Goal: Task Accomplishment & Management: Use online tool/utility

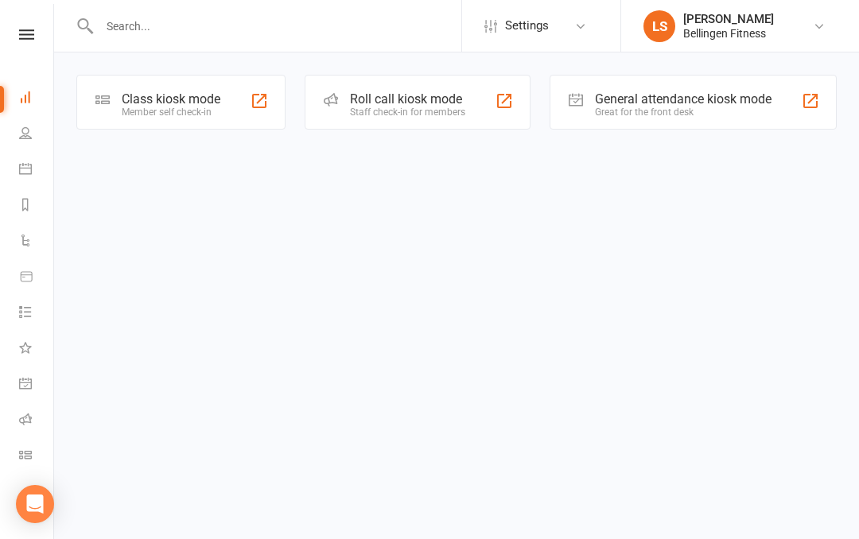
click at [662, 108] on div "Great for the front desk" at bounding box center [683, 112] width 176 height 11
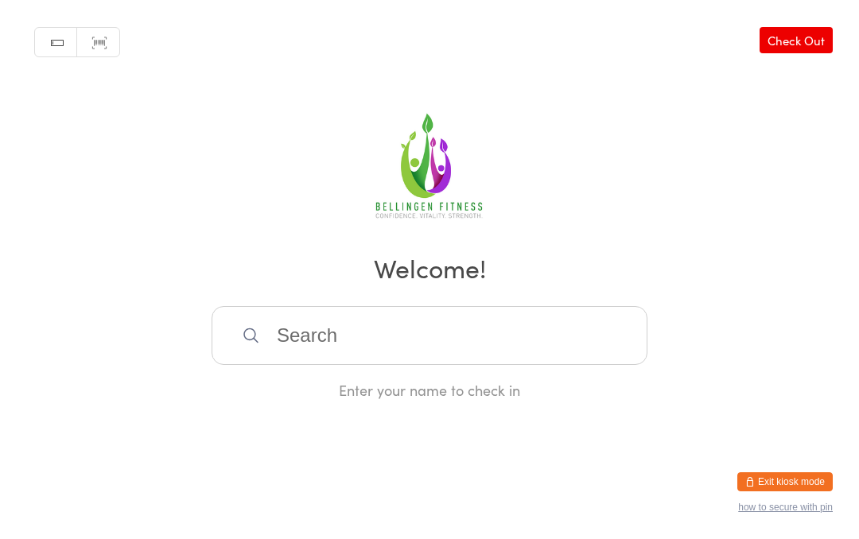
click at [292, 356] on input "search" at bounding box center [429, 335] width 436 height 59
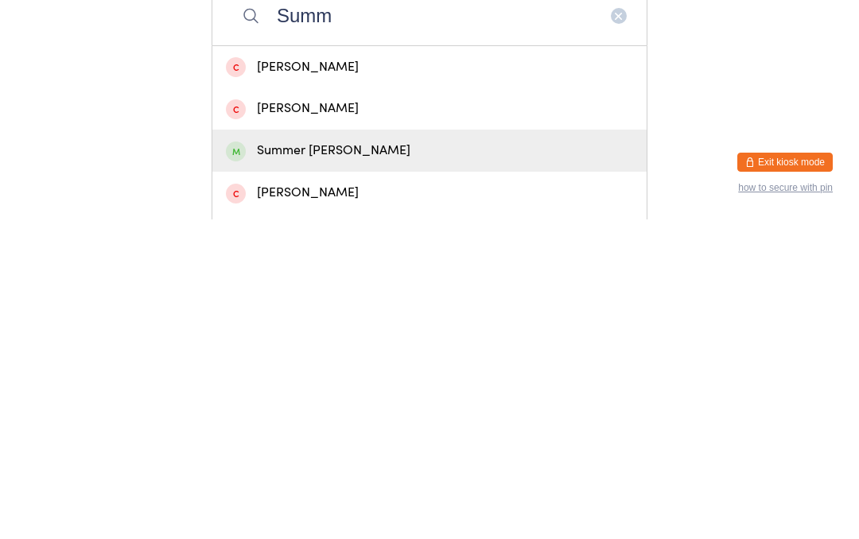
type input "Summ"
click at [335, 460] on div "Summer Urquhart" at bounding box center [429, 470] width 407 height 21
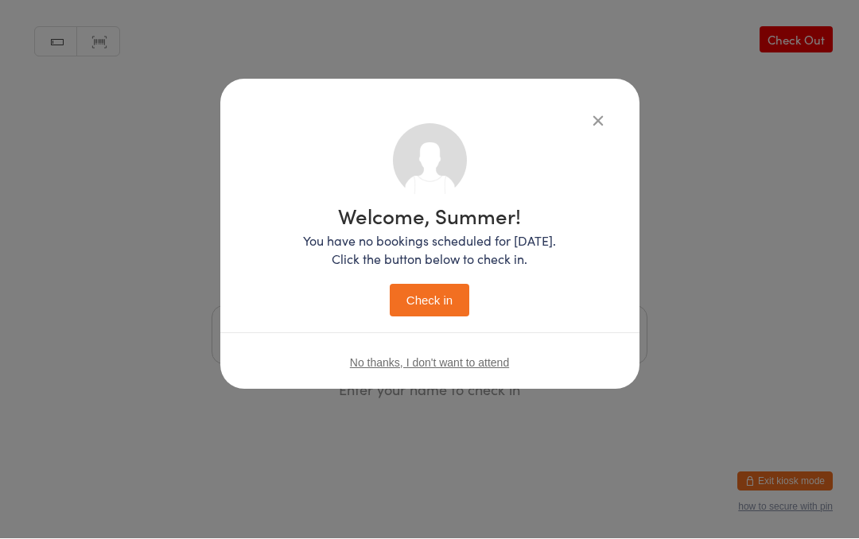
click at [429, 285] on button "Check in" at bounding box center [430, 301] width 80 height 33
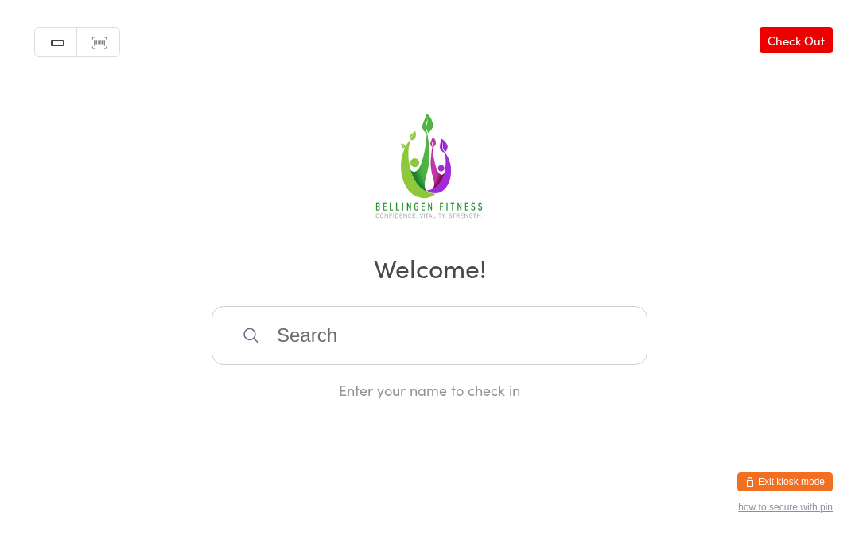
click at [328, 321] on input "search" at bounding box center [429, 335] width 436 height 59
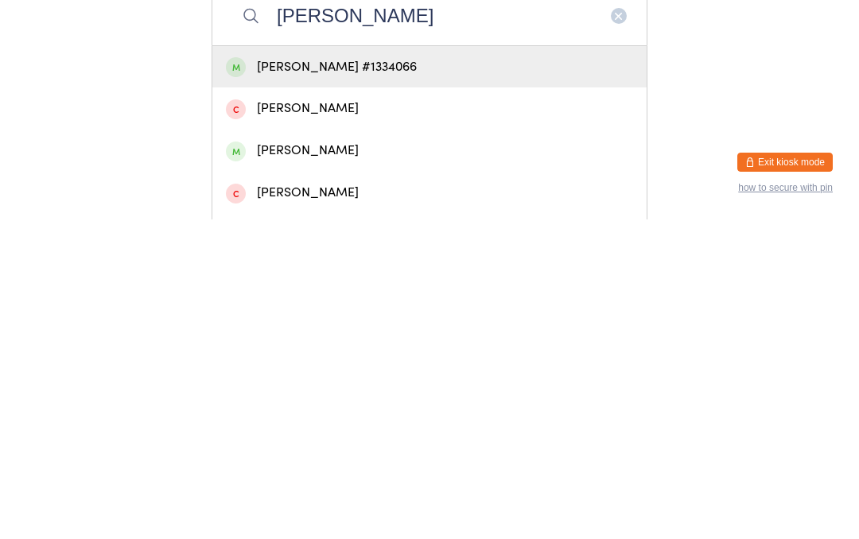
type input "Mel h"
click at [255, 376] on div "Mel Huggins #1334066" at bounding box center [429, 386] width 407 height 21
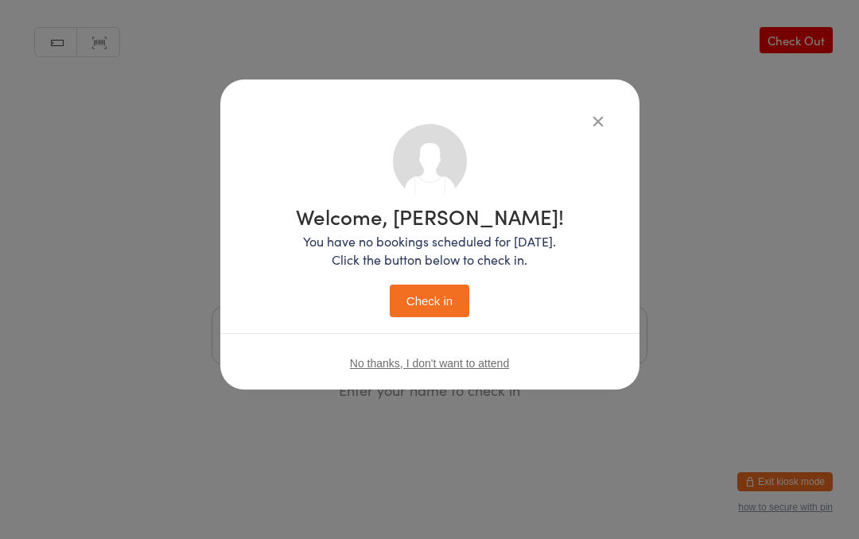
click at [415, 293] on button "Check in" at bounding box center [430, 301] width 80 height 33
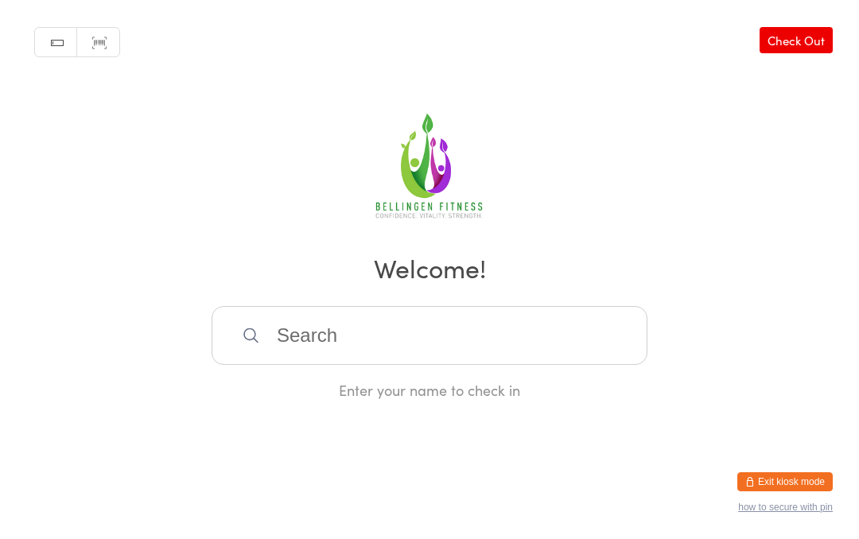
click at [339, 335] on input "search" at bounding box center [429, 335] width 436 height 59
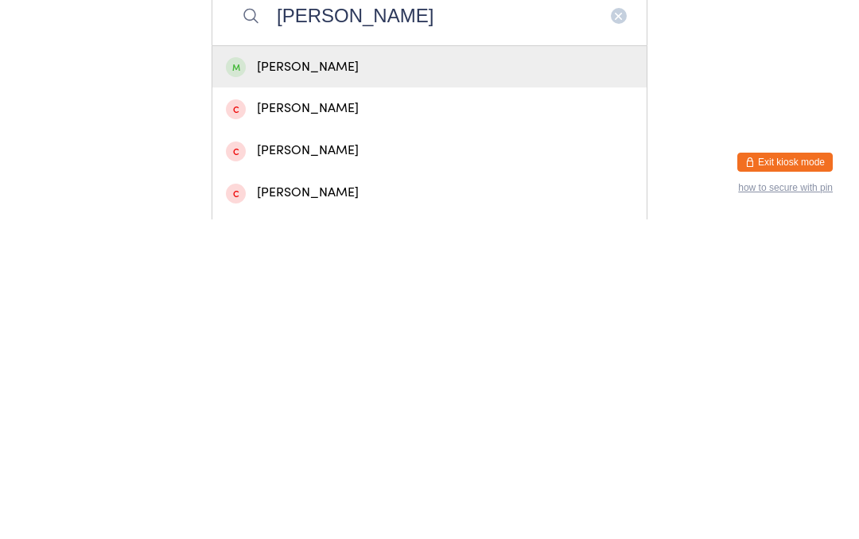
type input "Ben i"
click at [324, 376] on div "Ben Iggulden" at bounding box center [429, 386] width 407 height 21
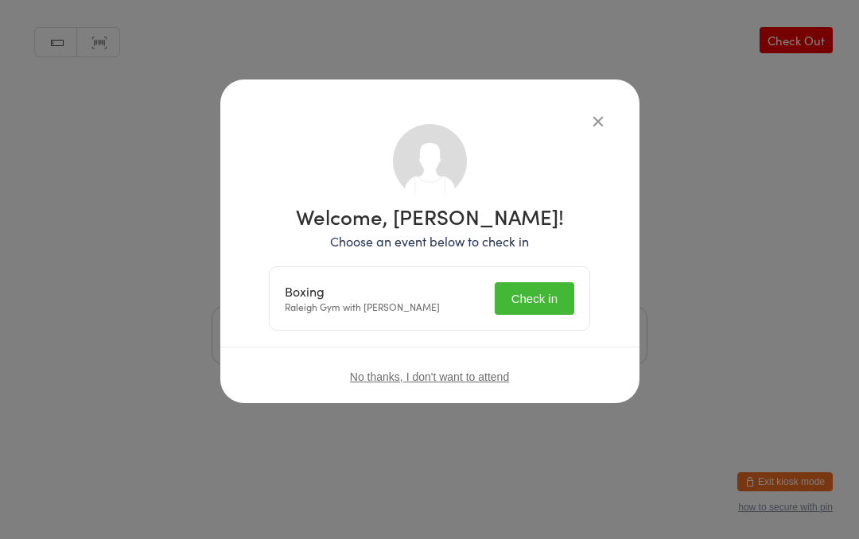
click at [549, 294] on button "Check in" at bounding box center [534, 298] width 80 height 33
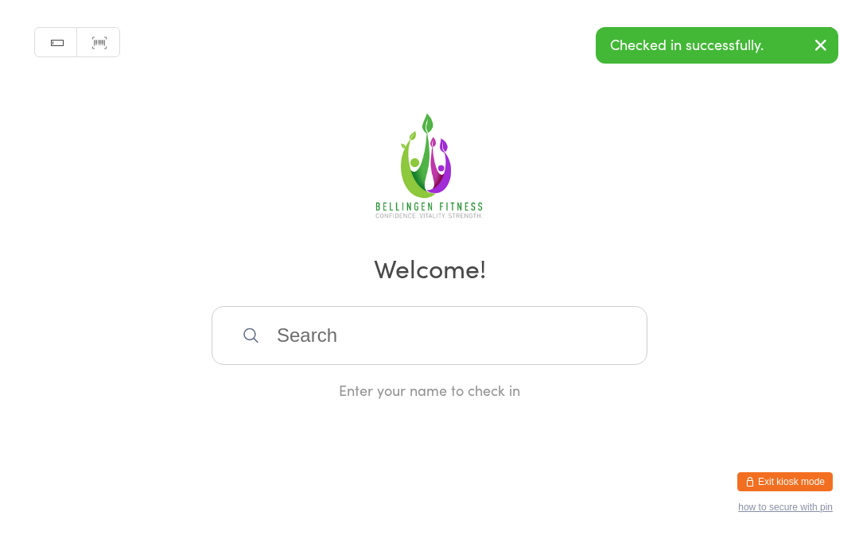
click at [299, 343] on input "search" at bounding box center [429, 335] width 436 height 59
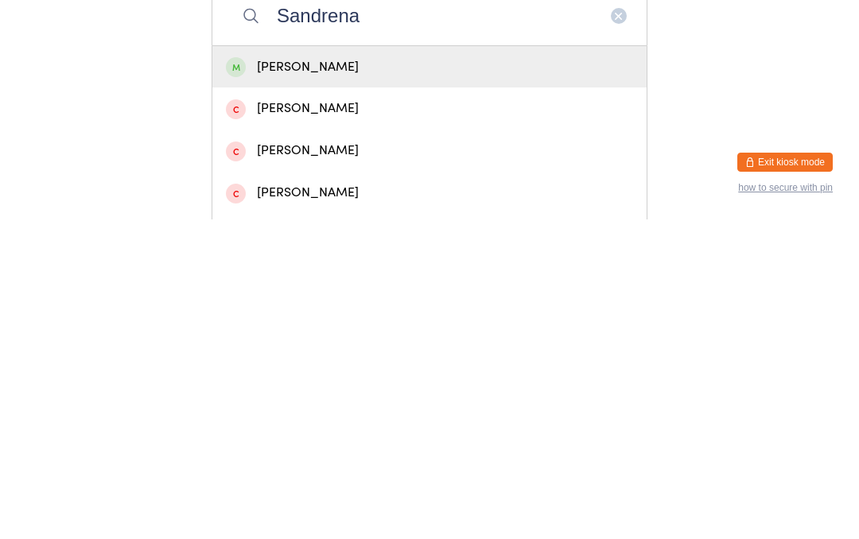
type input "Sandrena"
click at [306, 376] on div "Sandrena Brennan" at bounding box center [429, 386] width 407 height 21
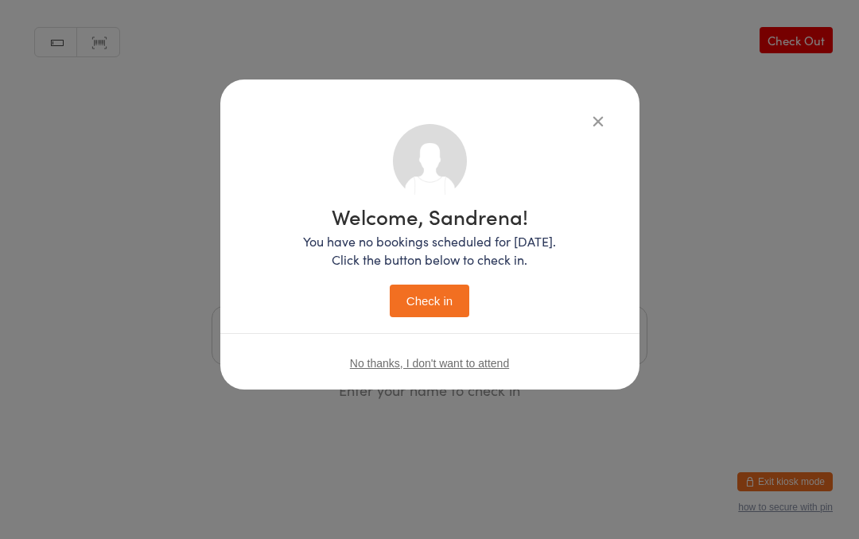
click at [431, 303] on button "Check in" at bounding box center [430, 301] width 80 height 33
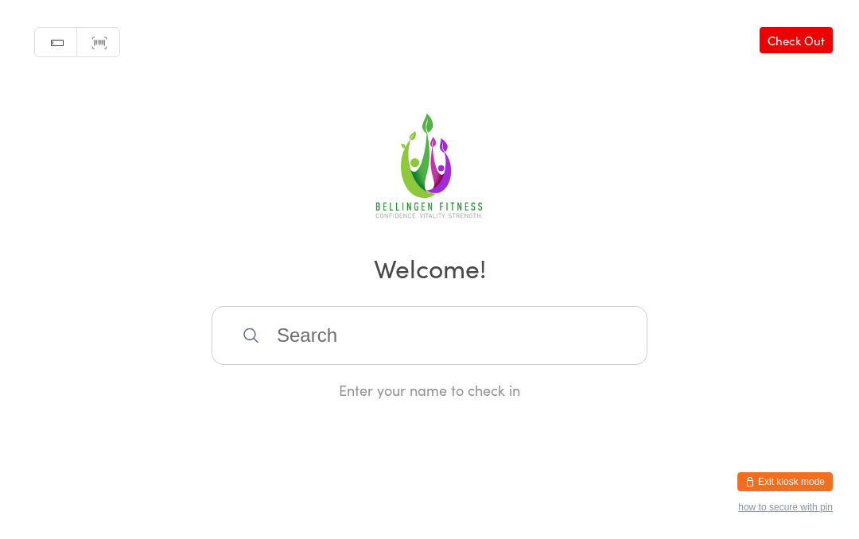
click at [340, 334] on input "search" at bounding box center [429, 335] width 436 height 59
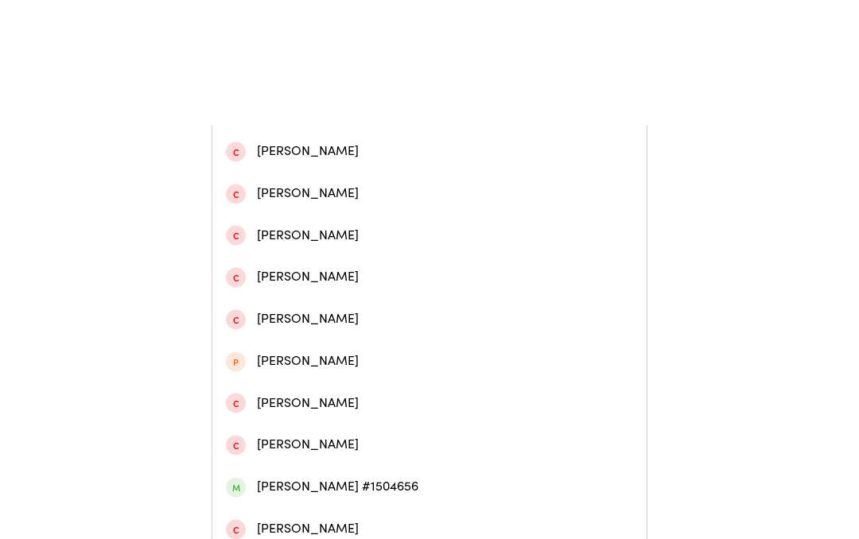
scroll to position [482, 0]
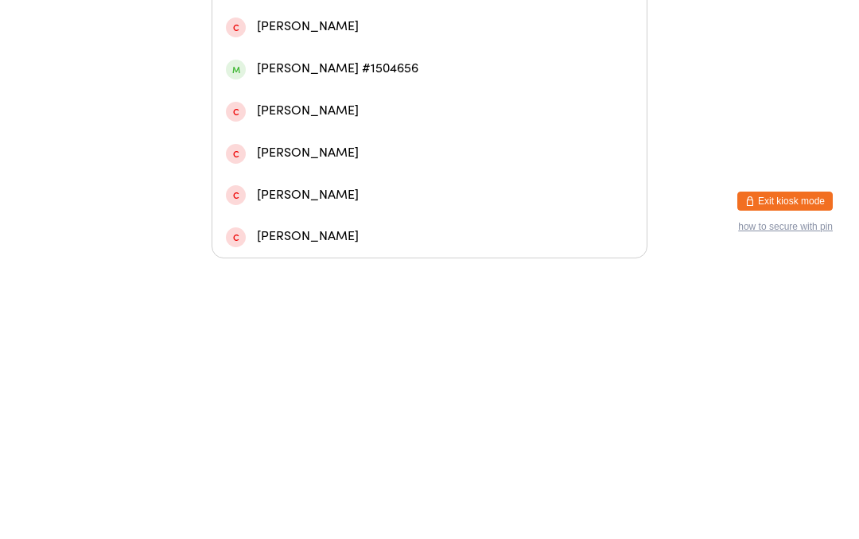
type input "Dave"
click at [348, 339] on div "Dave Northcott #1504656" at bounding box center [429, 349] width 407 height 21
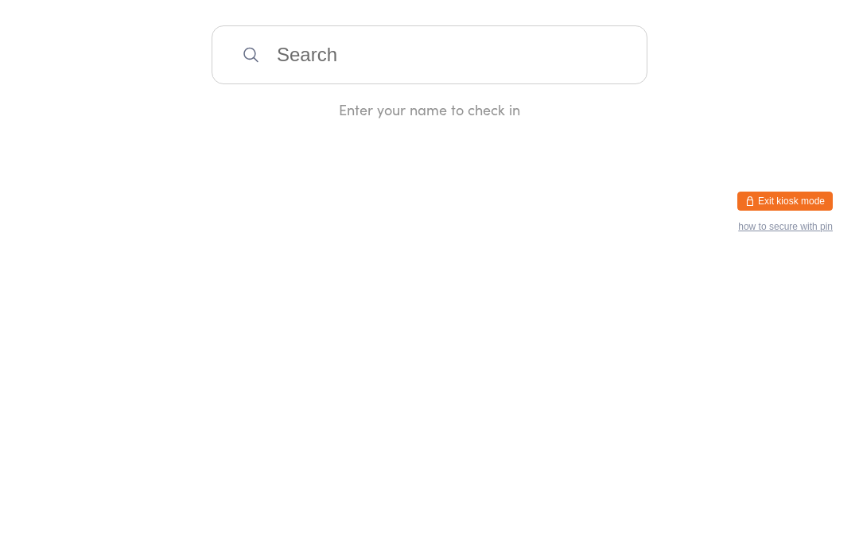
scroll to position [0, 0]
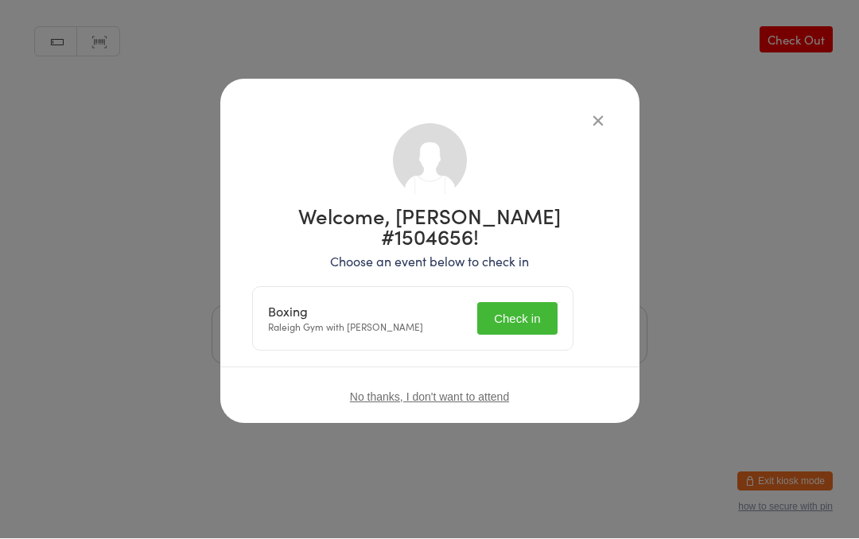
click at [516, 303] on button "Check in" at bounding box center [517, 319] width 80 height 33
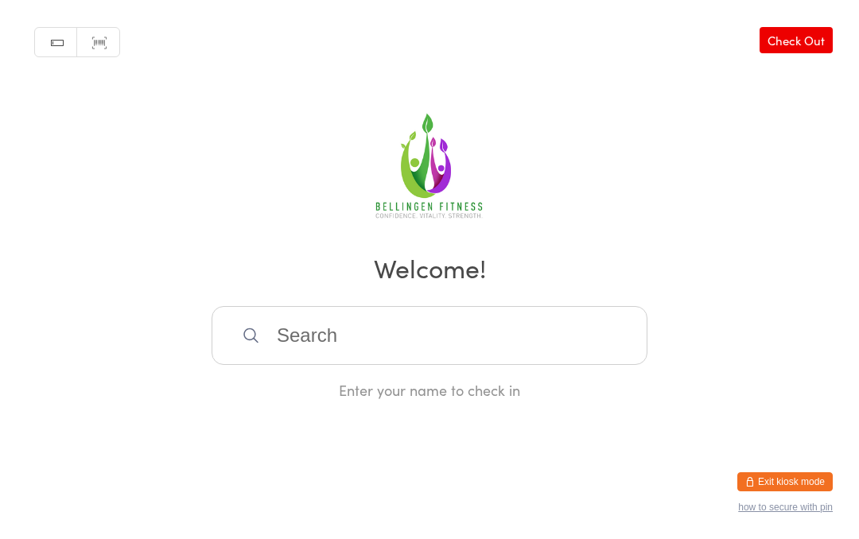
click at [406, 350] on input "search" at bounding box center [429, 335] width 436 height 59
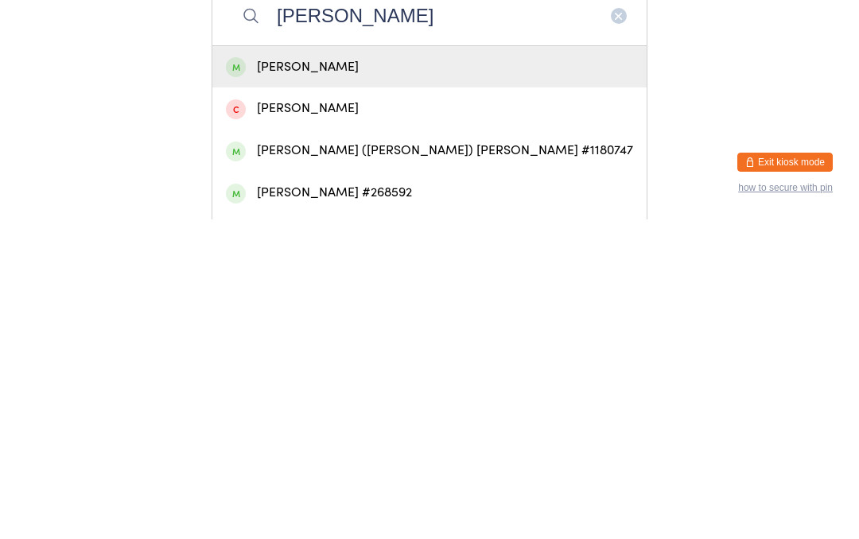
type input "Katharine"
click at [296, 376] on div "Katharine Kyle" at bounding box center [429, 386] width 407 height 21
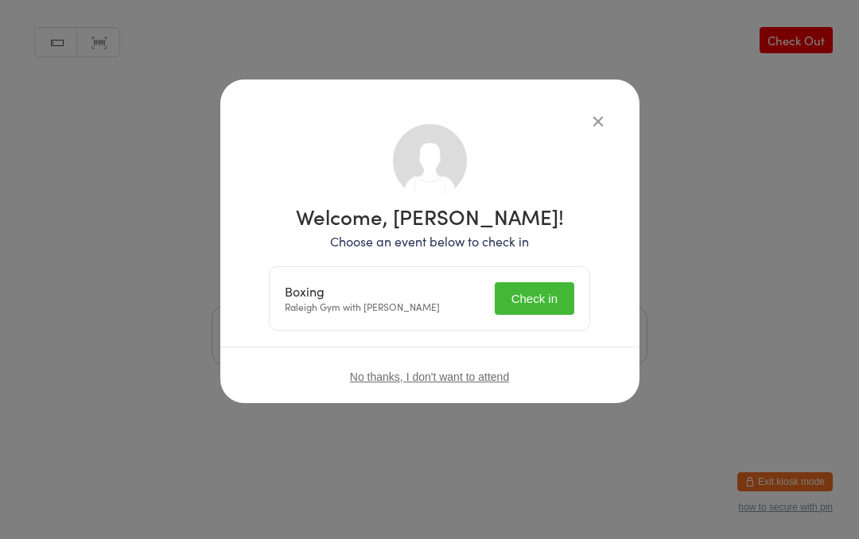
click at [539, 295] on button "Check in" at bounding box center [534, 298] width 80 height 33
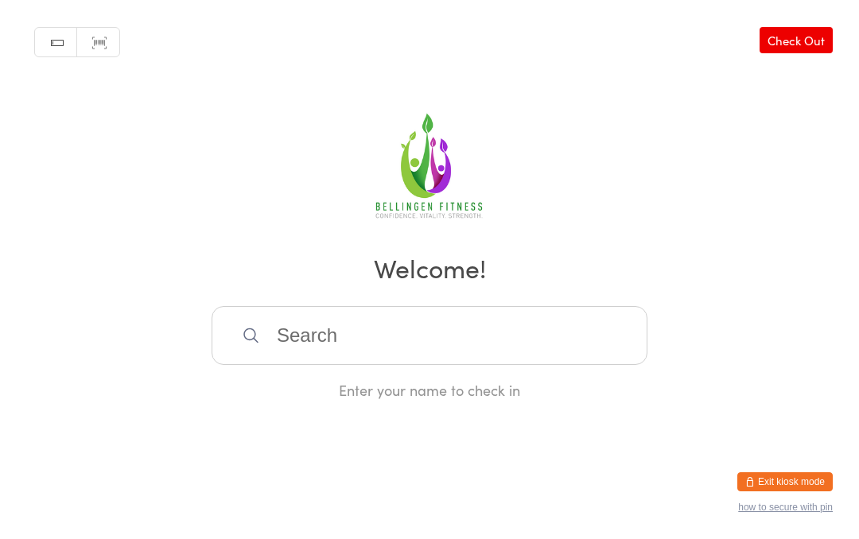
click at [458, 353] on input "search" at bounding box center [429, 335] width 436 height 59
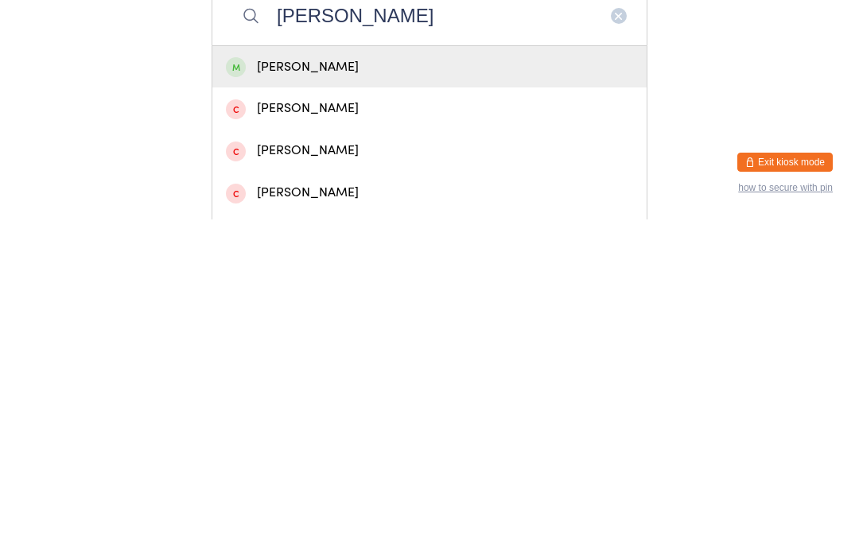
type input "Allan hezlett"
click at [351, 376] on div "Allan Hezlett" at bounding box center [429, 386] width 407 height 21
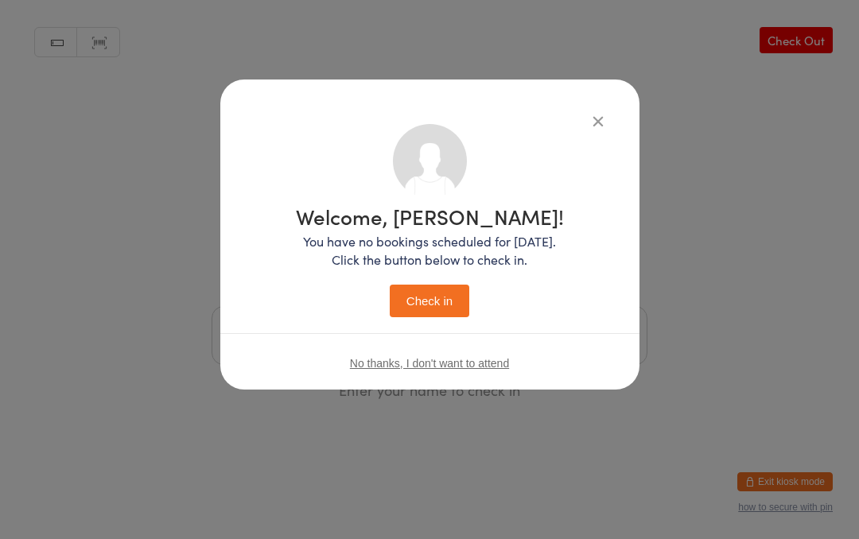
click at [444, 299] on button "Check in" at bounding box center [430, 301] width 80 height 33
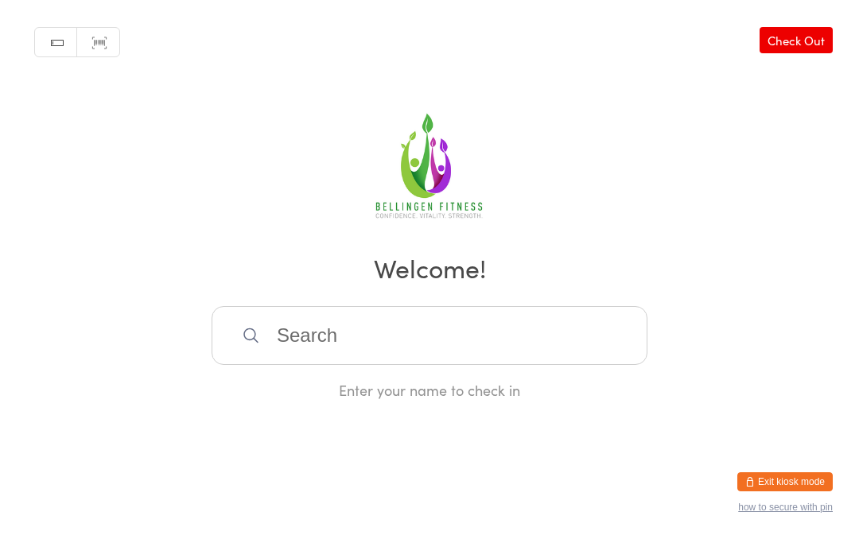
click at [501, 332] on input "search" at bounding box center [429, 335] width 436 height 59
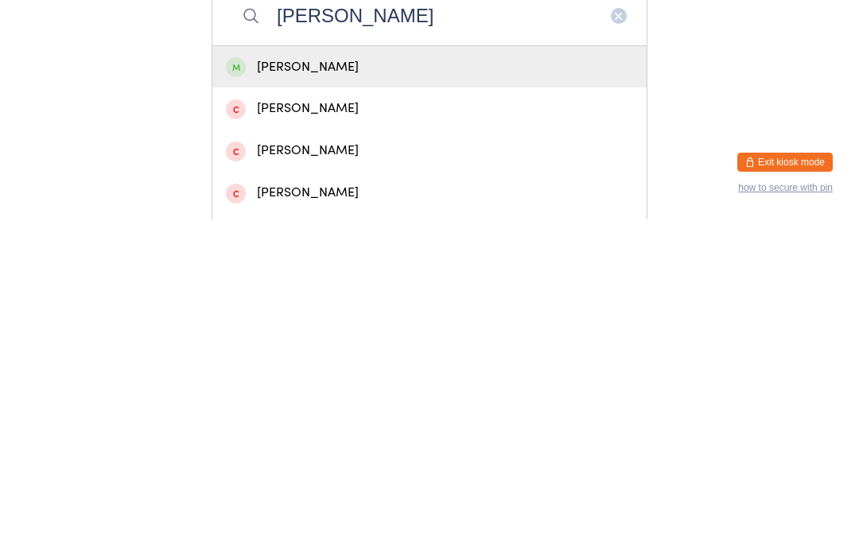
type input "Julian"
click at [457, 376] on div "Julian White" at bounding box center [429, 386] width 407 height 21
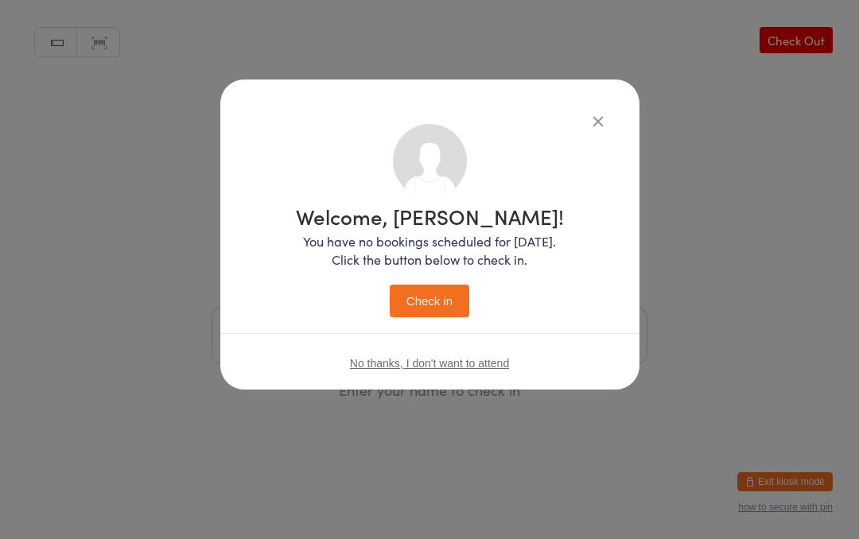
click at [420, 288] on button "Check in" at bounding box center [430, 301] width 80 height 33
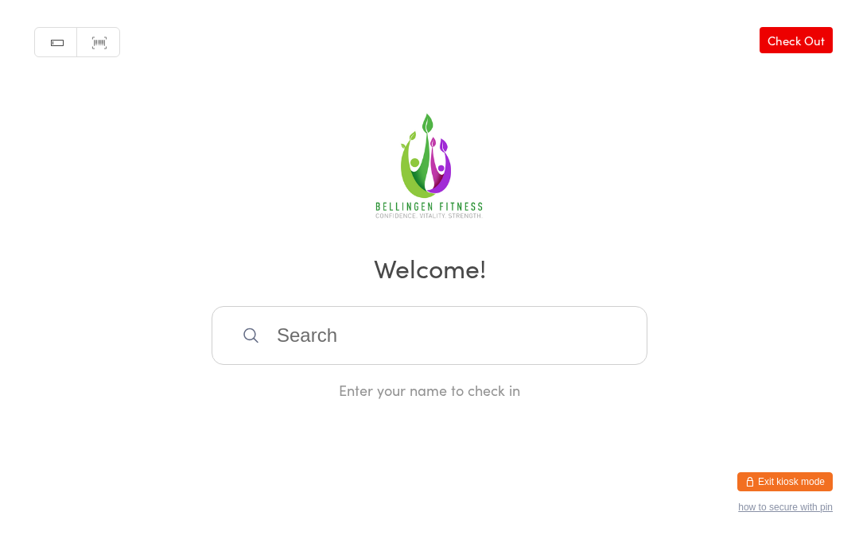
click at [265, 314] on div "Manual search Scanner input Check Out Welcome! Enter your name to check in" at bounding box center [429, 200] width 859 height 400
click at [281, 342] on input "search" at bounding box center [429, 335] width 436 height 59
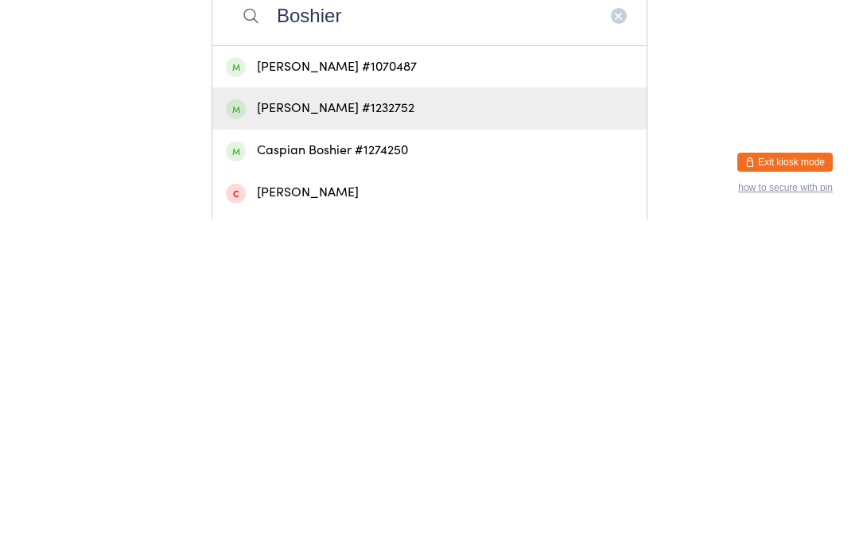
type input "Boshier"
click at [232, 419] on span at bounding box center [236, 429] width 20 height 20
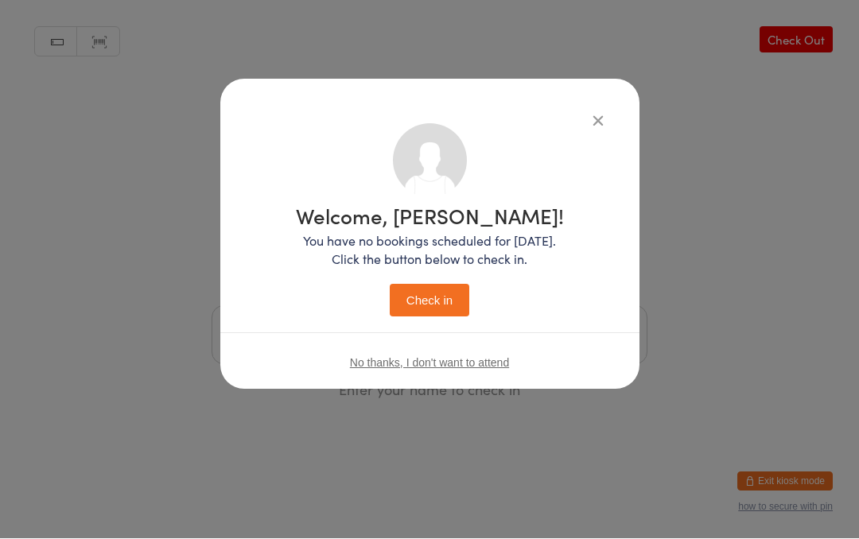
click at [420, 309] on button "Check in" at bounding box center [430, 301] width 80 height 33
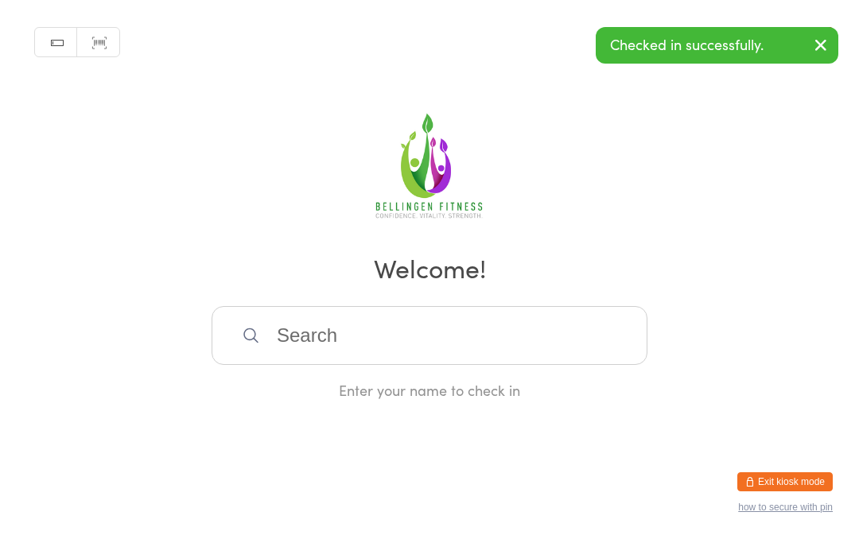
click at [539, 344] on input "search" at bounding box center [429, 335] width 436 height 59
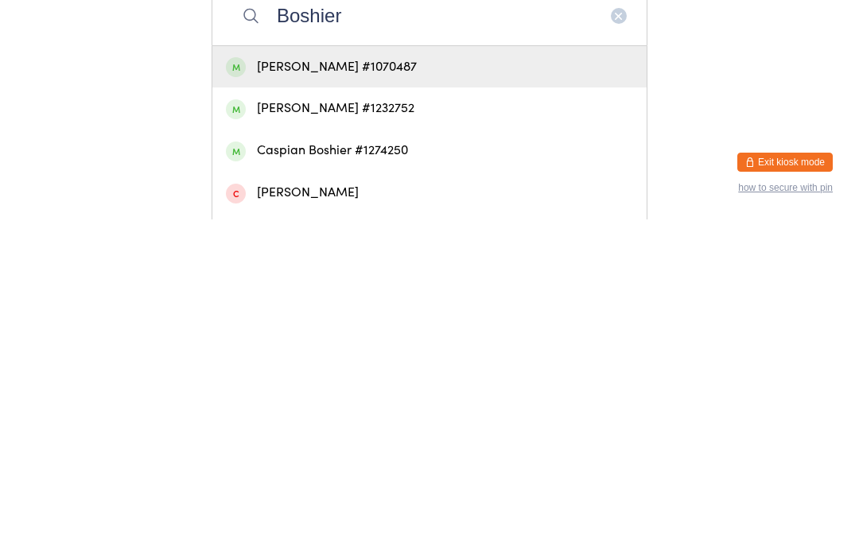
type input "Boshier"
click at [342, 366] on div "Charles Boshier #1070487" at bounding box center [429, 387] width 434 height 42
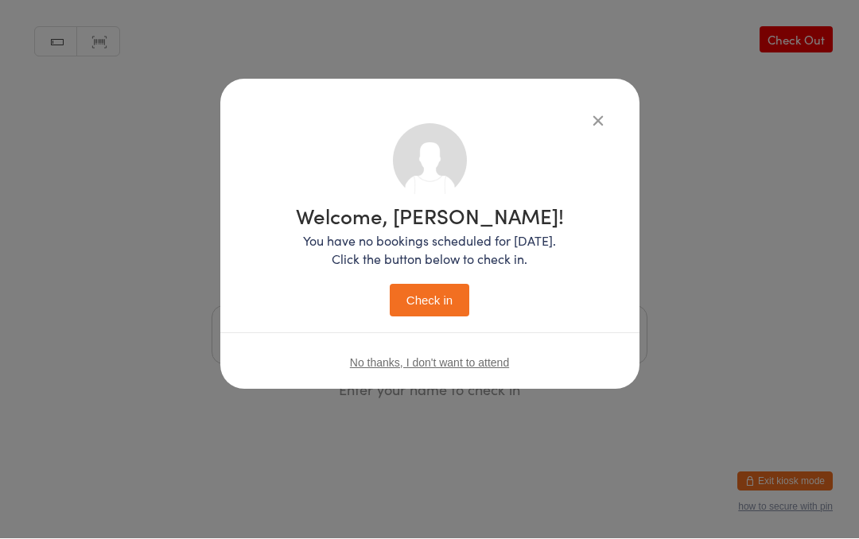
click at [438, 300] on button "Check in" at bounding box center [430, 301] width 80 height 33
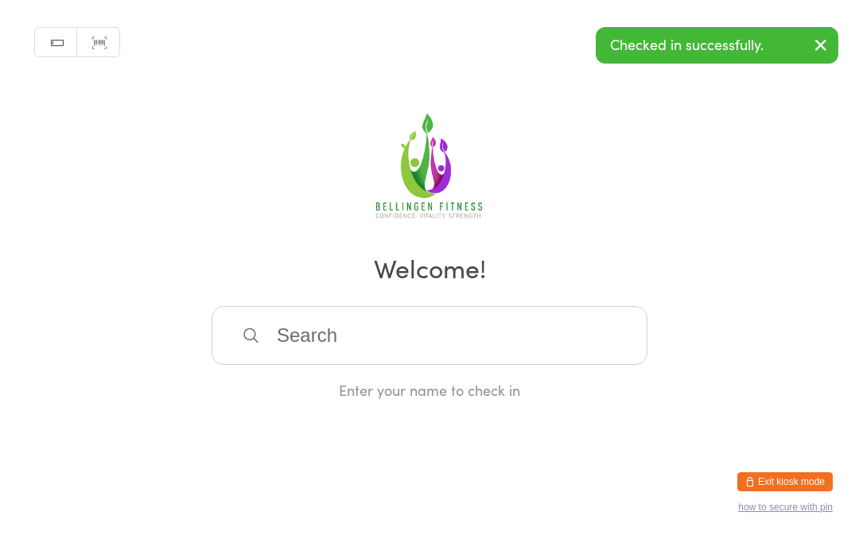
click at [358, 347] on input "search" at bounding box center [429, 335] width 436 height 59
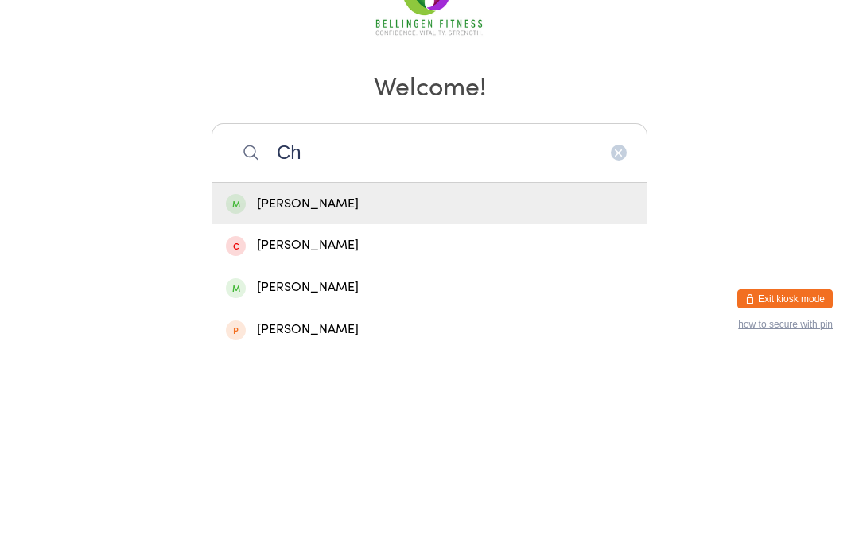
type input "C"
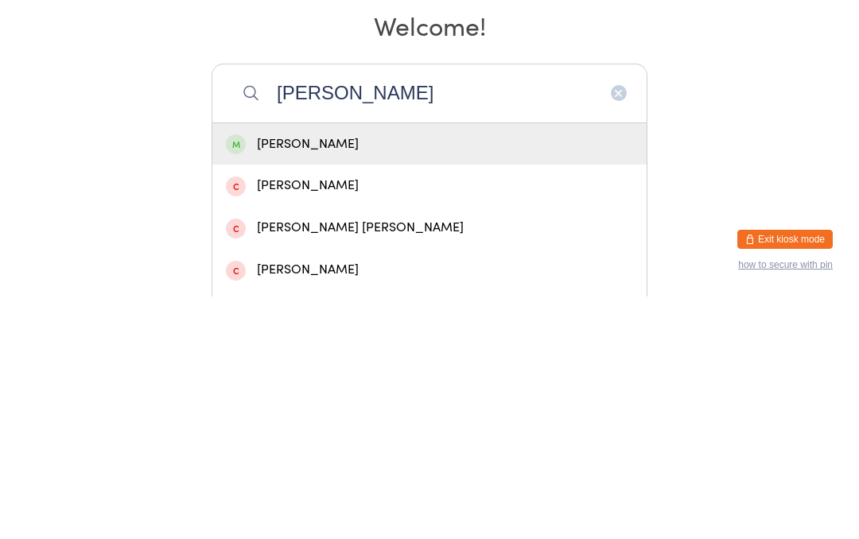
click at [411, 306] on input "Annan" at bounding box center [429, 335] width 436 height 59
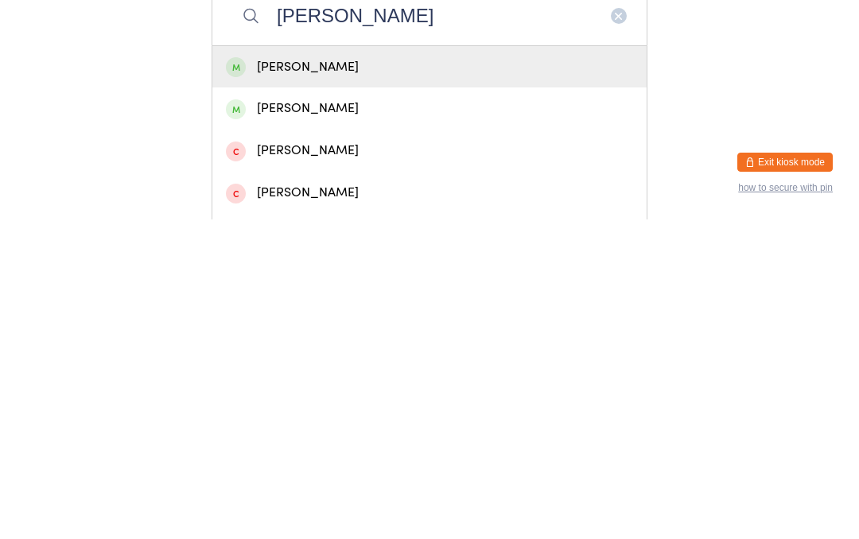
type input "Annan chi"
click at [330, 376] on div "Anne Chivers" at bounding box center [429, 386] width 407 height 21
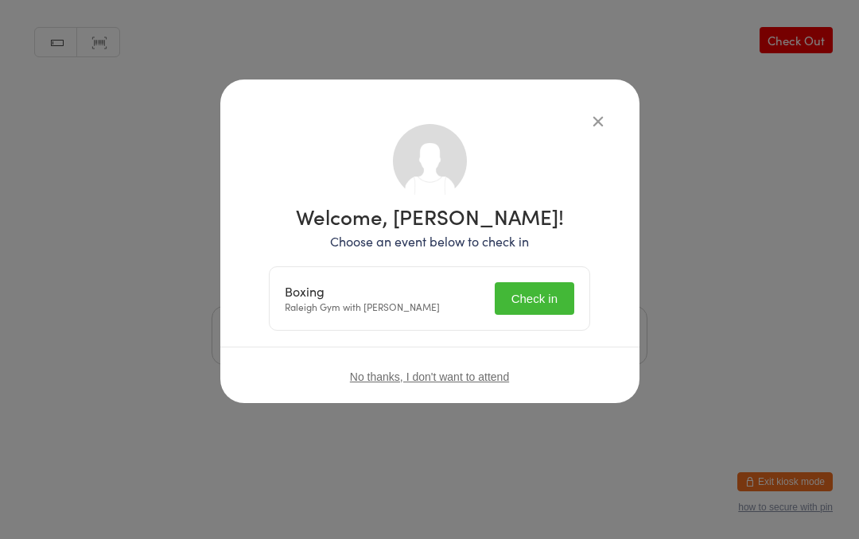
click at [564, 307] on button "Check in" at bounding box center [534, 298] width 80 height 33
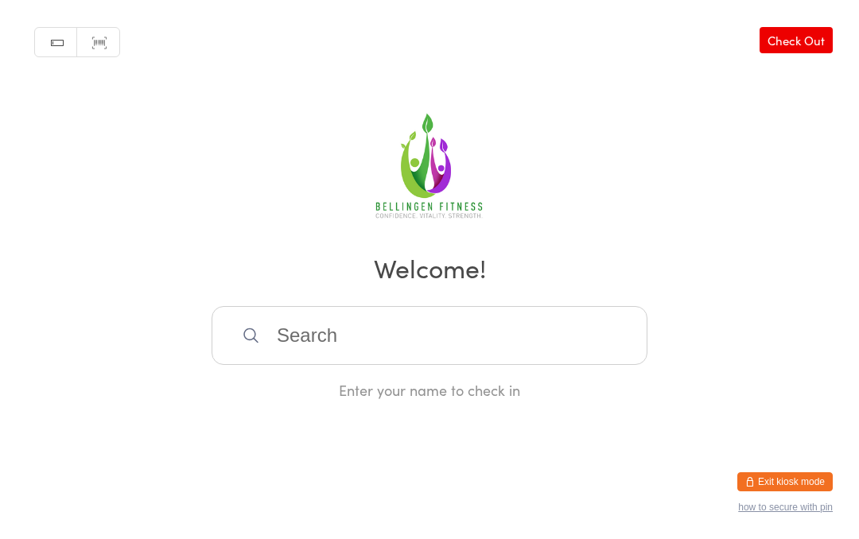
click at [337, 343] on input "search" at bounding box center [429, 335] width 436 height 59
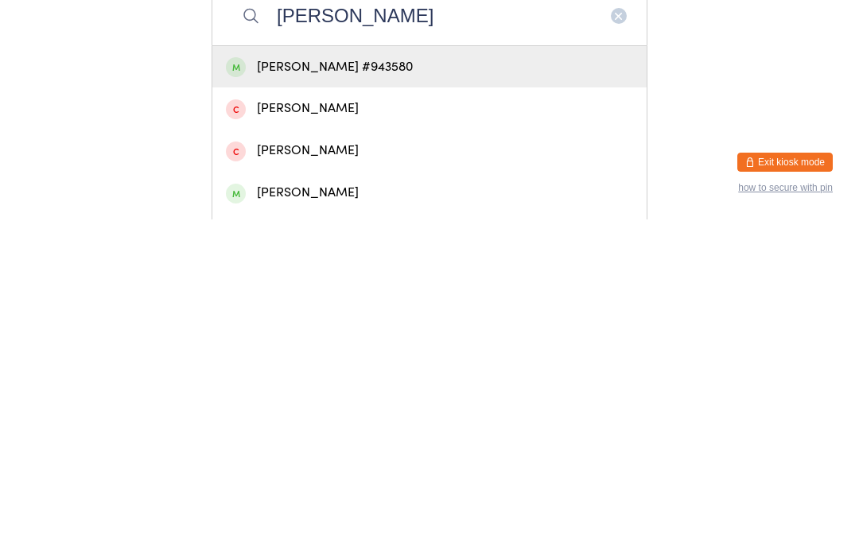
type input "Jhade"
click at [367, 376] on div "Jhade Godden #943580" at bounding box center [429, 386] width 407 height 21
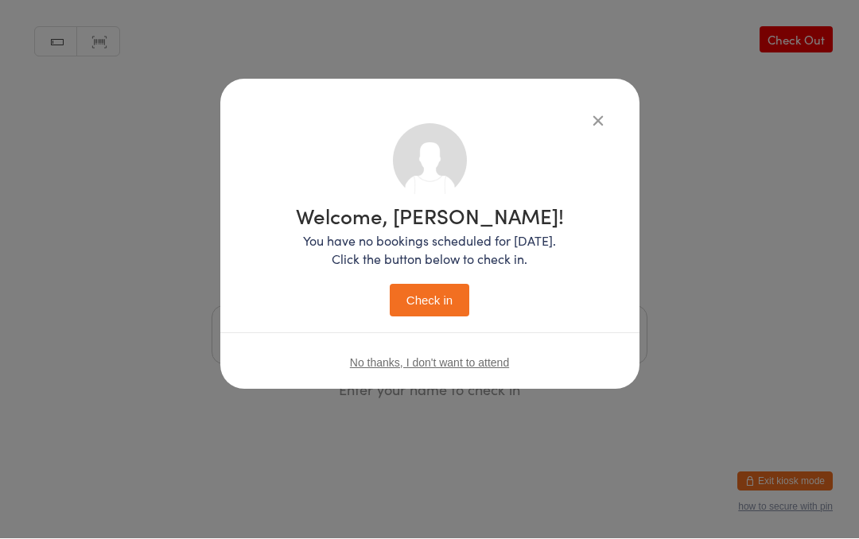
click at [431, 297] on button "Check in" at bounding box center [430, 301] width 80 height 33
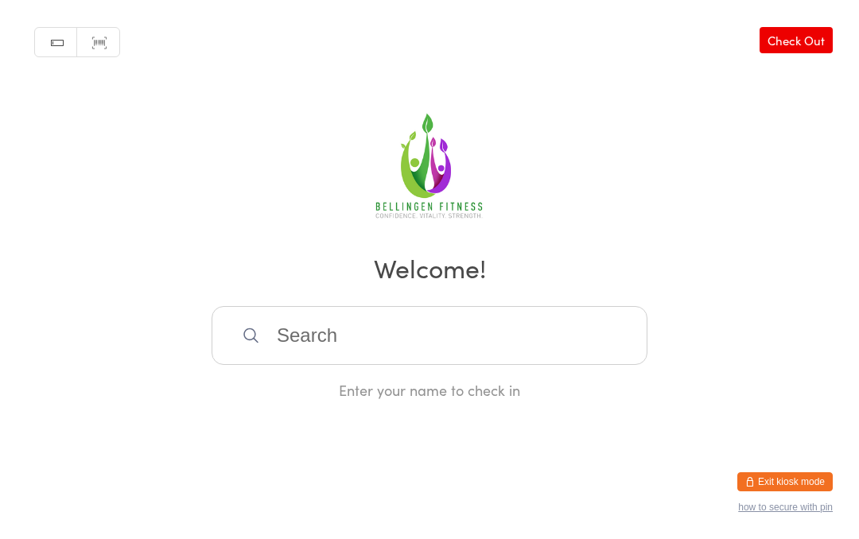
click at [352, 344] on input "search" at bounding box center [429, 335] width 436 height 59
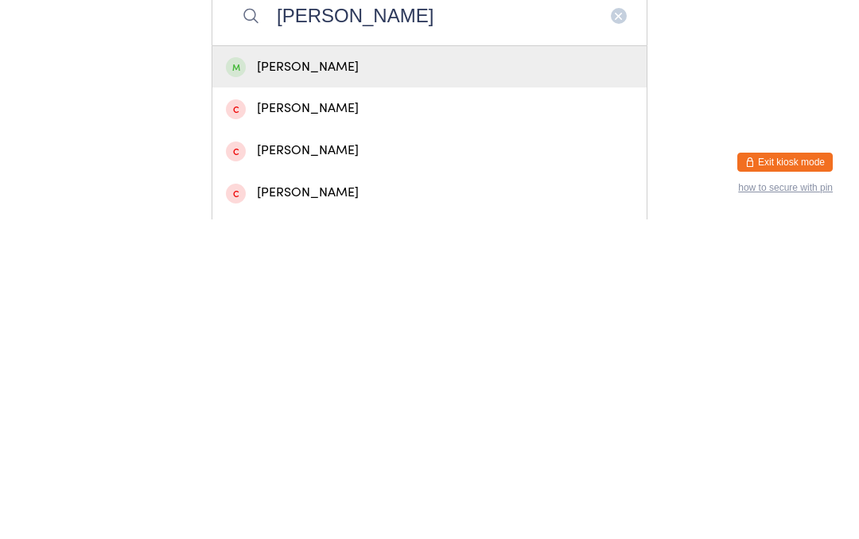
type input "Shannon"
click at [328, 376] on div "Shannon Decker" at bounding box center [429, 386] width 407 height 21
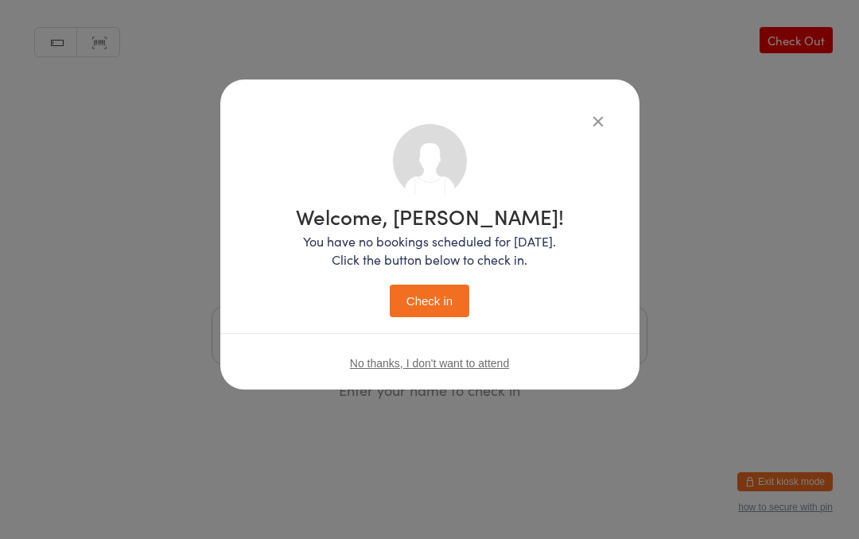
click at [431, 297] on button "Check in" at bounding box center [430, 301] width 80 height 33
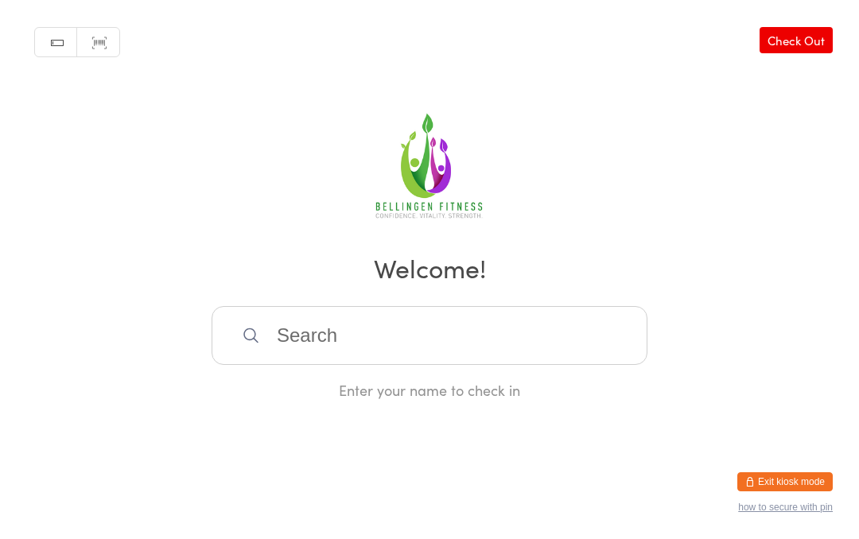
click at [500, 395] on div "Enter your name to check in" at bounding box center [429, 390] width 436 height 20
click at [328, 334] on input "search" at bounding box center [429, 335] width 436 height 59
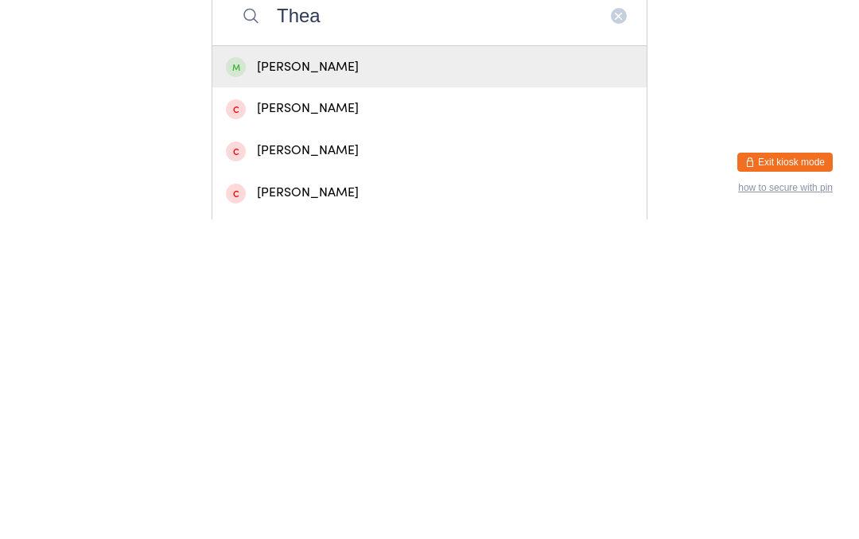
type input "Thea"
click at [398, 366] on div "Thea O'Connor" at bounding box center [429, 387] width 434 height 42
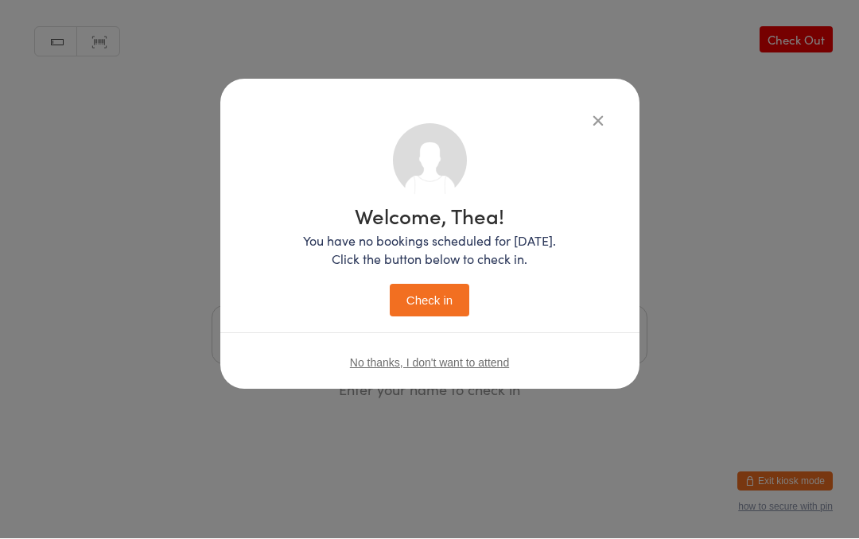
click at [436, 296] on button "Check in" at bounding box center [430, 301] width 80 height 33
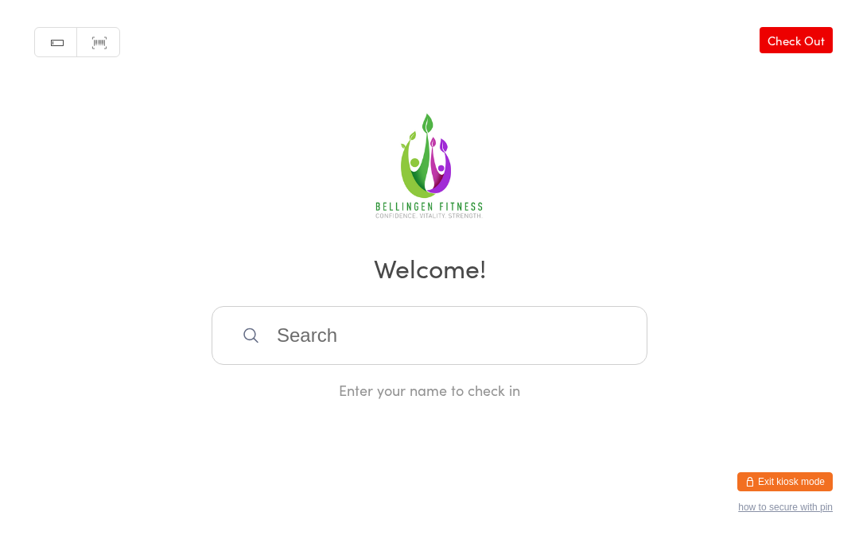
click at [440, 347] on input "search" at bounding box center [429, 335] width 436 height 59
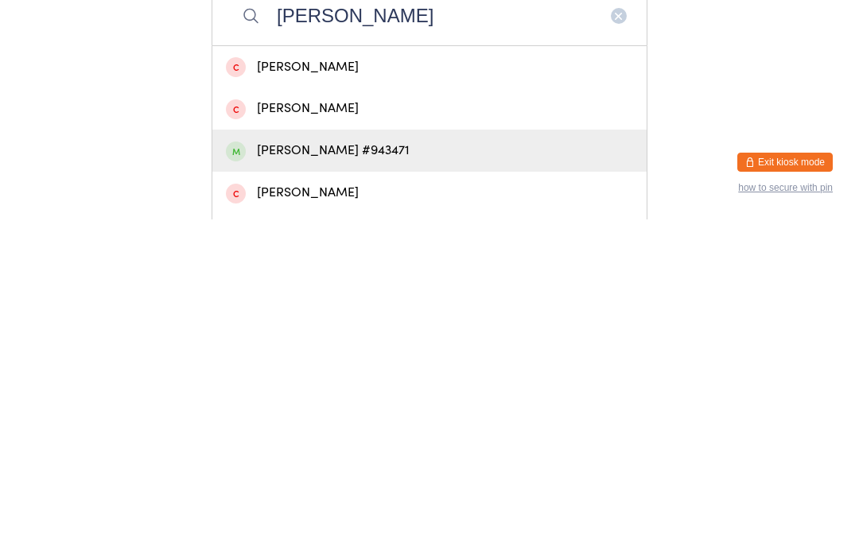
type input "Jude"
click at [379, 449] on div "Jude Dardel #943471" at bounding box center [429, 470] width 434 height 42
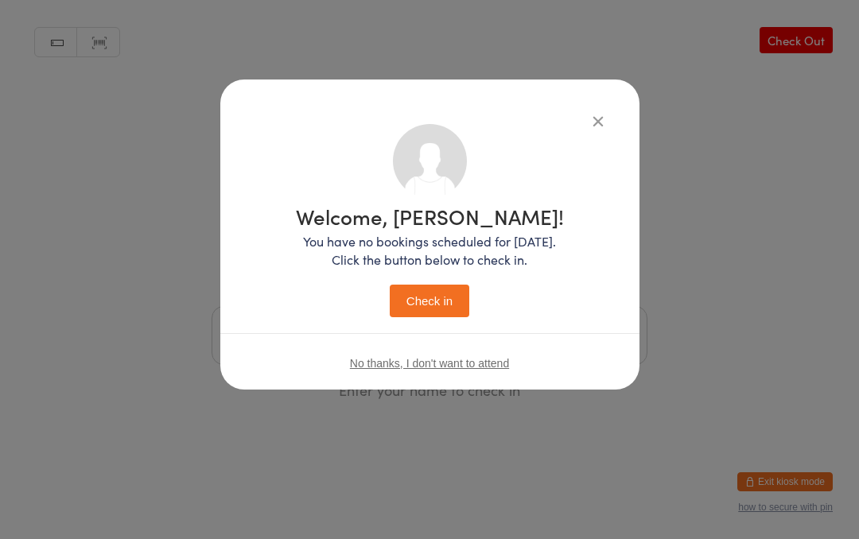
click at [428, 303] on button "Check in" at bounding box center [430, 301] width 80 height 33
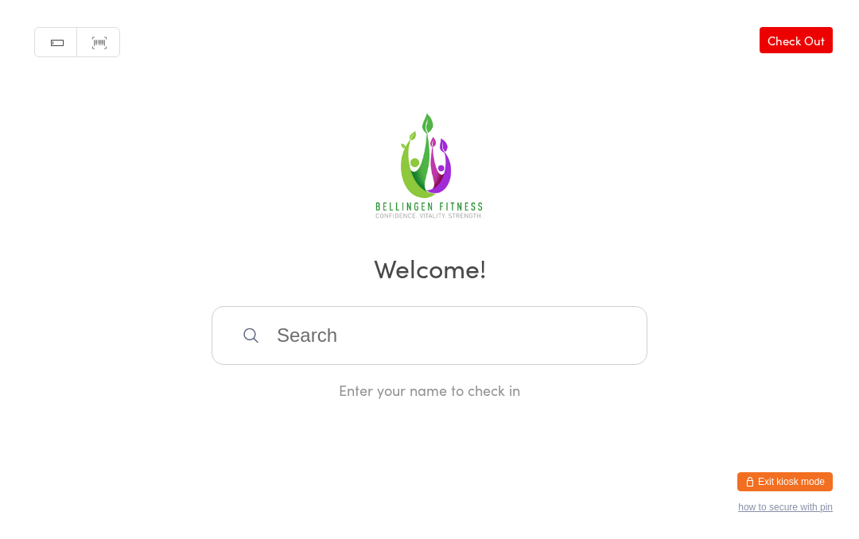
click at [310, 346] on input "search" at bounding box center [429, 335] width 436 height 59
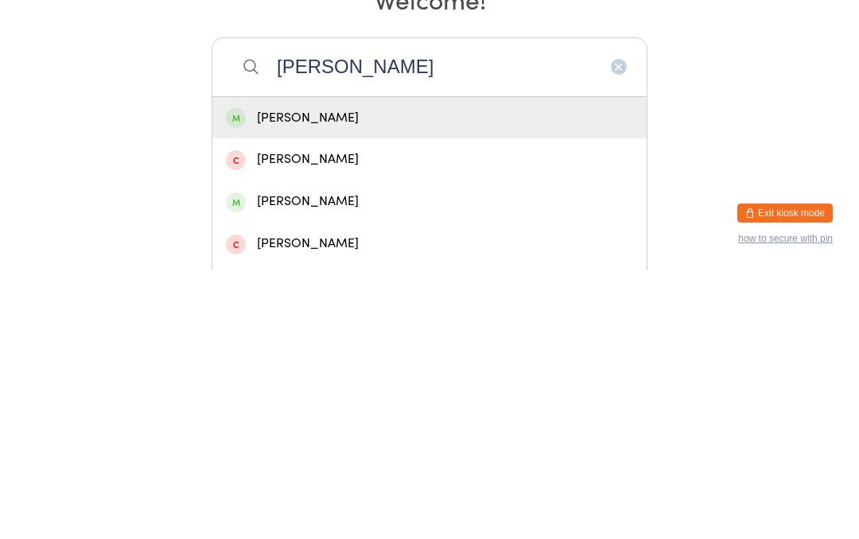
type input "Deborah"
click at [329, 376] on div "Deborah Jones" at bounding box center [429, 386] width 407 height 21
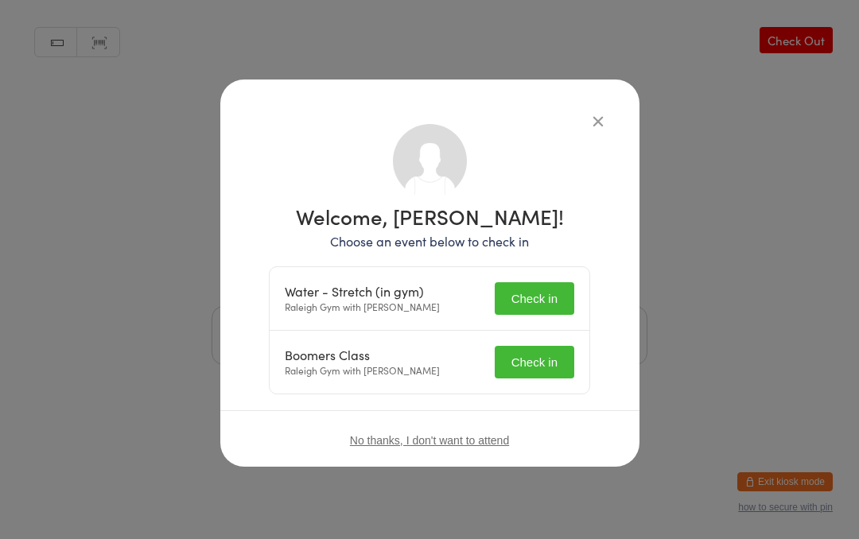
click at [559, 289] on button "Check in" at bounding box center [534, 298] width 80 height 33
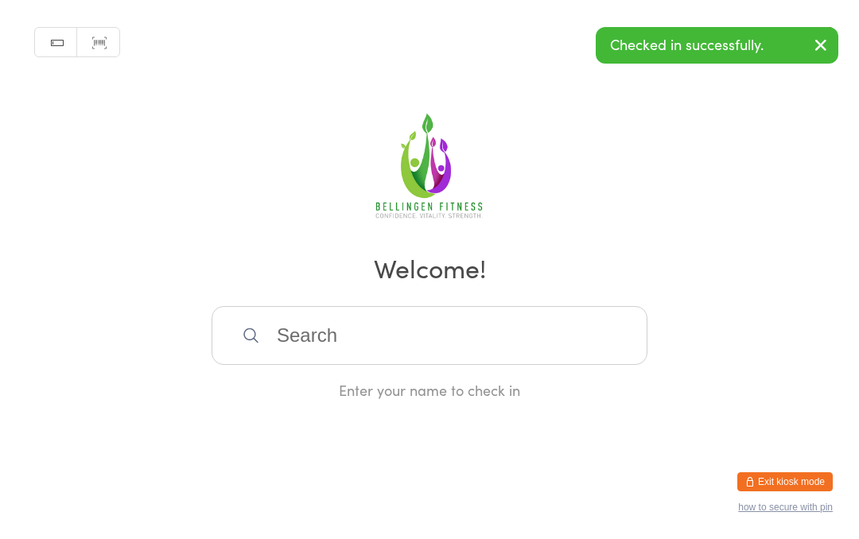
click at [321, 338] on input "search" at bounding box center [429, 335] width 436 height 59
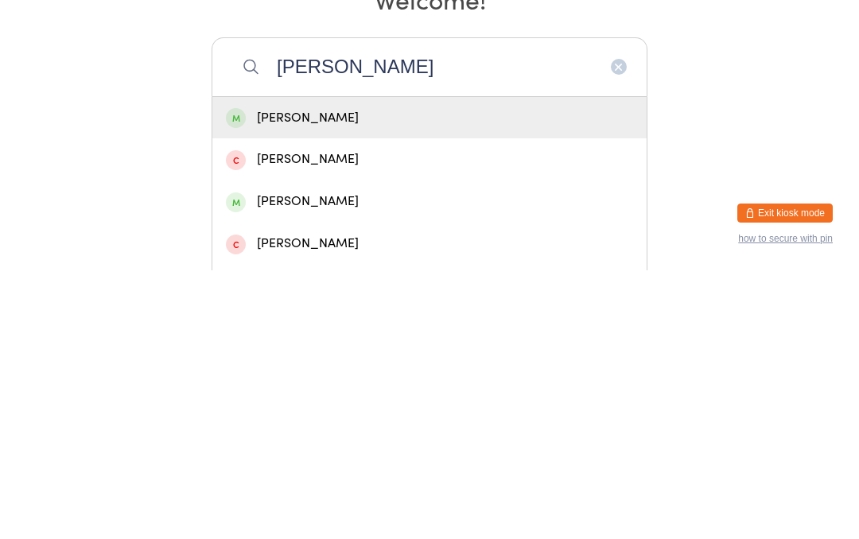
type input "Deborah"
click at [339, 376] on div "Deborah Jones" at bounding box center [429, 386] width 407 height 21
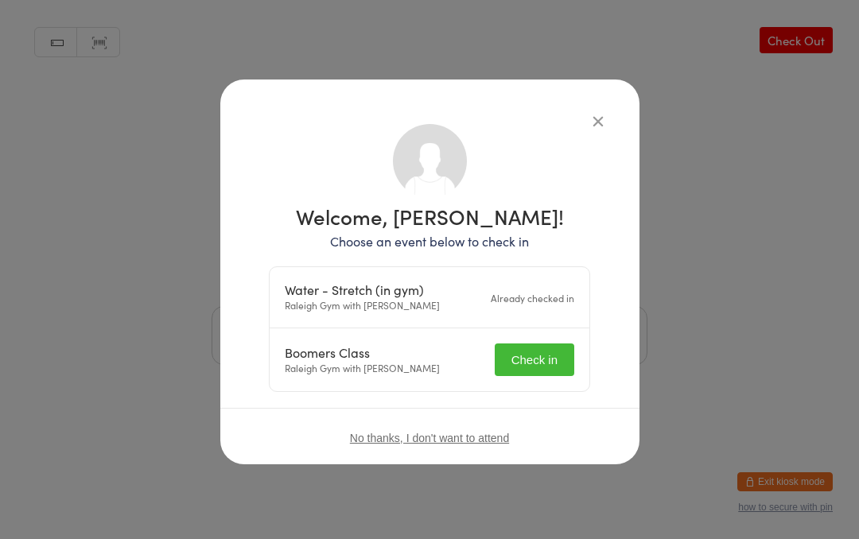
click at [548, 355] on button "Check in" at bounding box center [534, 359] width 80 height 33
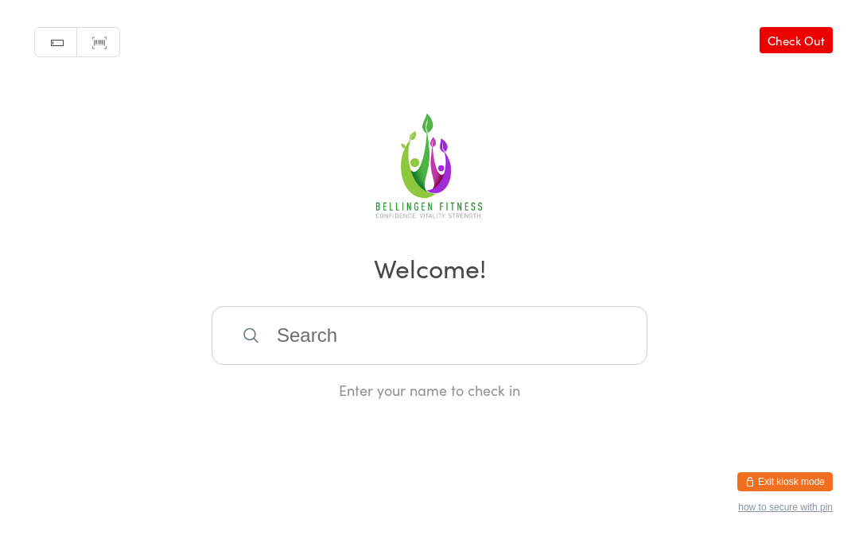
click at [335, 351] on input "search" at bounding box center [429, 335] width 436 height 59
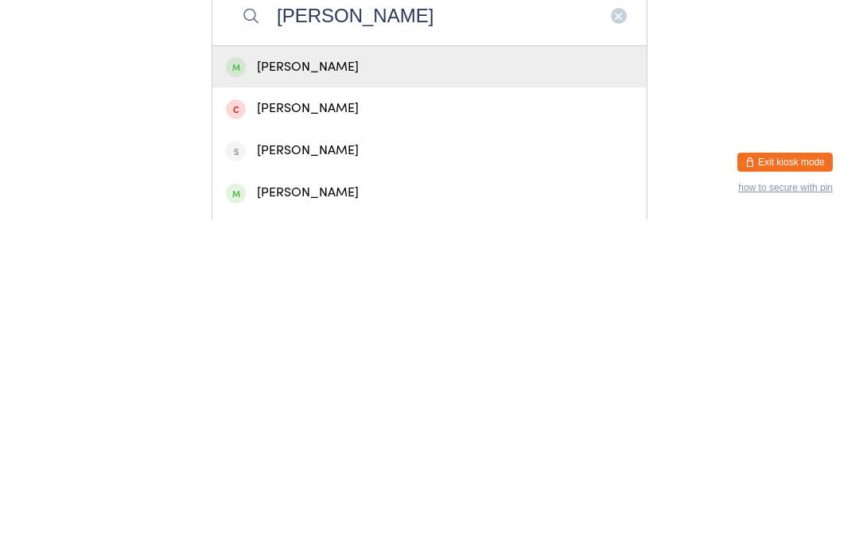
type input "Vicki"
click at [380, 376] on div "Vicki Moore" at bounding box center [429, 386] width 407 height 21
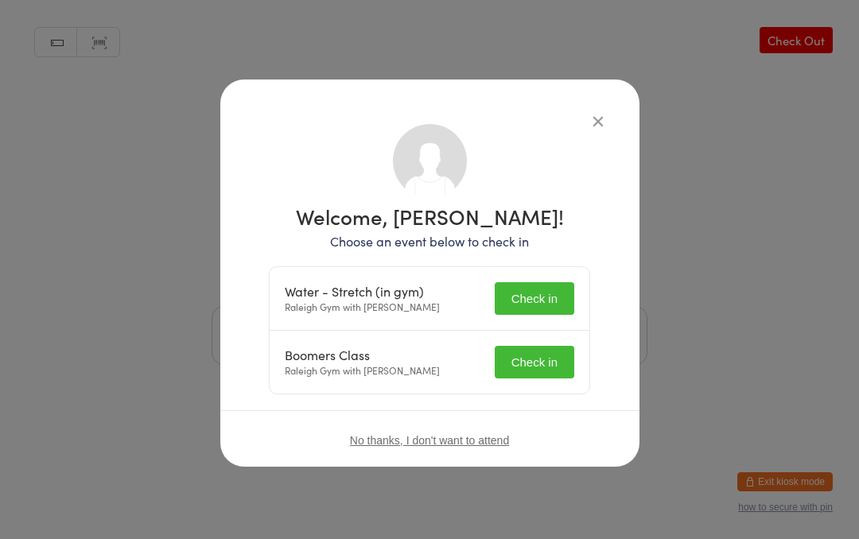
click at [537, 300] on button "Check in" at bounding box center [534, 298] width 80 height 33
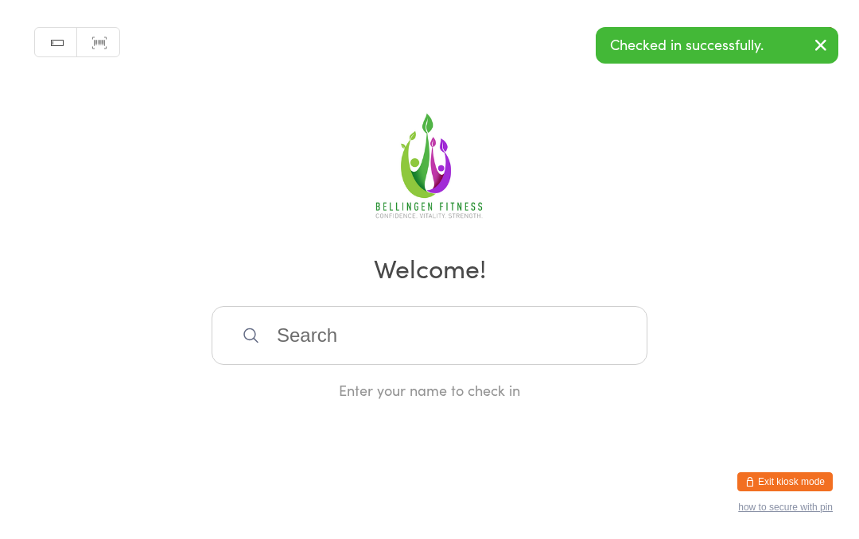
click at [312, 332] on input "search" at bounding box center [429, 335] width 436 height 59
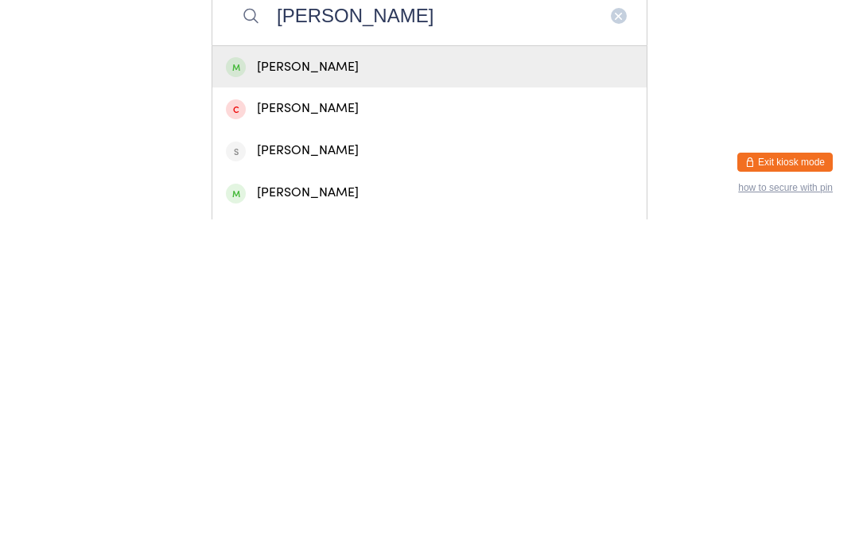
type input "Vicki"
click at [380, 376] on div "Vicki Moore" at bounding box center [429, 386] width 407 height 21
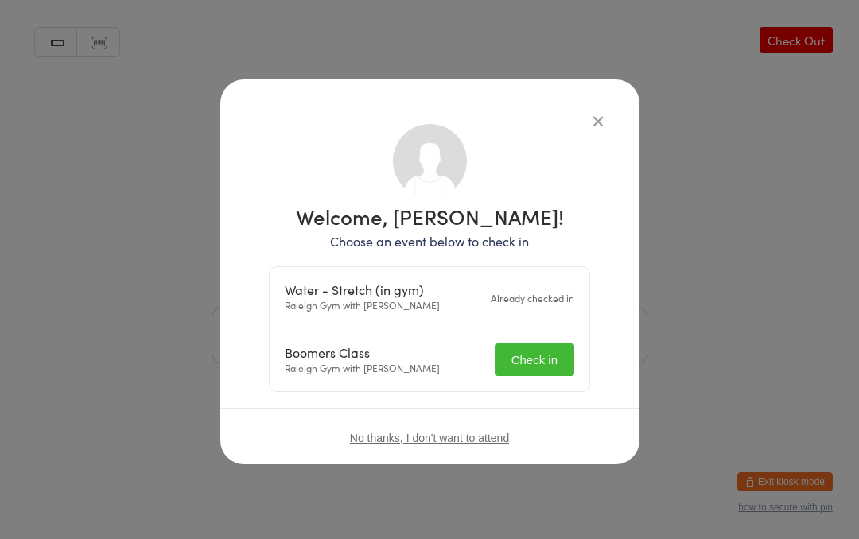
click at [545, 363] on button "Check in" at bounding box center [534, 359] width 80 height 33
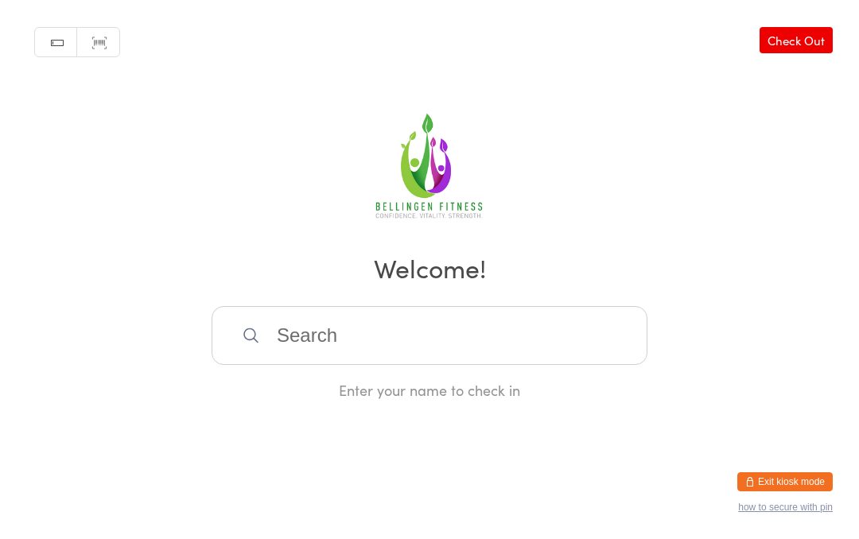
click at [444, 329] on input "search" at bounding box center [429, 335] width 436 height 59
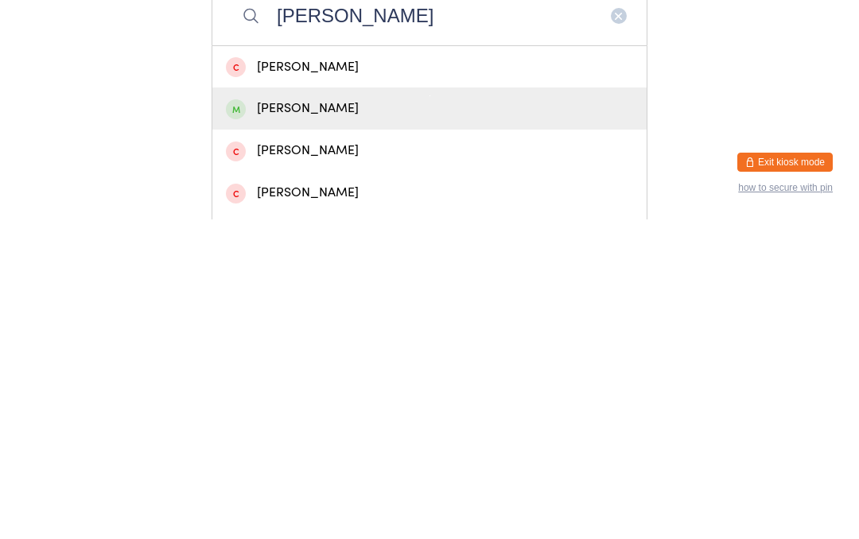
type input "Pam"
click at [328, 417] on div "Pam Kennedy" at bounding box center [429, 427] width 407 height 21
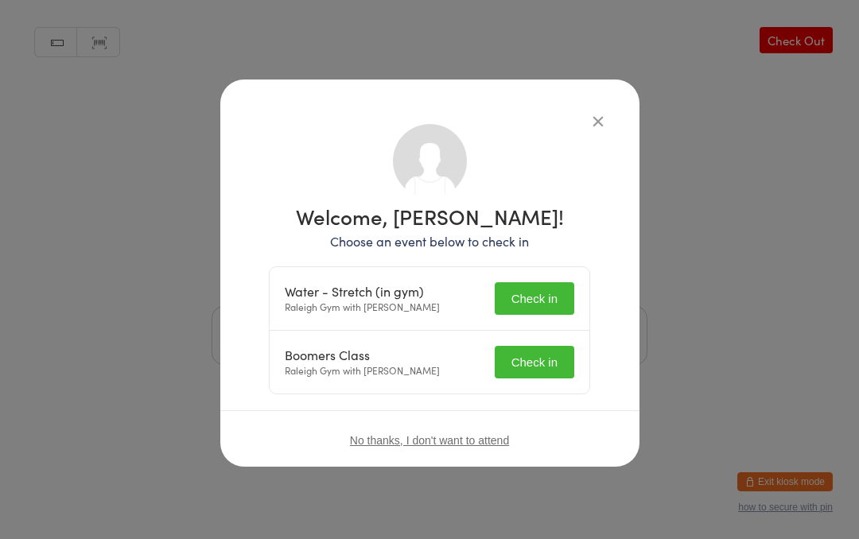
click at [532, 351] on button "Check in" at bounding box center [534, 362] width 80 height 33
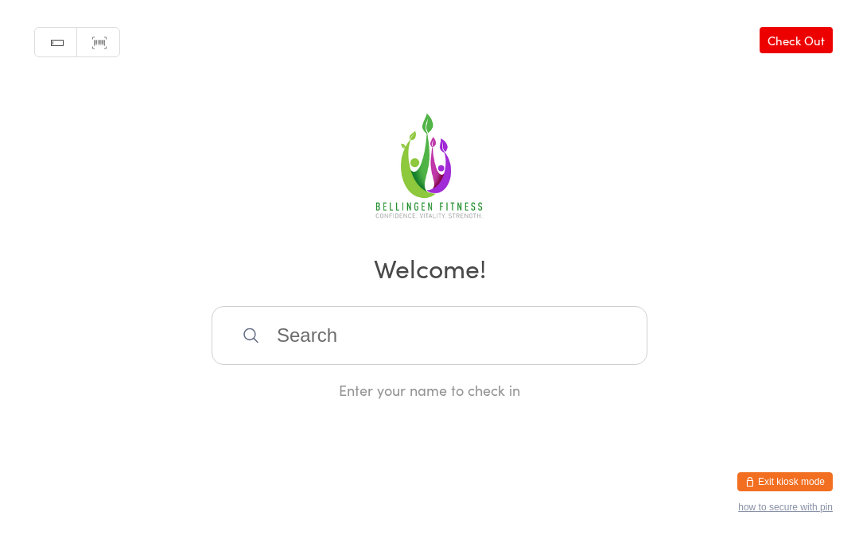
click at [489, 339] on input "search" at bounding box center [429, 335] width 436 height 59
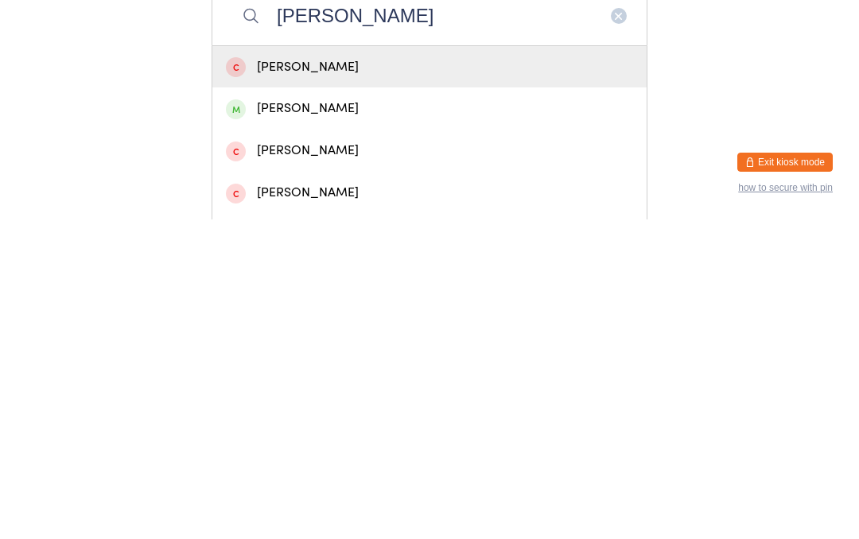
type input "Pam"
click at [328, 417] on div "Pam Kennedy" at bounding box center [429, 427] width 407 height 21
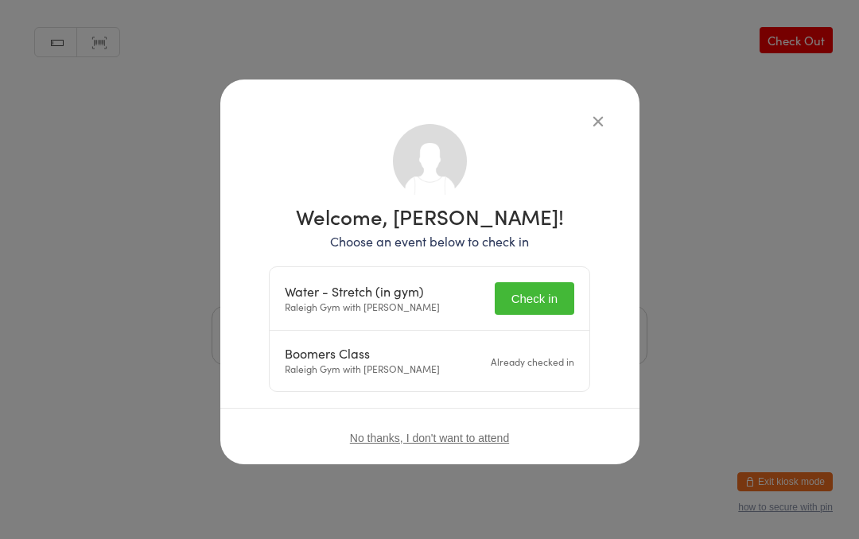
click at [540, 284] on button "Check in" at bounding box center [534, 298] width 80 height 33
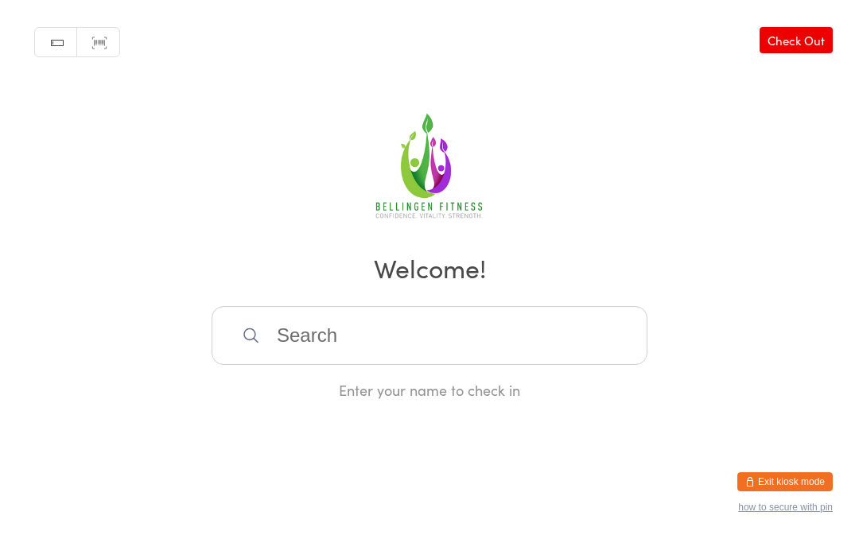
click at [302, 347] on input "search" at bounding box center [429, 335] width 436 height 59
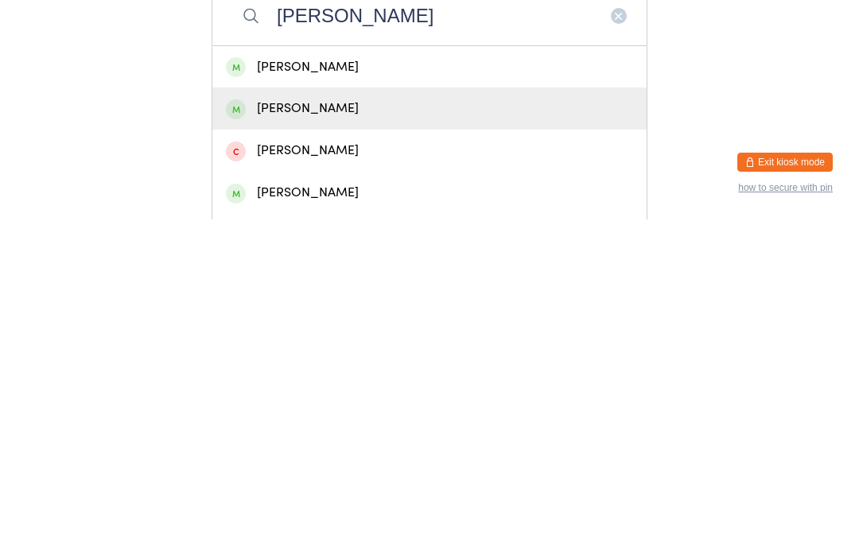
type input "Carol p"
click at [327, 417] on div "Carol Pullen" at bounding box center [429, 427] width 407 height 21
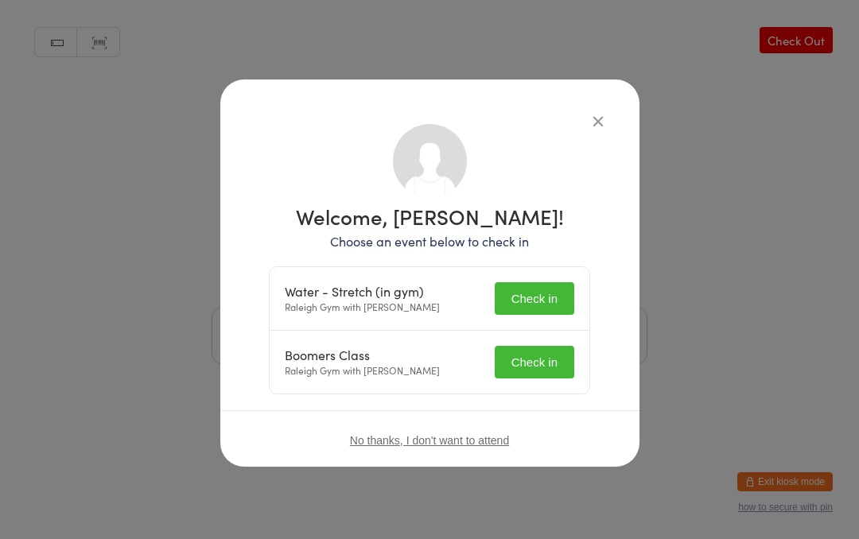
click at [549, 285] on button "Check in" at bounding box center [534, 298] width 80 height 33
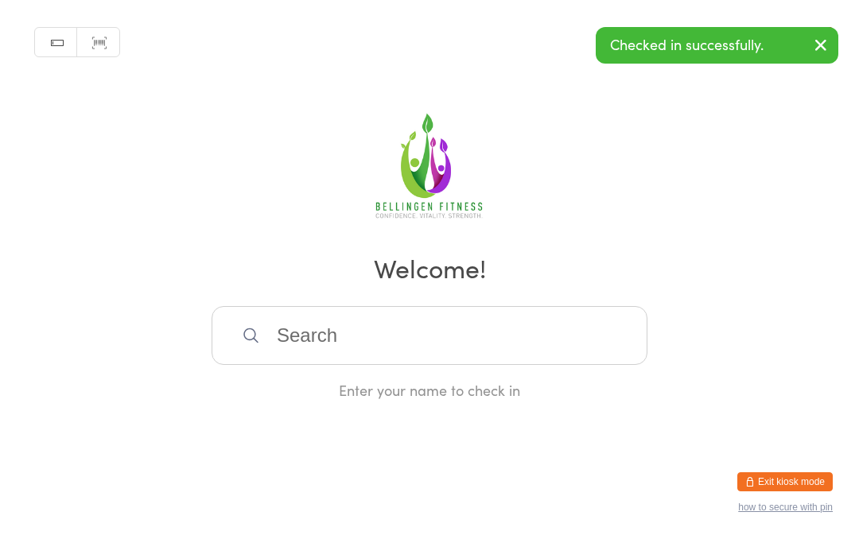
click at [549, 359] on input "search" at bounding box center [429, 335] width 436 height 59
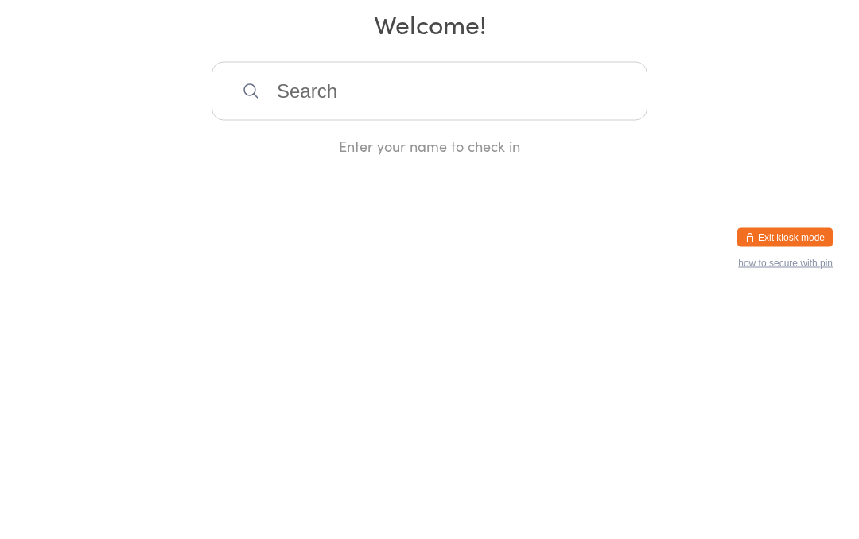
click at [317, 306] on input "search" at bounding box center [429, 335] width 436 height 59
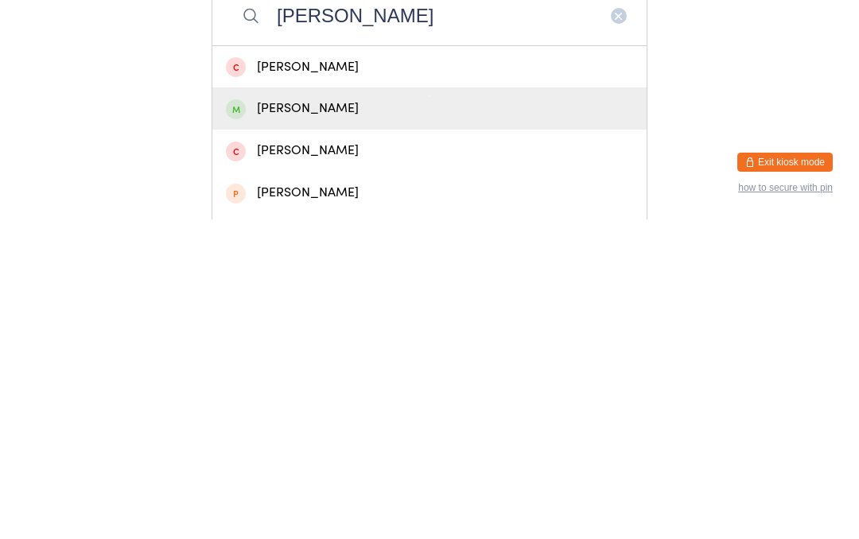
type input "Jenny tr"
click at [330, 417] on div "Jenny Truran" at bounding box center [429, 427] width 407 height 21
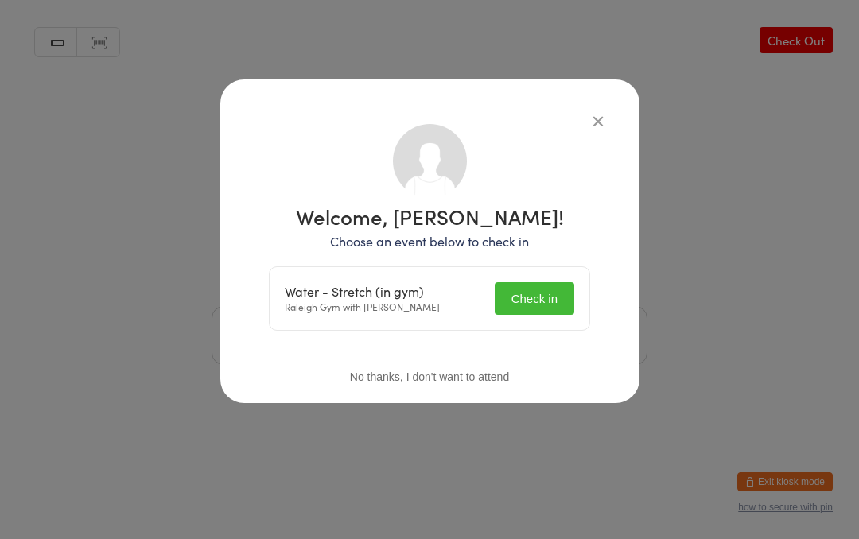
click at [540, 293] on button "Check in" at bounding box center [534, 298] width 80 height 33
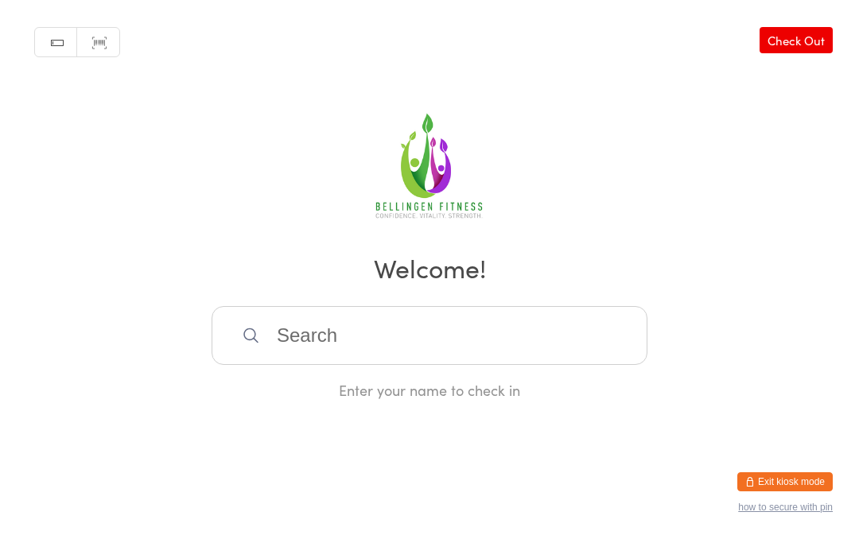
click at [252, 335] on input "search" at bounding box center [429, 335] width 436 height 59
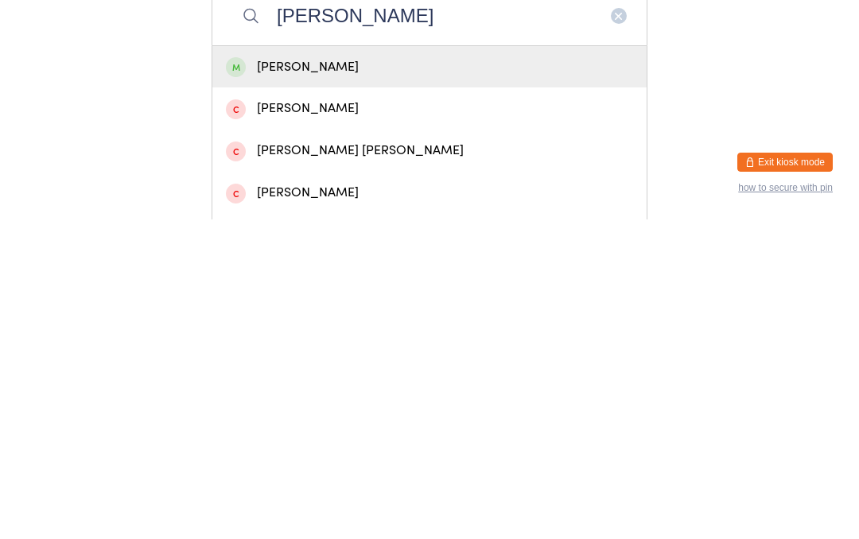
type input "Anne"
click at [399, 376] on div "Anne Boyd" at bounding box center [429, 386] width 407 height 21
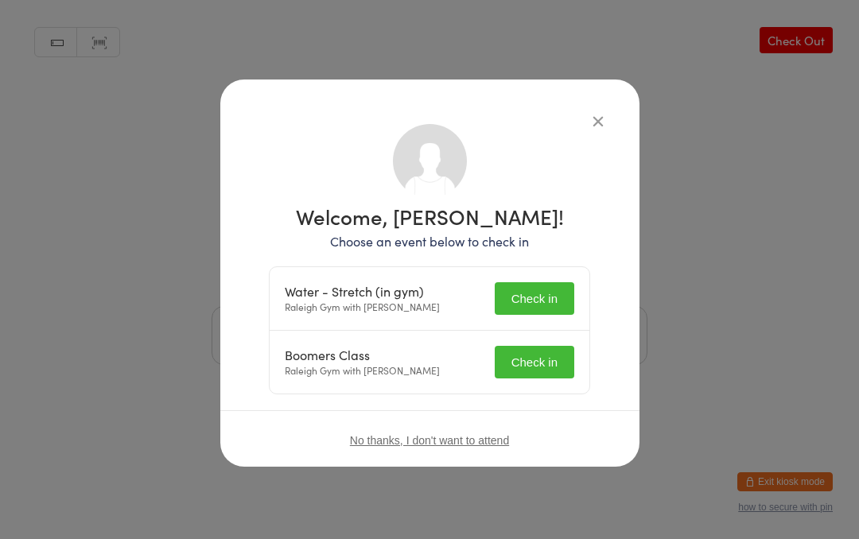
click at [539, 378] on button "Check in" at bounding box center [534, 362] width 80 height 33
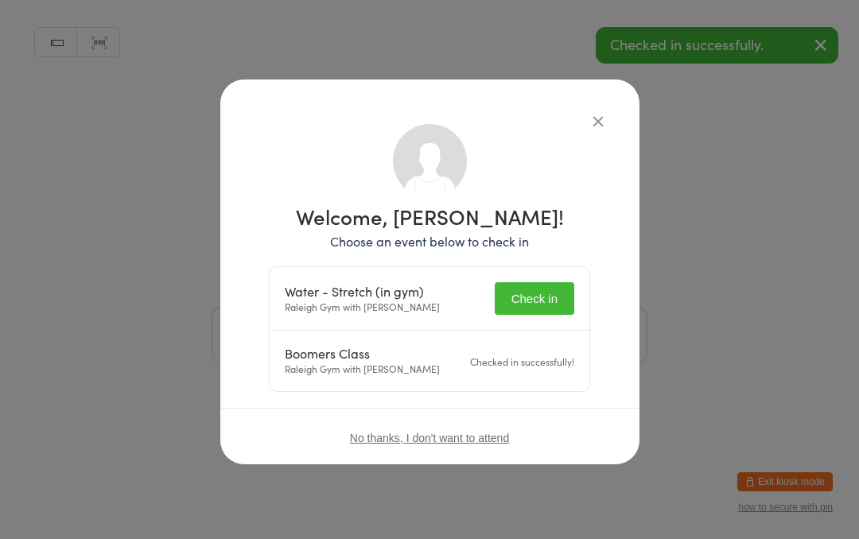
click at [553, 295] on button "Check in" at bounding box center [534, 298] width 80 height 33
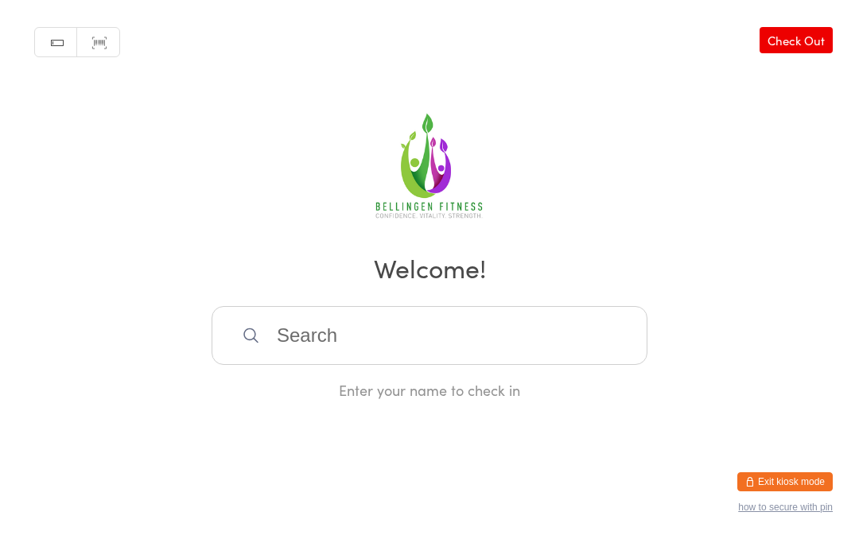
click at [294, 365] on input "search" at bounding box center [429, 335] width 436 height 59
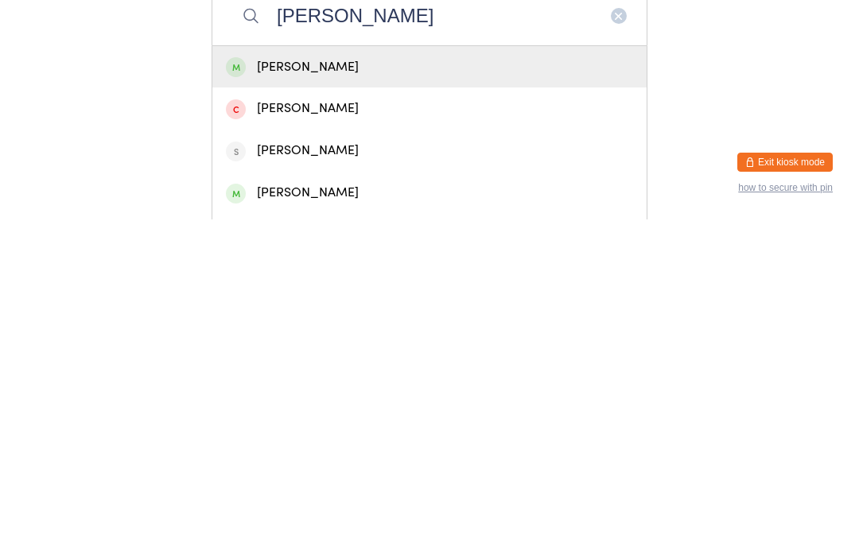
type input "Lynn t"
click at [297, 376] on div "Lynn Tizzard" at bounding box center [429, 386] width 407 height 21
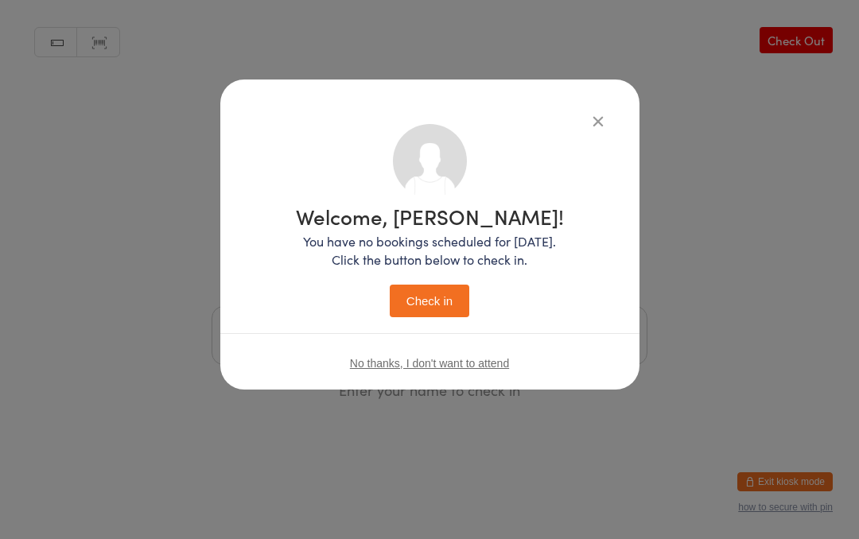
click at [427, 300] on button "Check in" at bounding box center [430, 301] width 80 height 33
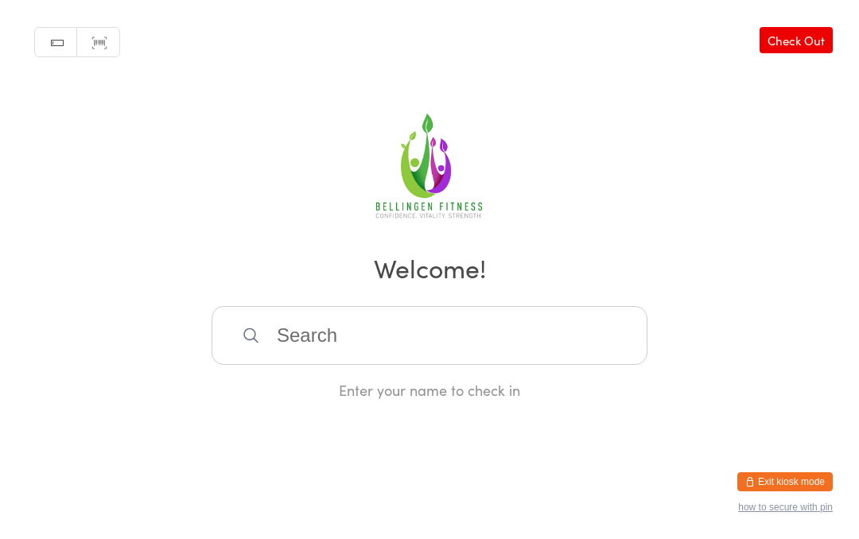
click at [440, 328] on input "search" at bounding box center [429, 335] width 436 height 59
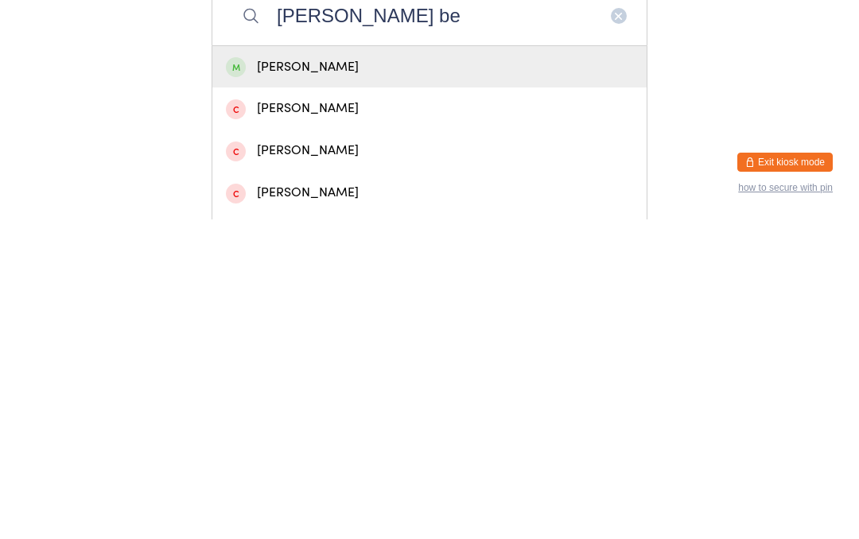
type input "Tim be"
click at [321, 366] on div "Tim Bennetto" at bounding box center [429, 387] width 434 height 42
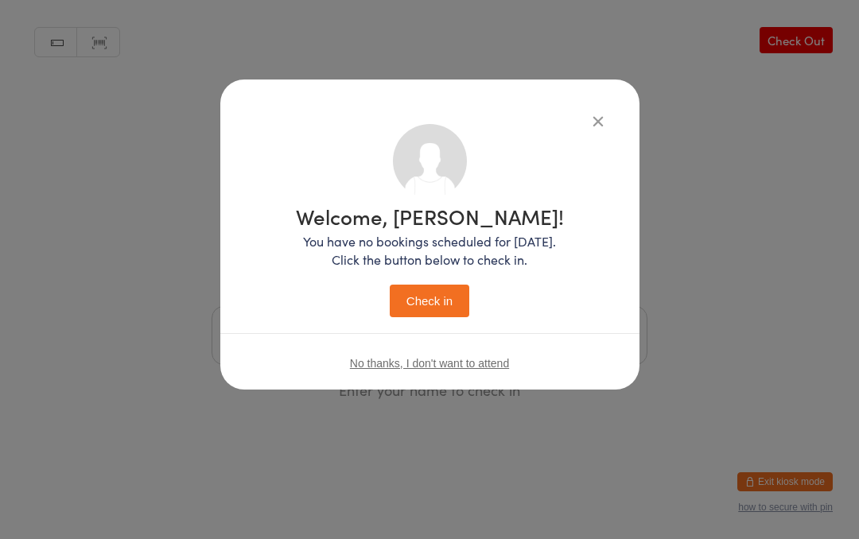
click at [432, 293] on button "Check in" at bounding box center [430, 301] width 80 height 33
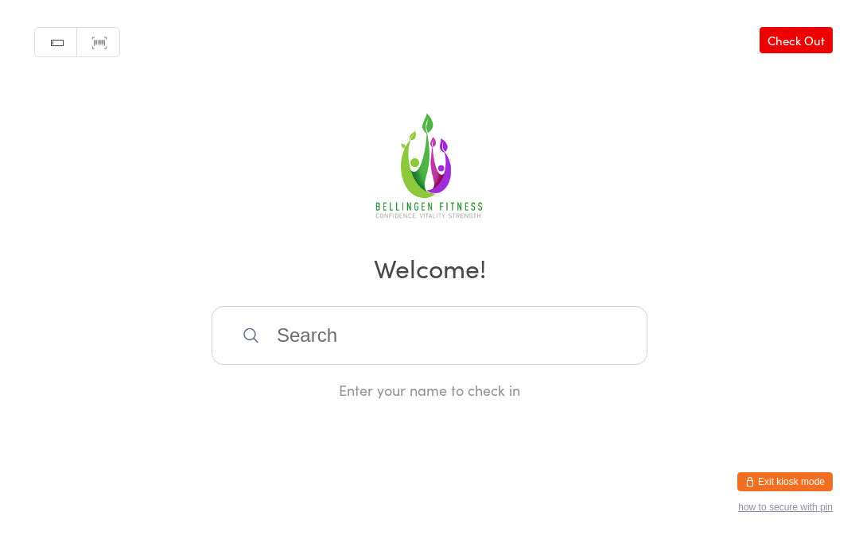
click at [292, 341] on input "search" at bounding box center [429, 335] width 436 height 59
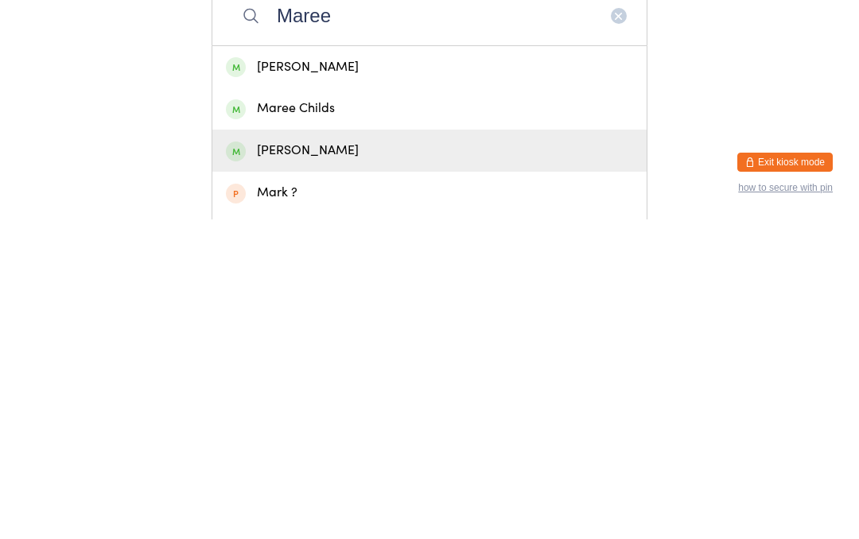
type input "Maree"
click at [328, 460] on div "Maree Batchelor" at bounding box center [429, 470] width 407 height 21
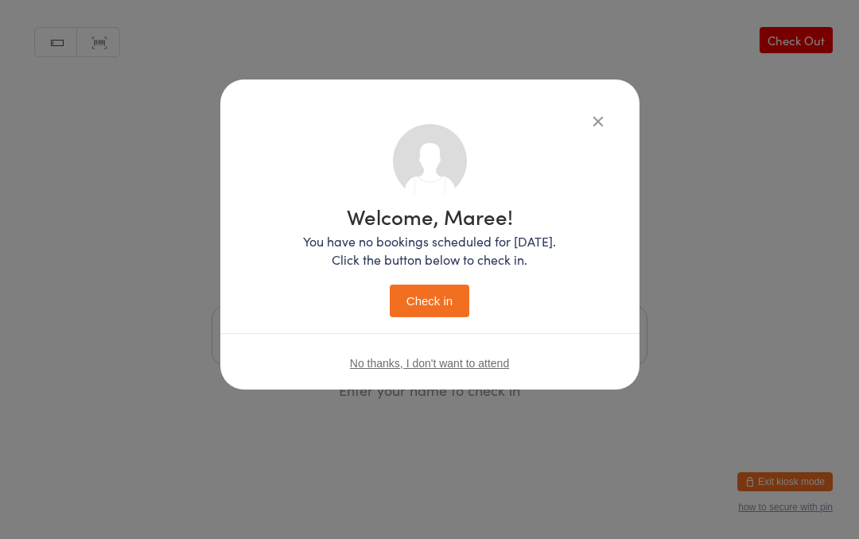
click at [438, 295] on button "Check in" at bounding box center [430, 301] width 80 height 33
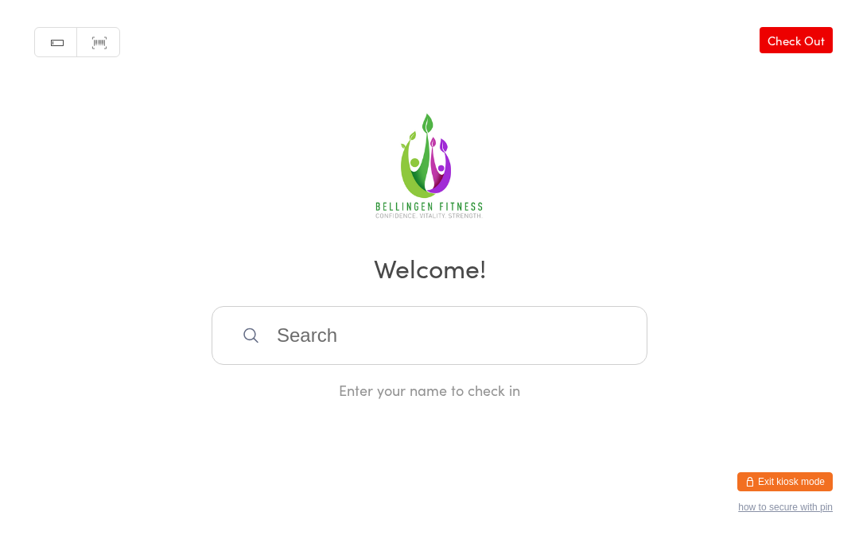
click at [308, 339] on input "search" at bounding box center [429, 335] width 436 height 59
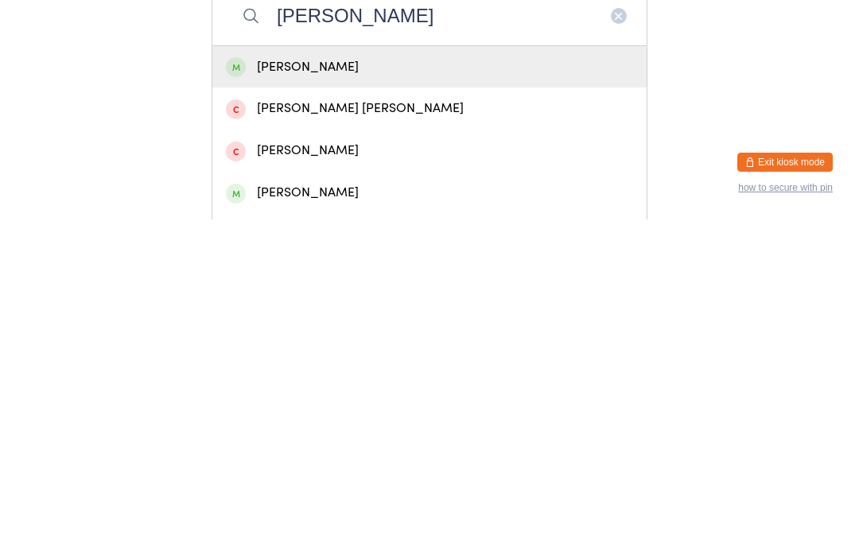
type input "Janene"
click at [332, 376] on div "Janene Carey" at bounding box center [429, 386] width 407 height 21
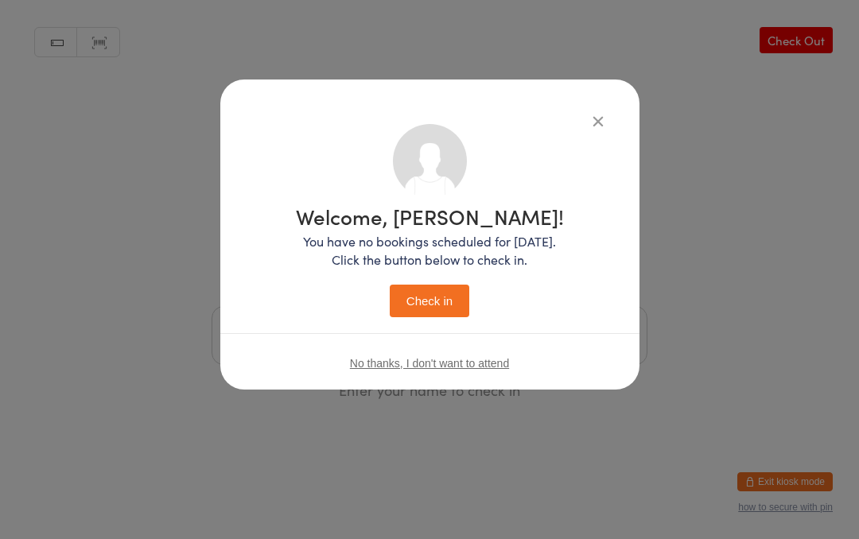
click at [427, 295] on button "Check in" at bounding box center [430, 301] width 80 height 33
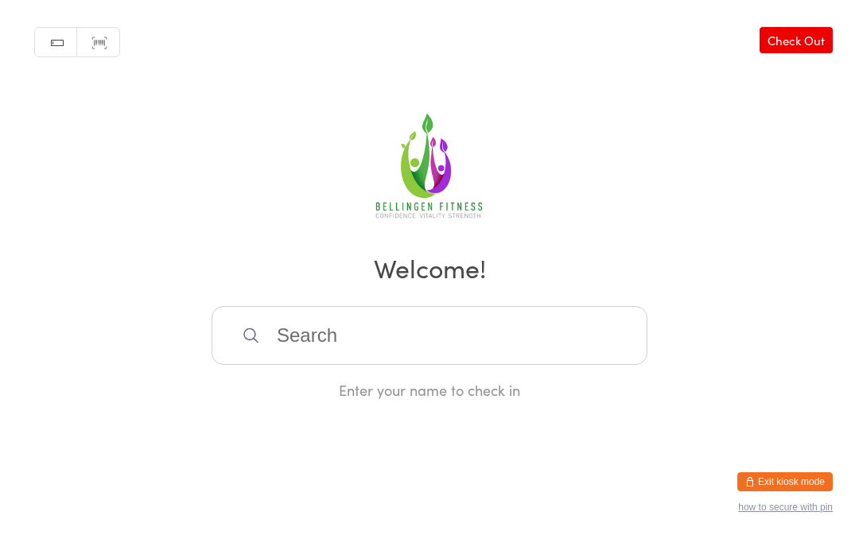
click at [295, 346] on input "search" at bounding box center [429, 335] width 436 height 59
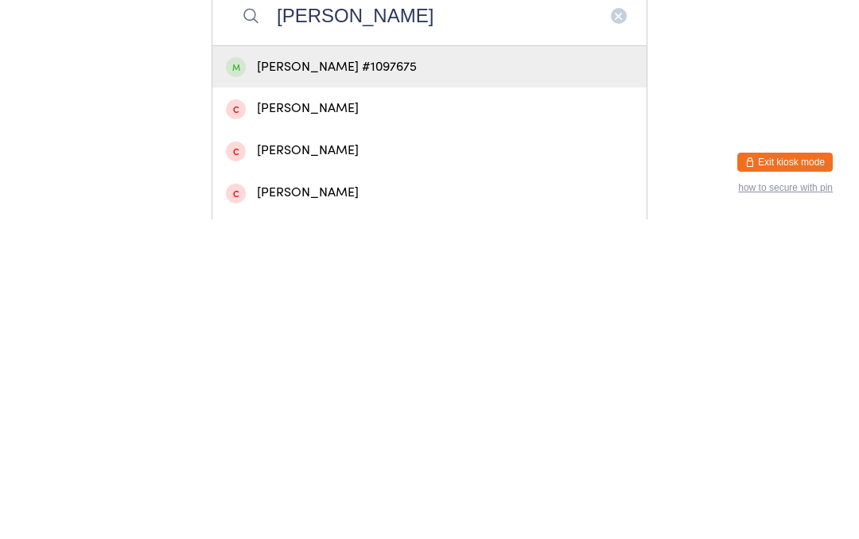
type input "Craig wyk"
click at [338, 376] on div "Craig Wykes #1097675" at bounding box center [429, 386] width 407 height 21
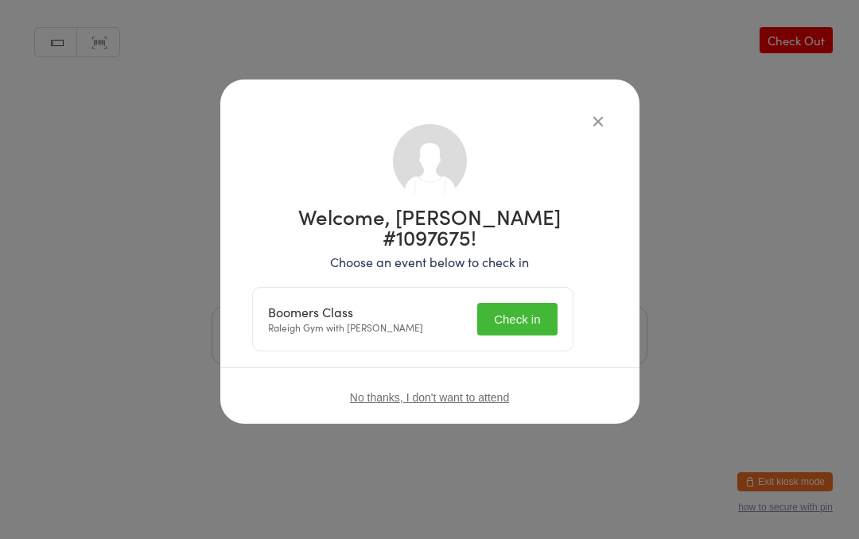
click at [533, 303] on button "Check in" at bounding box center [517, 319] width 80 height 33
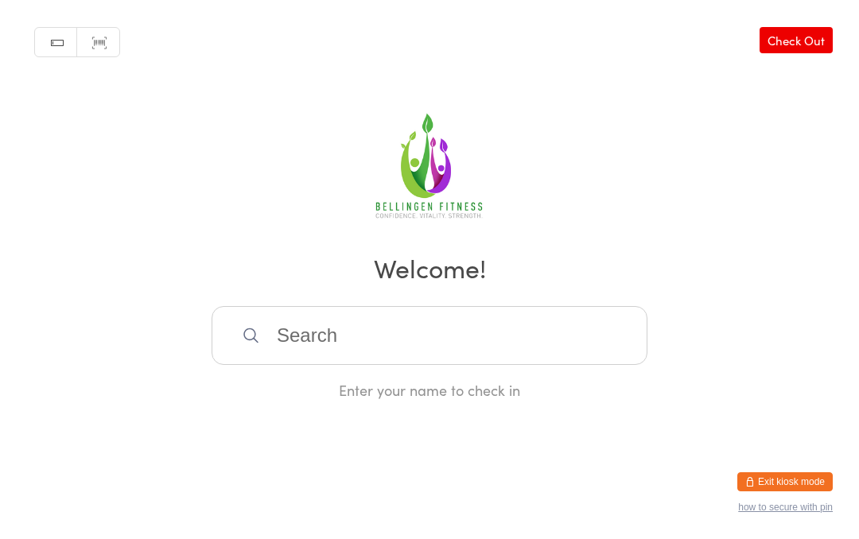
click at [316, 344] on input "search" at bounding box center [429, 335] width 436 height 59
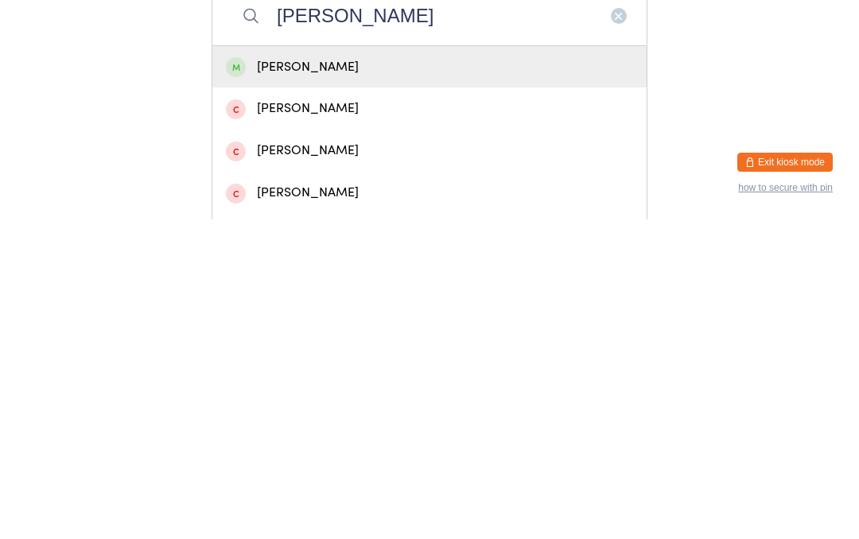
type input "Judie"
click at [363, 376] on div "JUDIE Bartley" at bounding box center [429, 386] width 407 height 21
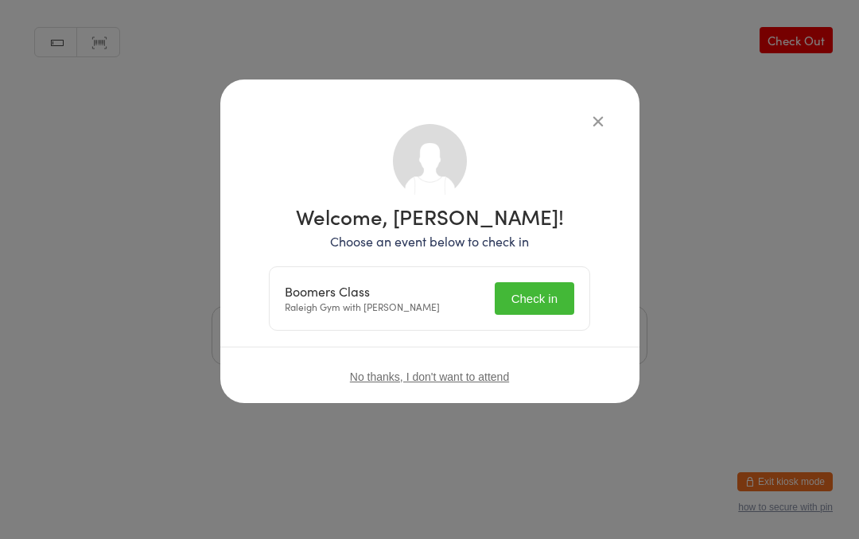
click at [522, 298] on button "Check in" at bounding box center [534, 298] width 80 height 33
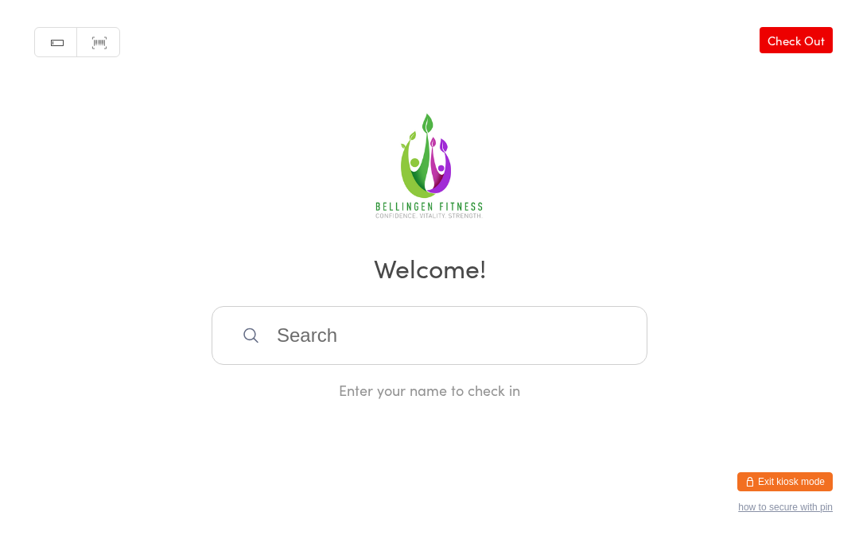
click at [239, 347] on input "search" at bounding box center [429, 335] width 436 height 59
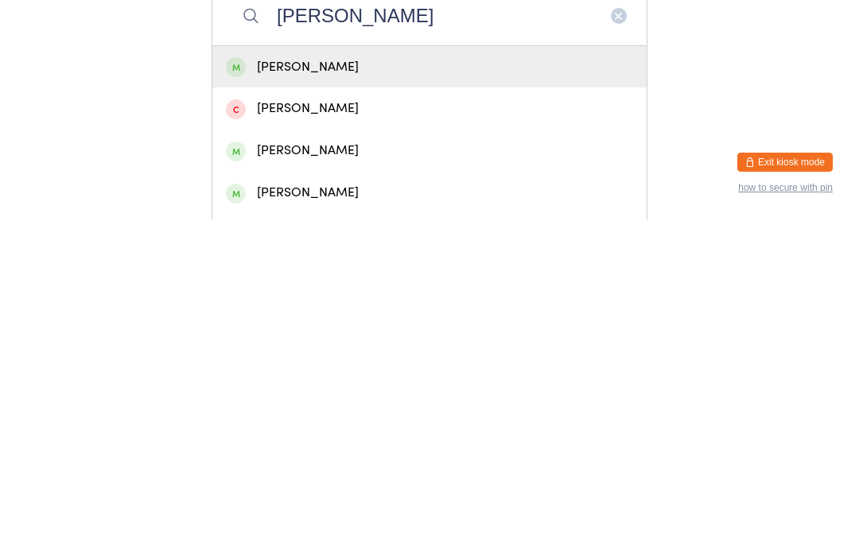
type input "Stuart allardice"
click at [348, 376] on div "Stuart Allardice" at bounding box center [429, 386] width 407 height 21
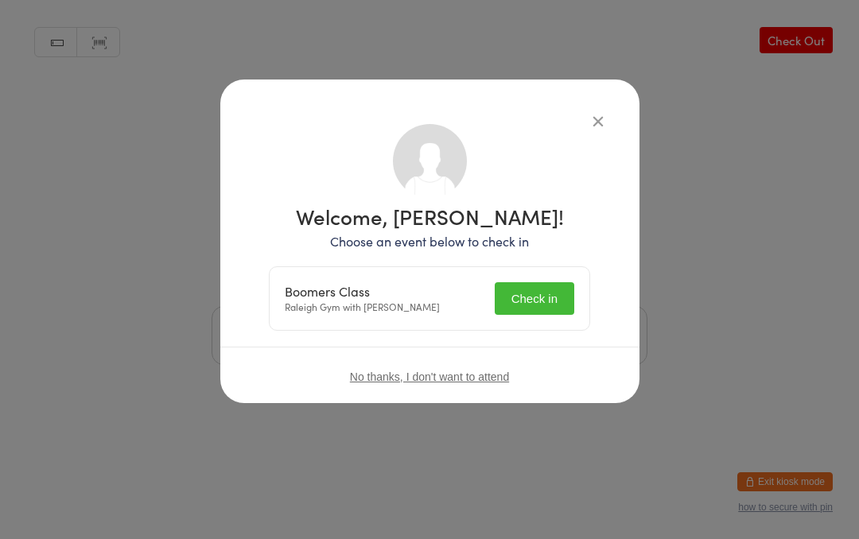
click at [521, 283] on button "Check in" at bounding box center [534, 298] width 80 height 33
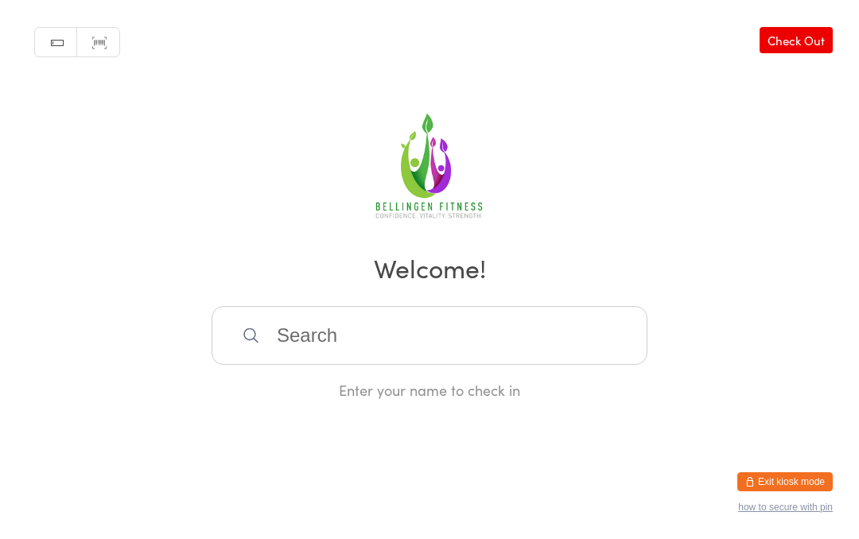
click at [366, 334] on input "search" at bounding box center [429, 335] width 436 height 59
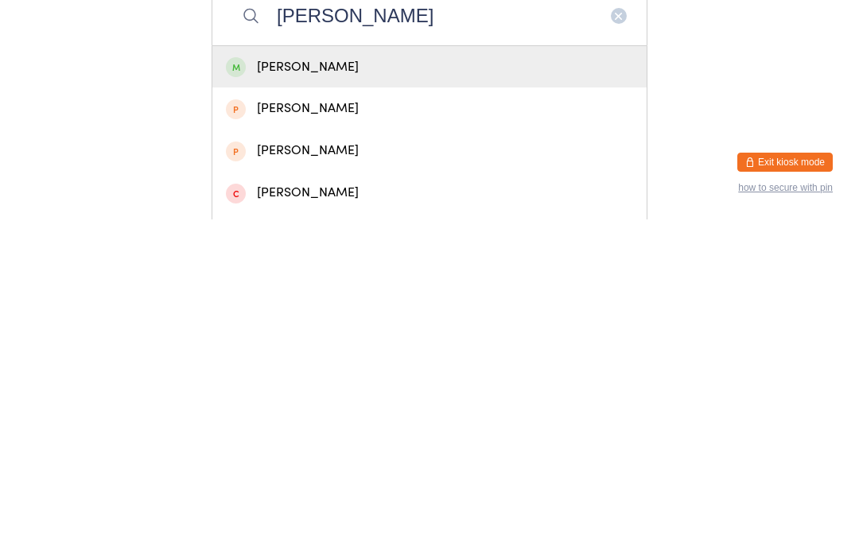
type input "Fiona"
click at [394, 376] on div "Fiona Quinn" at bounding box center [429, 386] width 407 height 21
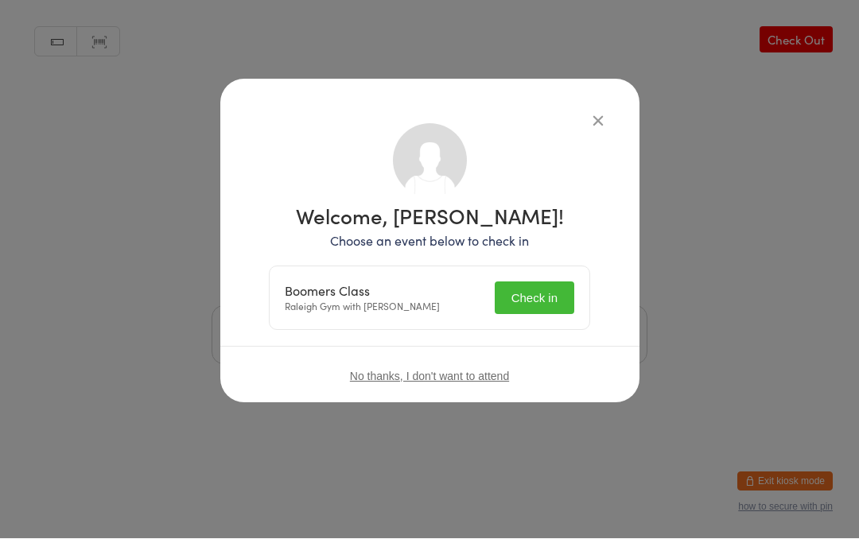
click at [545, 291] on button "Check in" at bounding box center [534, 298] width 80 height 33
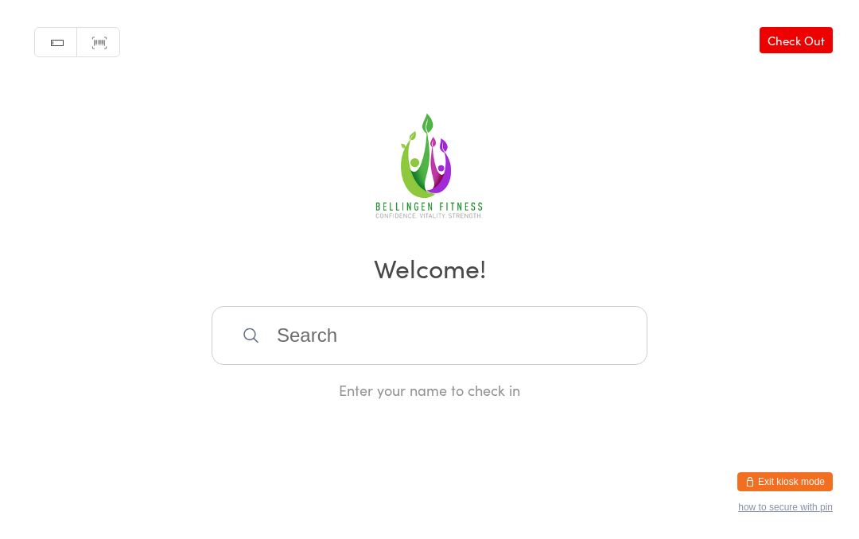
click at [291, 332] on input "search" at bounding box center [429, 335] width 436 height 59
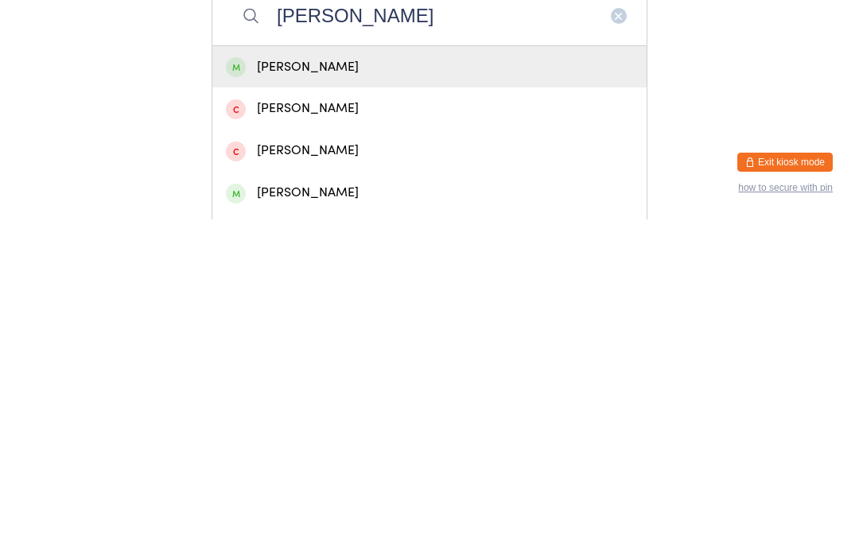
type input "Pease"
click at [281, 366] on div "Carol Pease" at bounding box center [429, 387] width 434 height 42
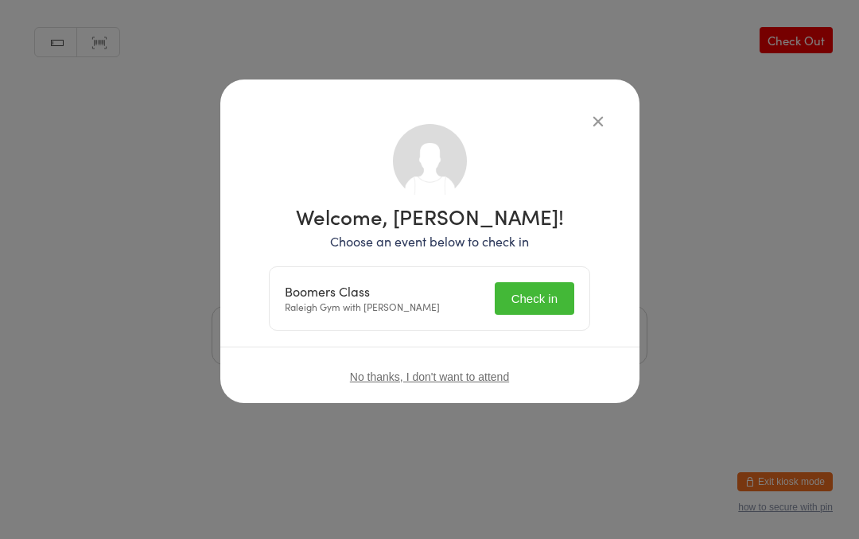
click at [534, 303] on button "Check in" at bounding box center [534, 298] width 80 height 33
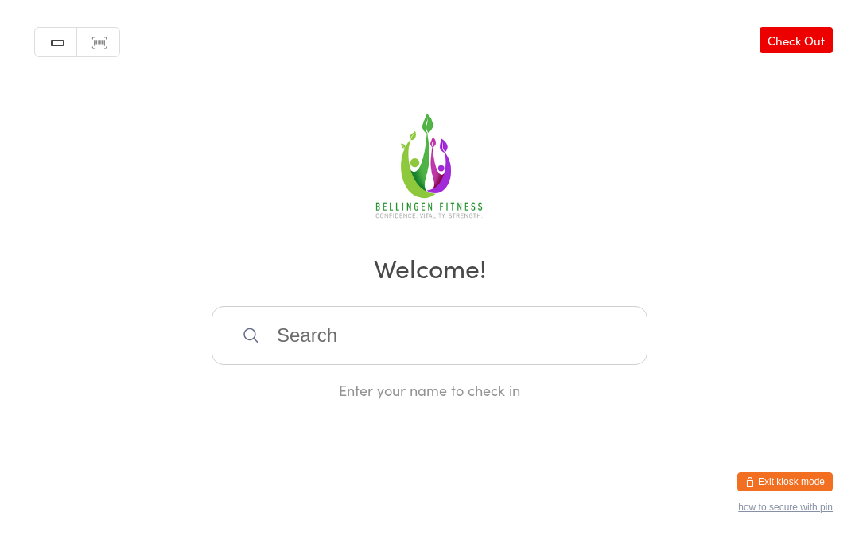
click at [455, 347] on input "search" at bounding box center [429, 335] width 436 height 59
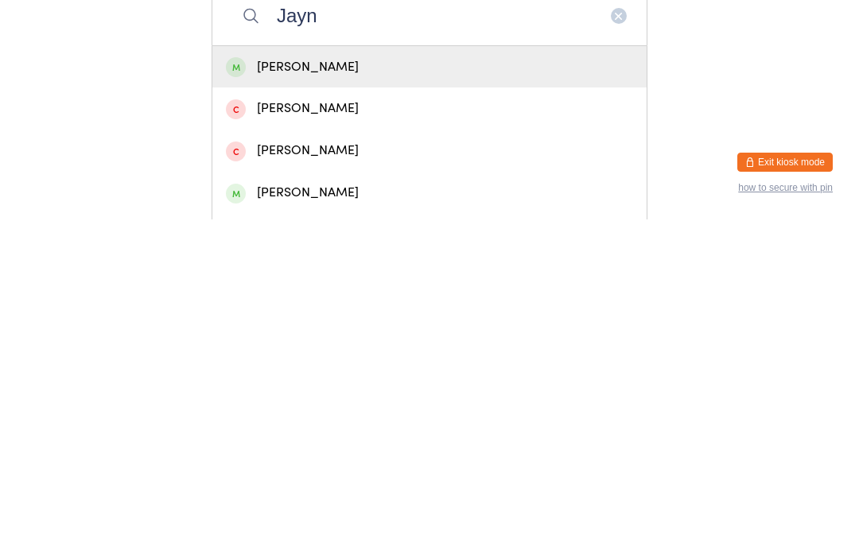
type input "Jayn"
click at [344, 502] on div "Jayne Branchflower" at bounding box center [429, 512] width 407 height 21
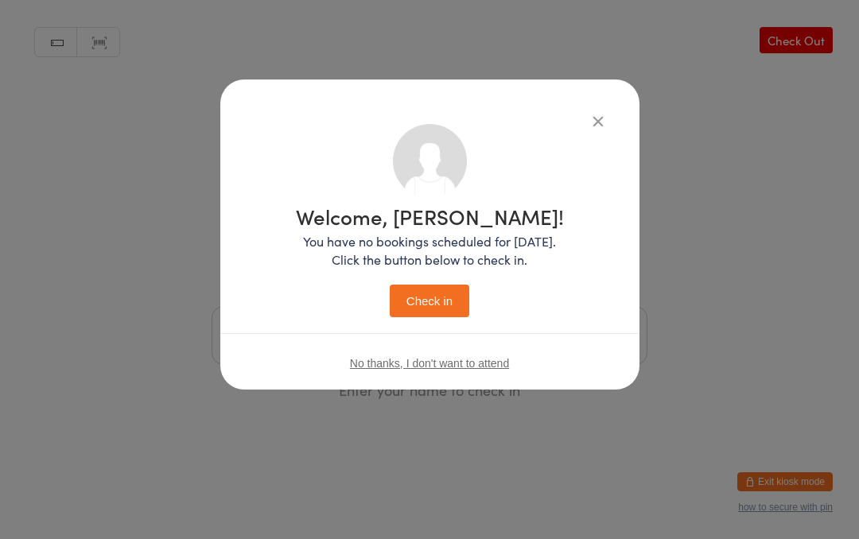
click at [460, 301] on button "Check in" at bounding box center [430, 301] width 80 height 33
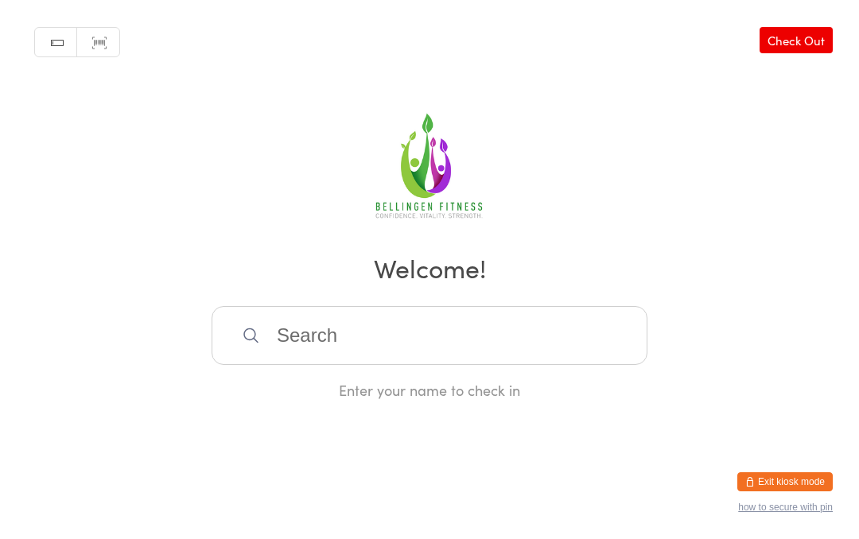
click at [318, 359] on input "search" at bounding box center [429, 335] width 436 height 59
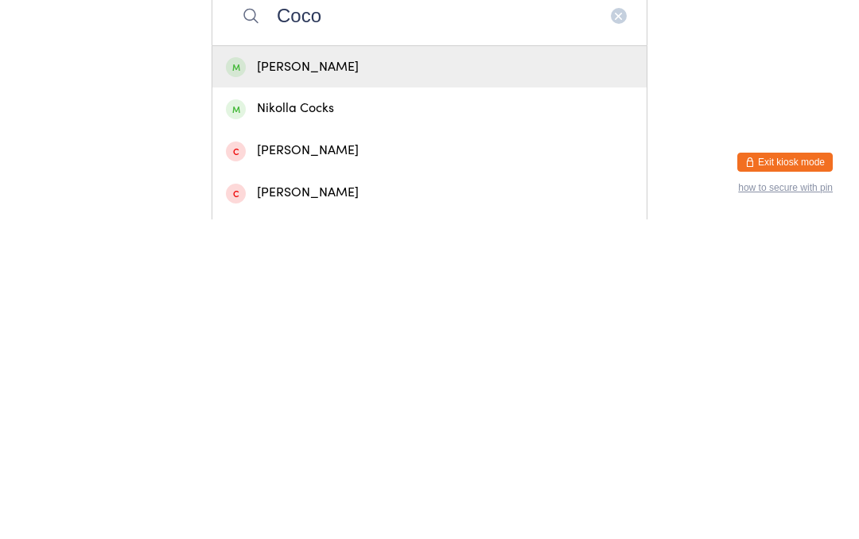
type input "Coco"
click at [393, 376] on div "Coco Elder" at bounding box center [429, 386] width 407 height 21
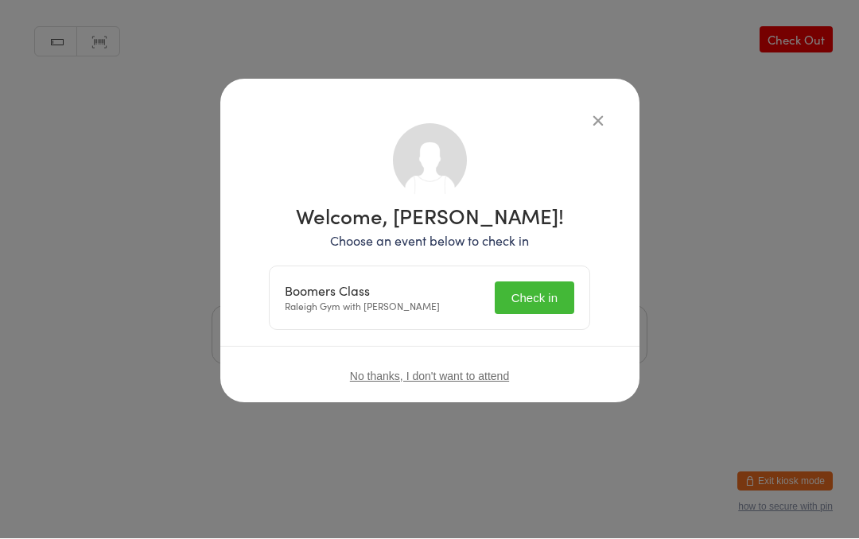
click at [544, 302] on button "Check in" at bounding box center [534, 298] width 80 height 33
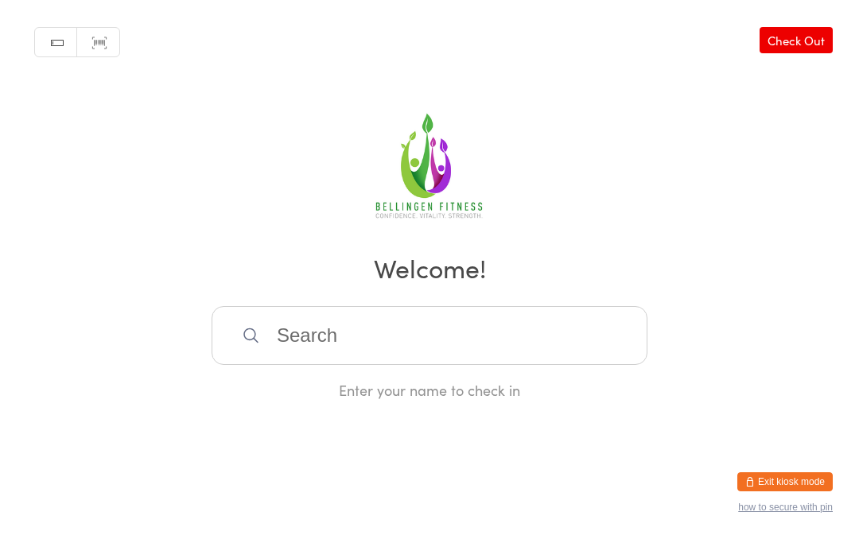
click at [270, 339] on input "search" at bounding box center [429, 335] width 436 height 59
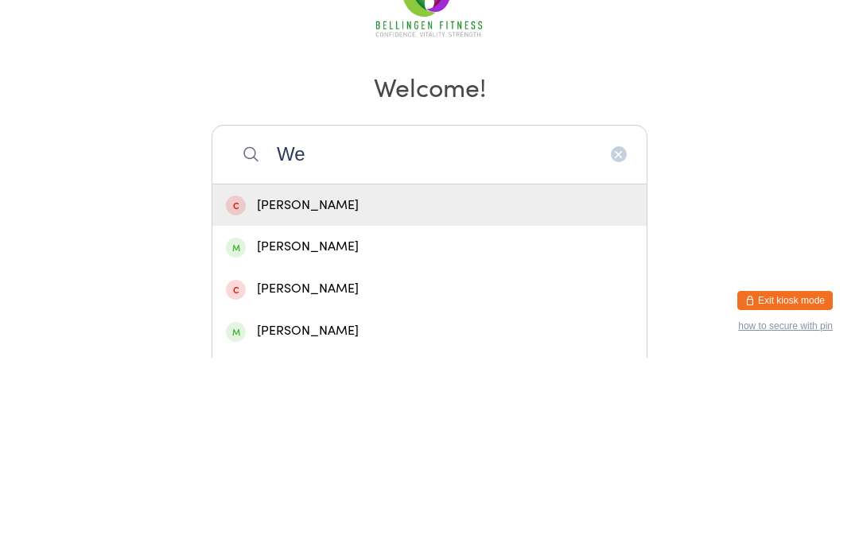
type input "Wed"
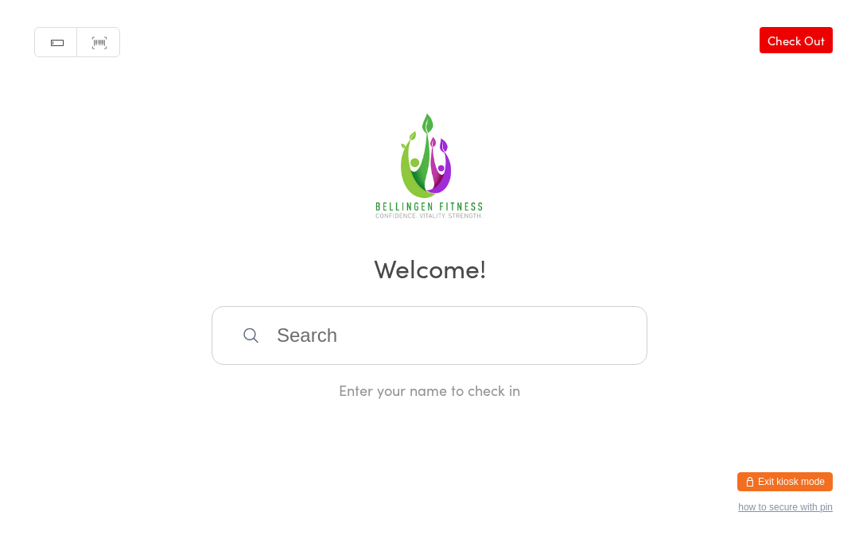
click at [405, 347] on input "search" at bounding box center [429, 335] width 436 height 59
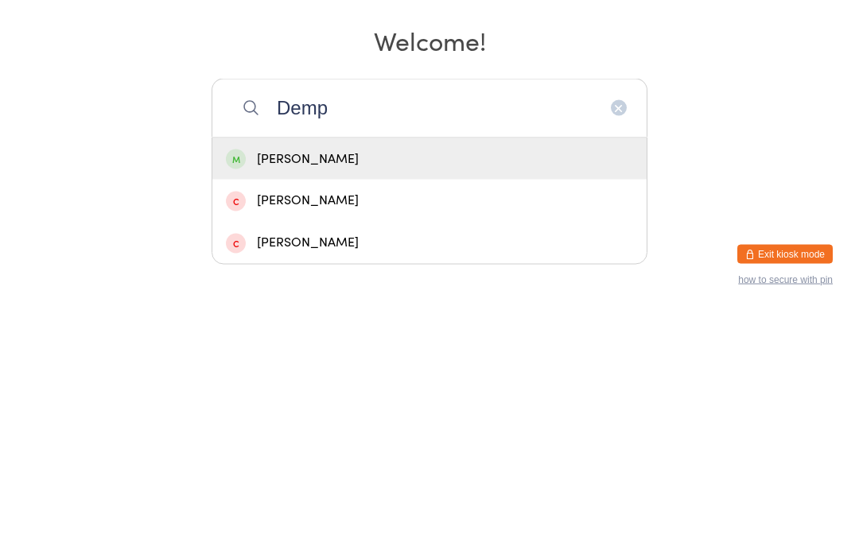
type input "Demp"
click at [384, 376] on div "[PERSON_NAME]" at bounding box center [429, 386] width 407 height 21
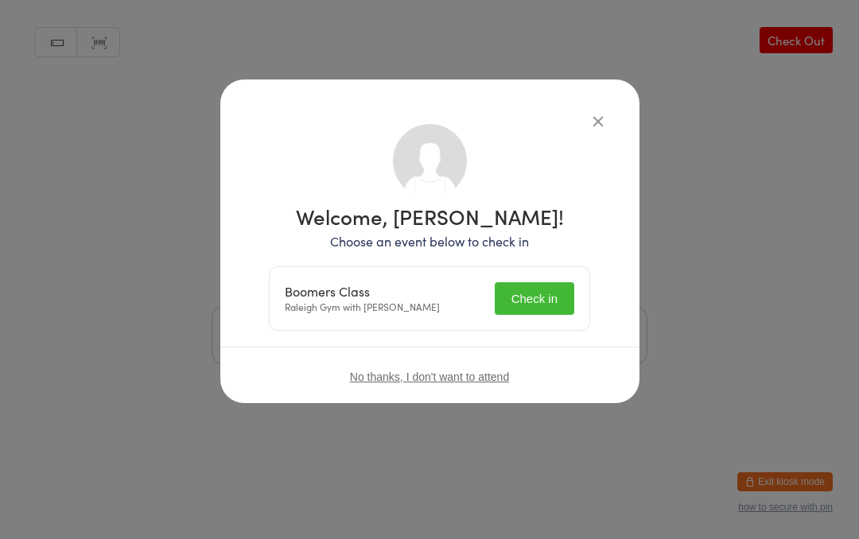
click at [541, 288] on button "Check in" at bounding box center [534, 298] width 80 height 33
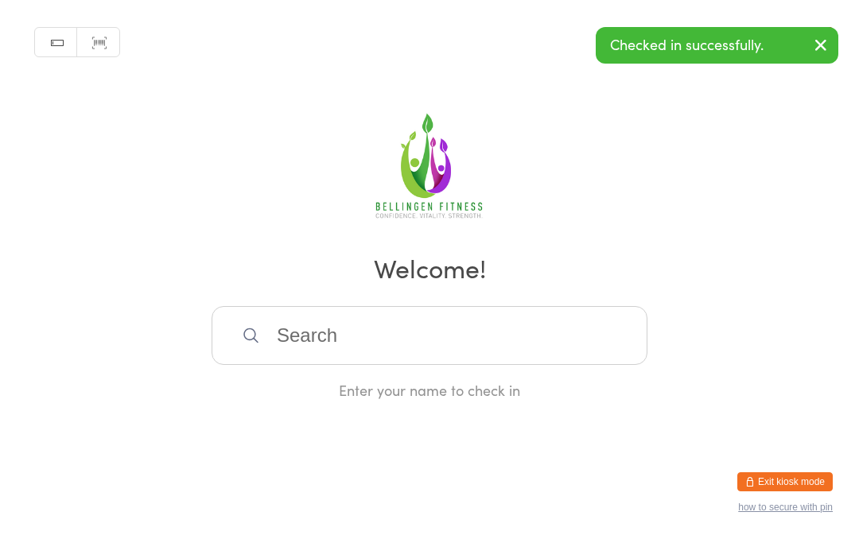
click at [281, 327] on input "search" at bounding box center [429, 335] width 436 height 59
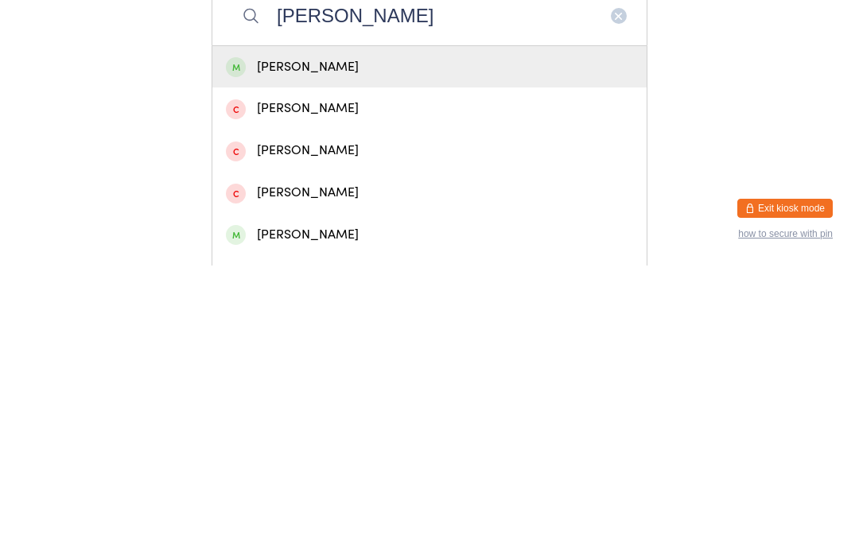
scroll to position [98, 0]
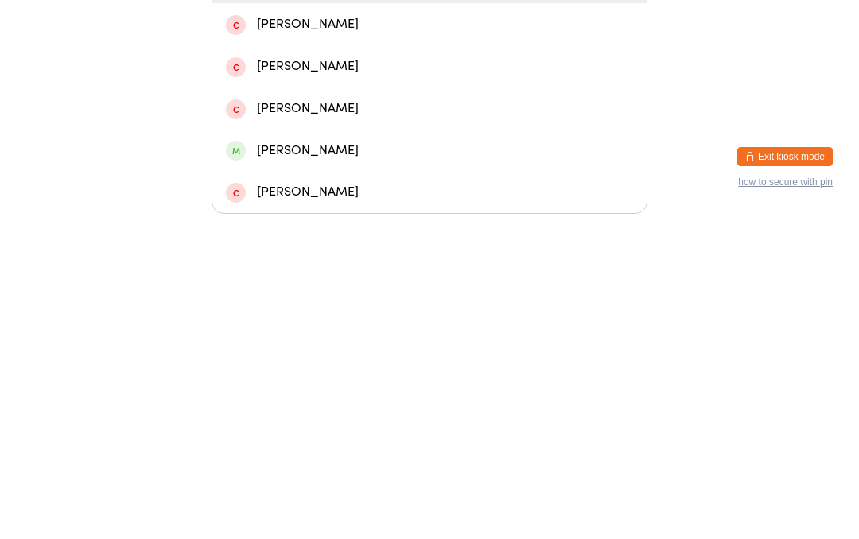
type input "Wendy"
click at [341, 465] on div "Wendy McCartney" at bounding box center [429, 475] width 407 height 21
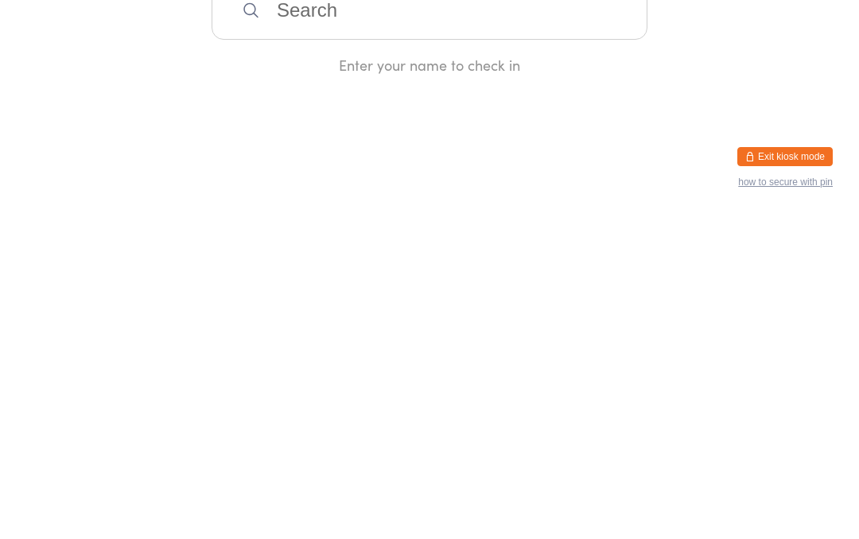
scroll to position [0, 0]
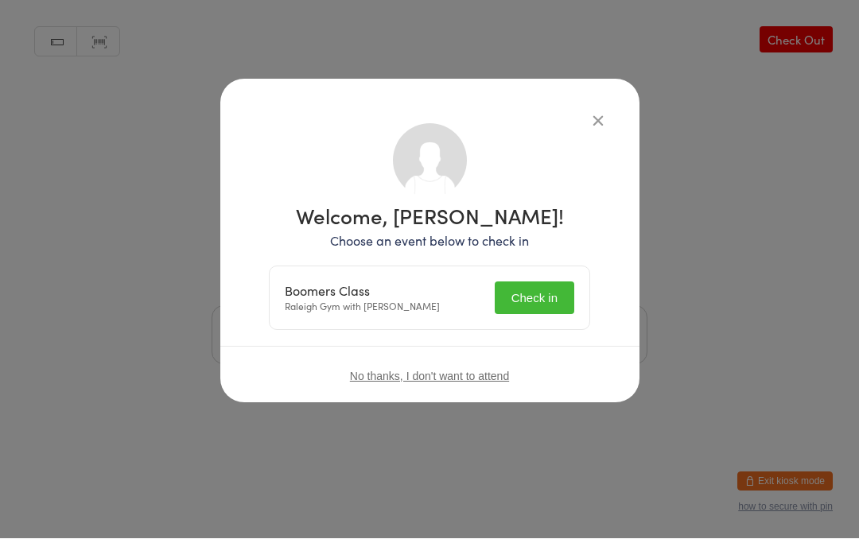
click at [543, 288] on button "Check in" at bounding box center [534, 298] width 80 height 33
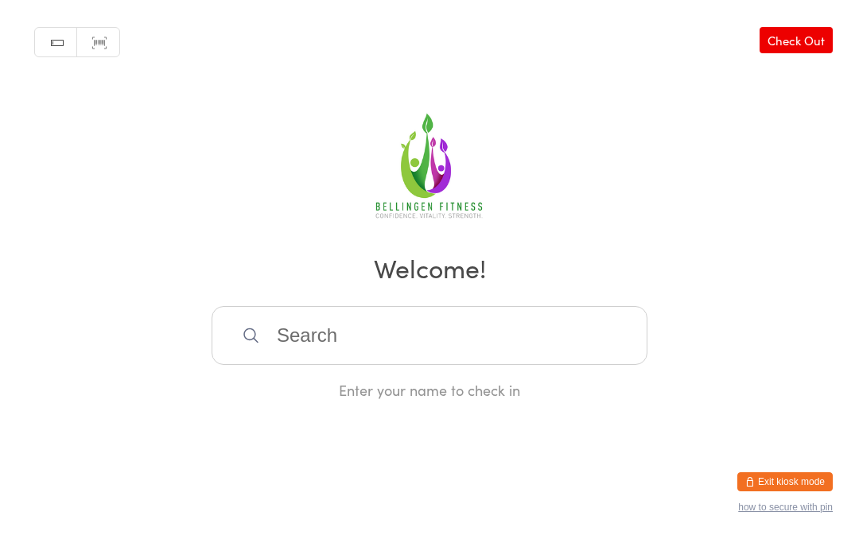
click at [273, 320] on input "search" at bounding box center [429, 335] width 436 height 59
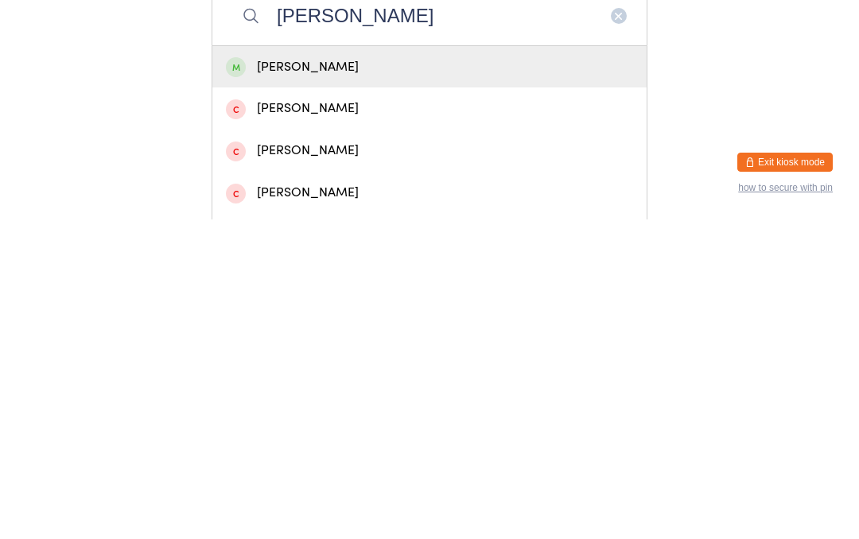
type input "Joanne wilson"
click at [289, 376] on div "Joanne Wilson" at bounding box center [429, 386] width 407 height 21
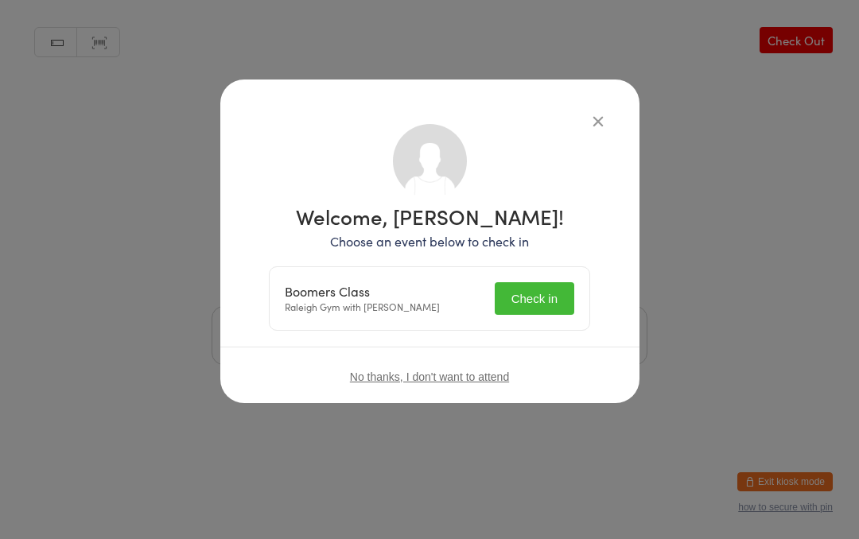
click at [518, 291] on button "Check in" at bounding box center [534, 298] width 80 height 33
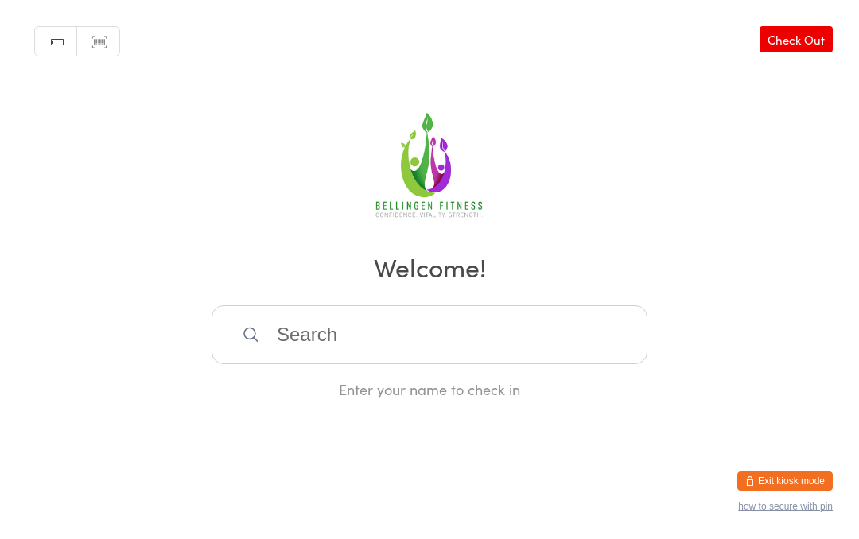
click at [327, 334] on input "search" at bounding box center [429, 335] width 436 height 59
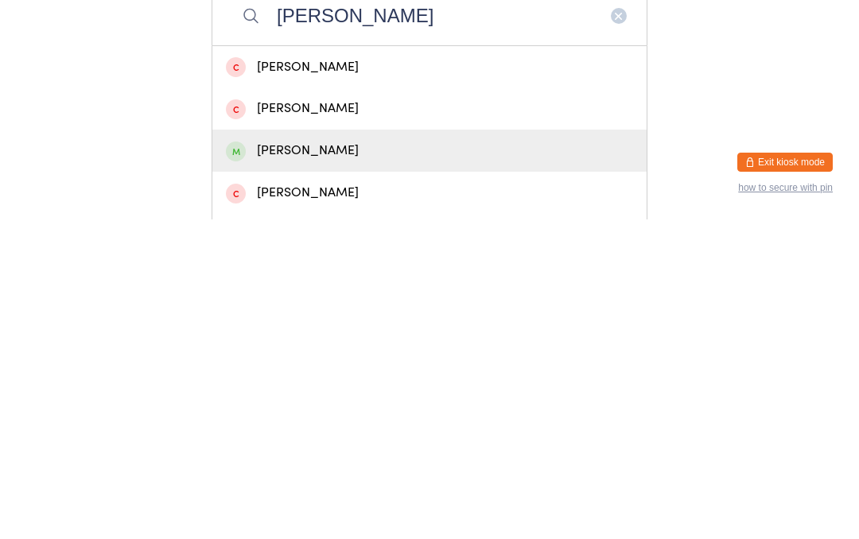
type input "Lucas"
click at [277, 460] on div "Lucas Ernst" at bounding box center [429, 470] width 407 height 21
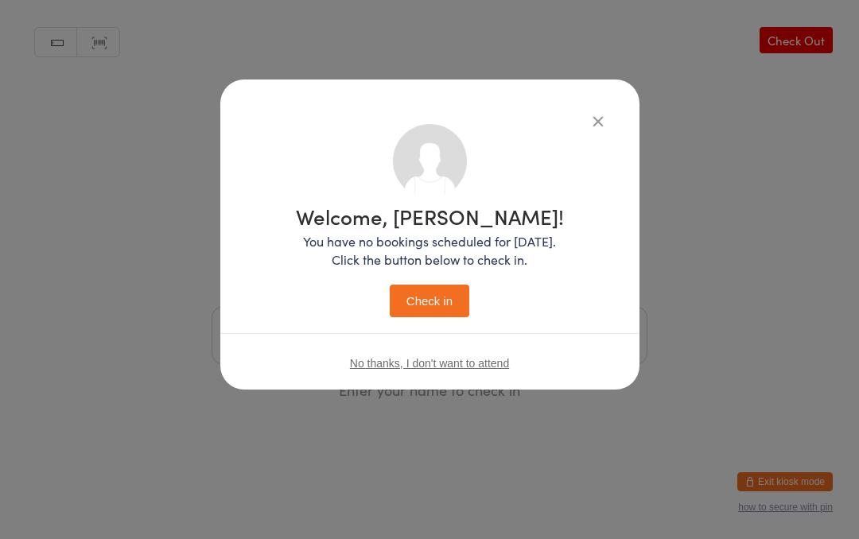
click at [421, 297] on button "Check in" at bounding box center [430, 301] width 80 height 33
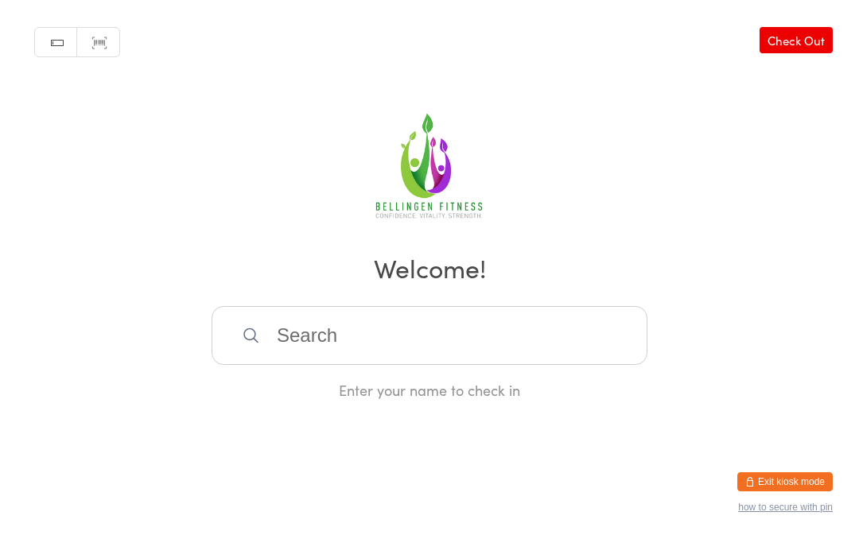
click at [489, 335] on input "search" at bounding box center [429, 335] width 436 height 59
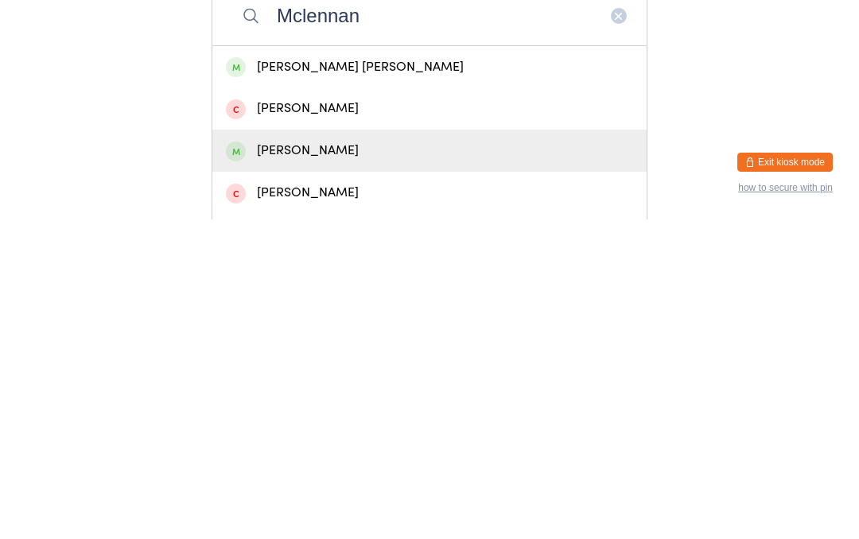
type input "Mclennan"
click at [343, 449] on div "Jennifer McLennan" at bounding box center [429, 470] width 434 height 42
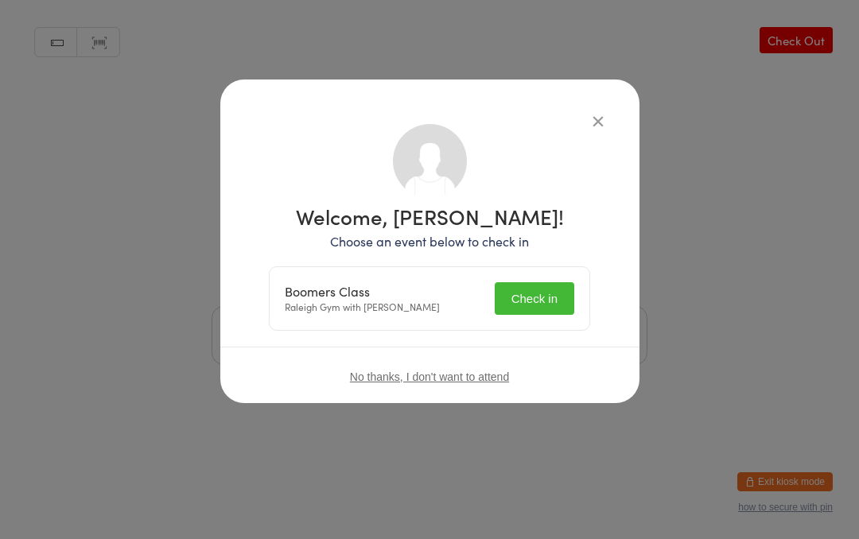
click at [539, 301] on button "Check in" at bounding box center [534, 298] width 80 height 33
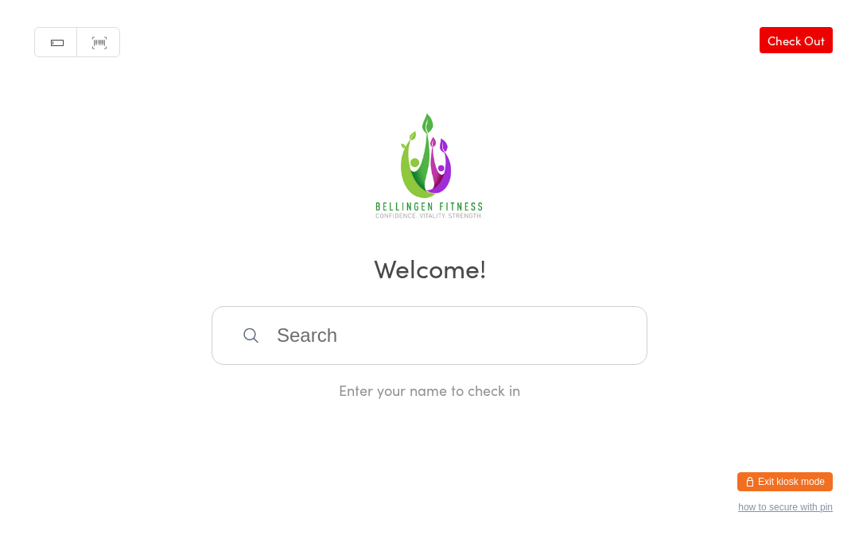
click at [394, 330] on input "search" at bounding box center [429, 335] width 436 height 59
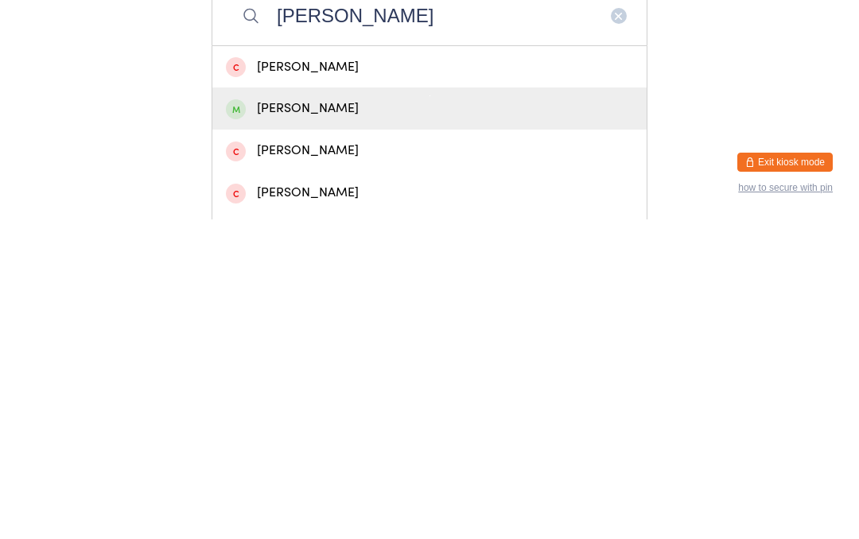
type input "Geoff"
click at [312, 417] on div "Geoff Perry" at bounding box center [429, 427] width 407 height 21
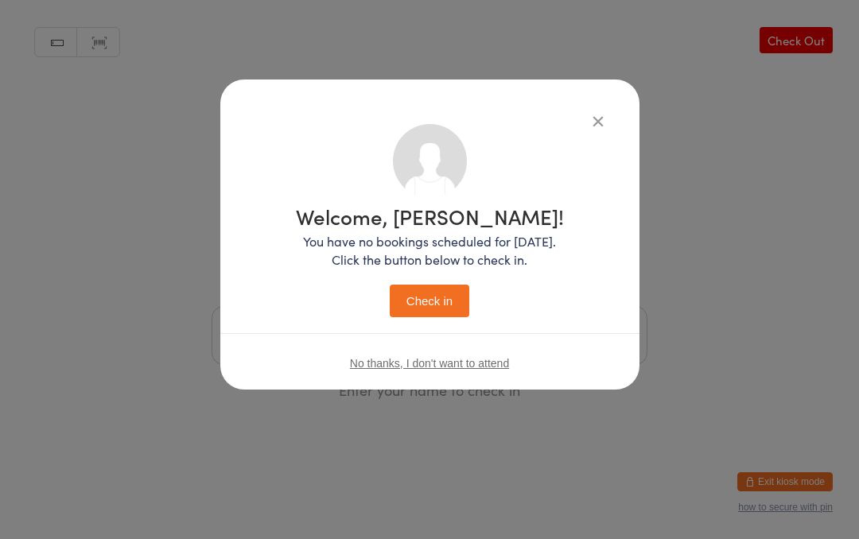
click at [437, 301] on button "Check in" at bounding box center [430, 301] width 80 height 33
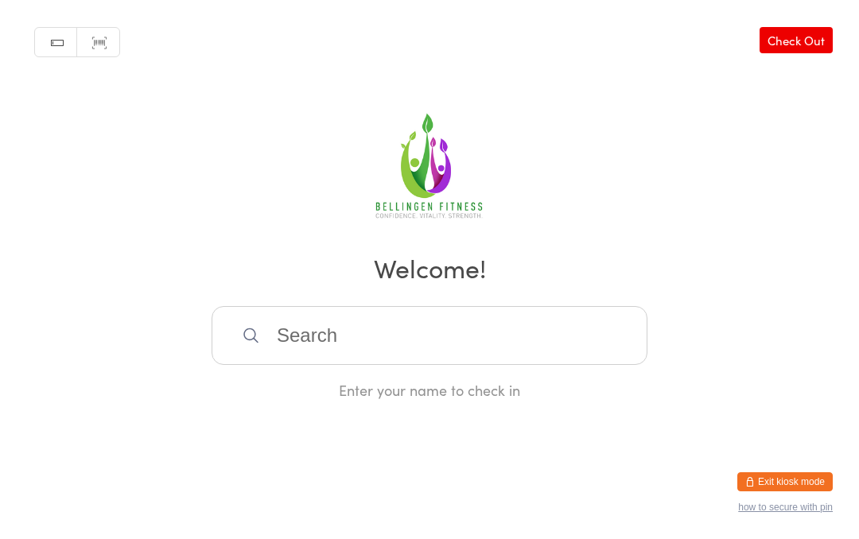
click at [403, 339] on input "search" at bounding box center [429, 335] width 436 height 59
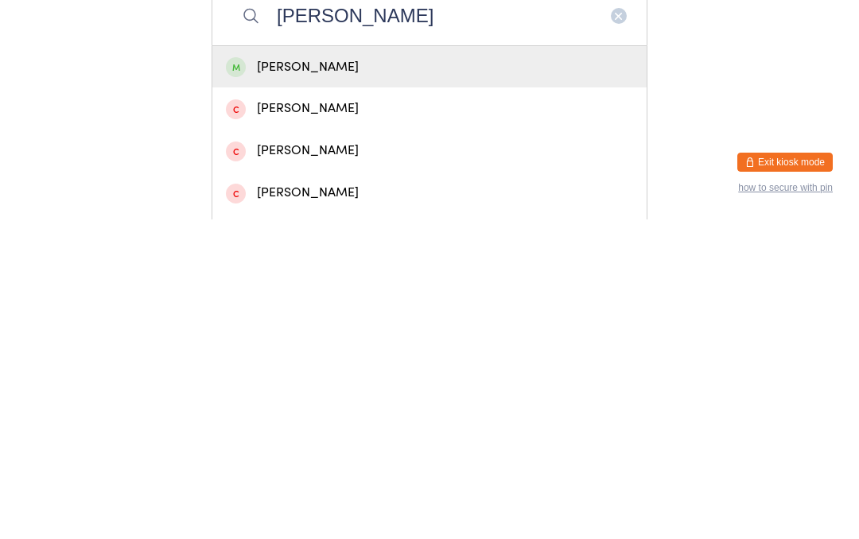
type input "Veronika"
click at [401, 376] on div "Veronika Duerinckx" at bounding box center [429, 386] width 407 height 21
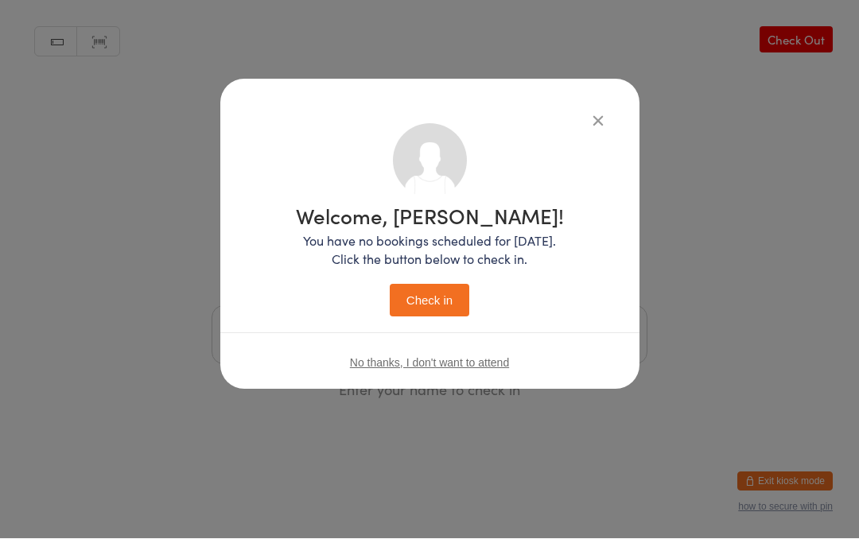
click at [452, 303] on button "Check in" at bounding box center [430, 301] width 80 height 33
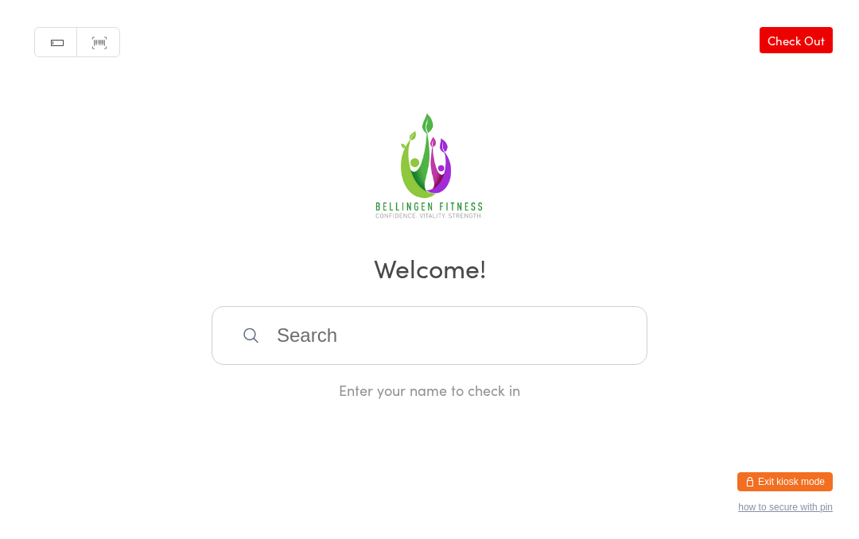
click at [328, 348] on input "search" at bounding box center [429, 335] width 436 height 59
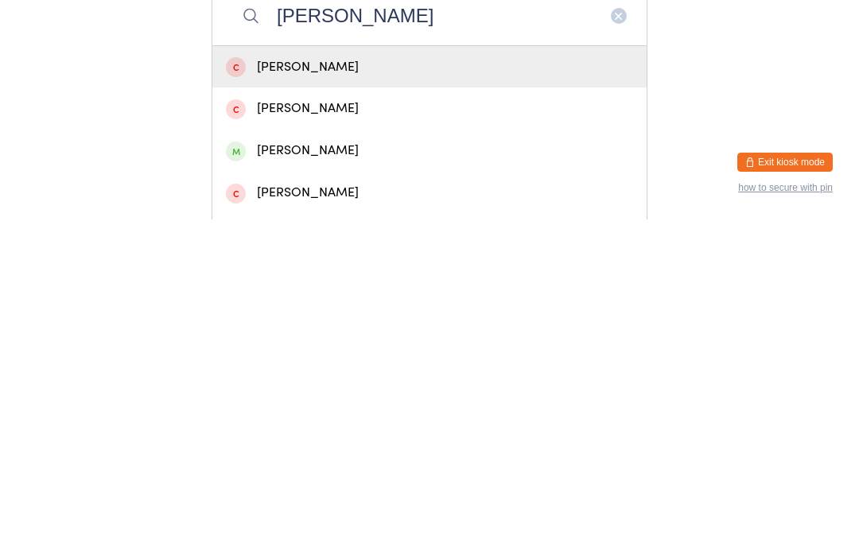
type input "Adam g"
click at [328, 460] on div "Adam Greenwood" at bounding box center [429, 470] width 407 height 21
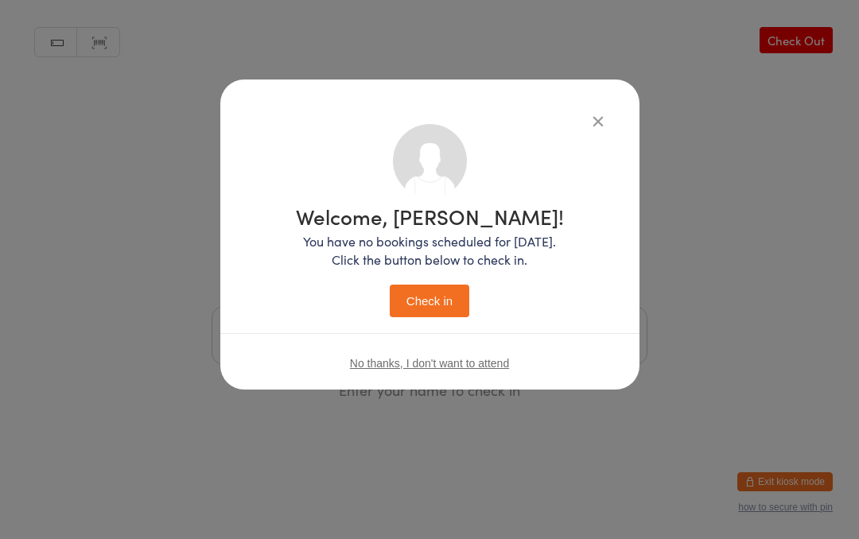
click at [428, 290] on button "Check in" at bounding box center [430, 301] width 80 height 33
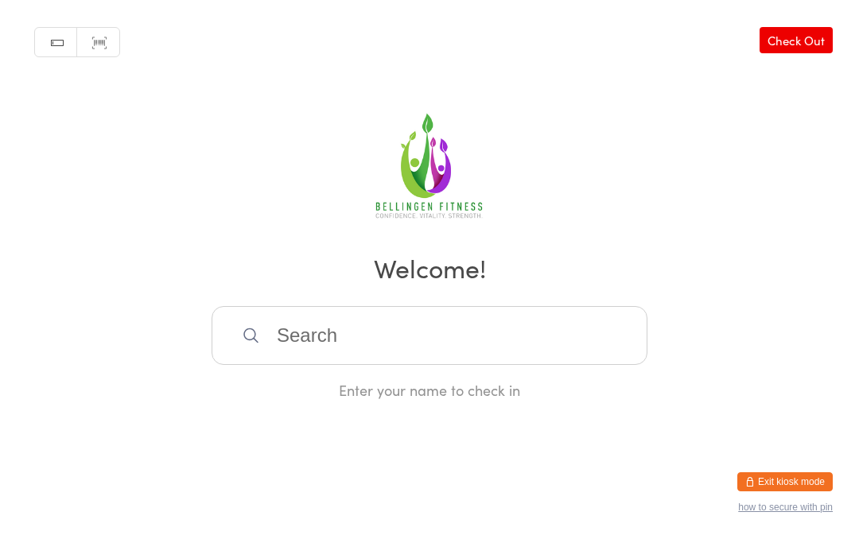
click at [309, 344] on input "search" at bounding box center [429, 335] width 436 height 59
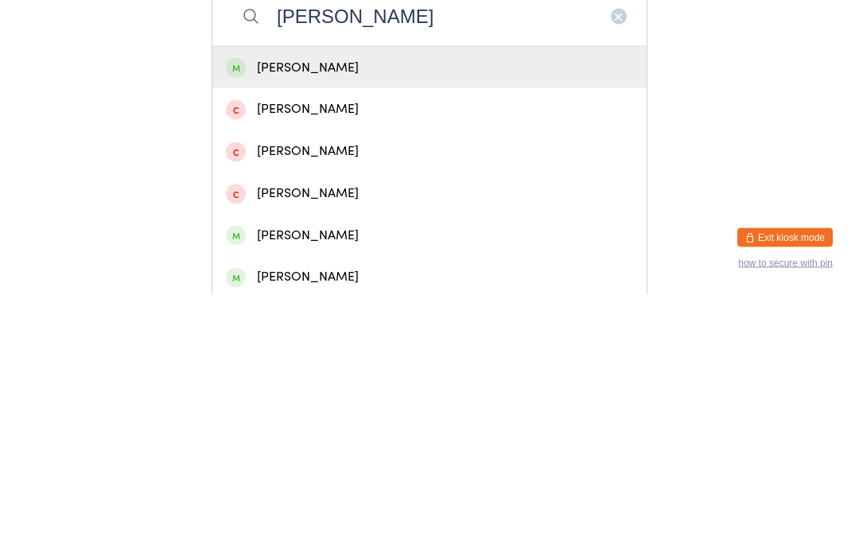
scroll to position [76, 0]
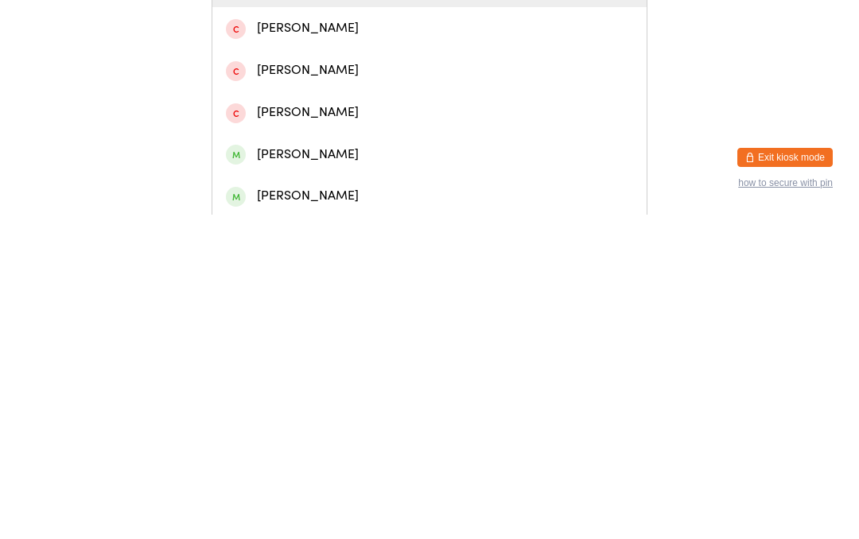
type input "James"
click at [286, 468] on div "James Dyson" at bounding box center [429, 478] width 407 height 21
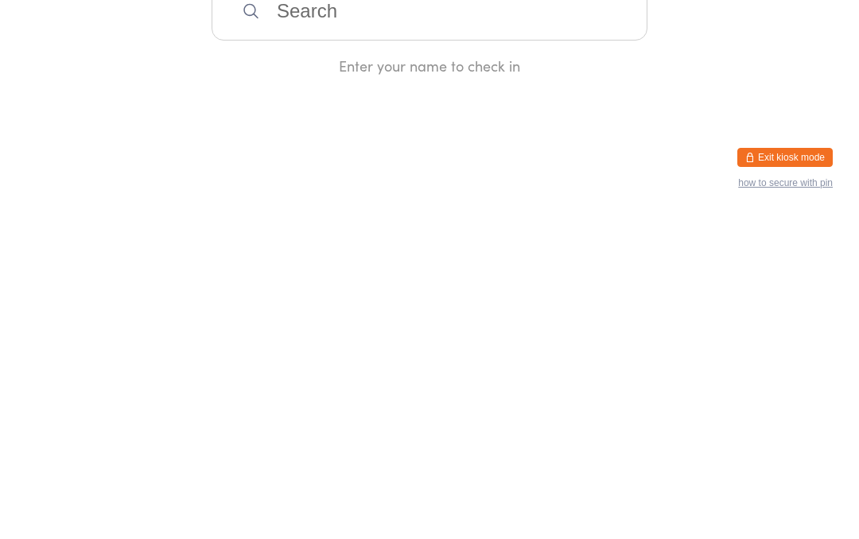
scroll to position [0, 0]
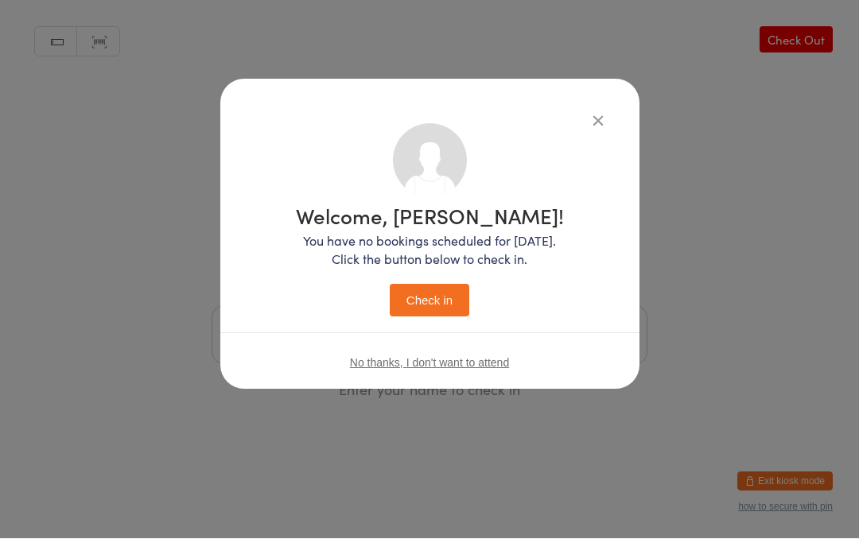
click at [444, 294] on button "Check in" at bounding box center [430, 301] width 80 height 33
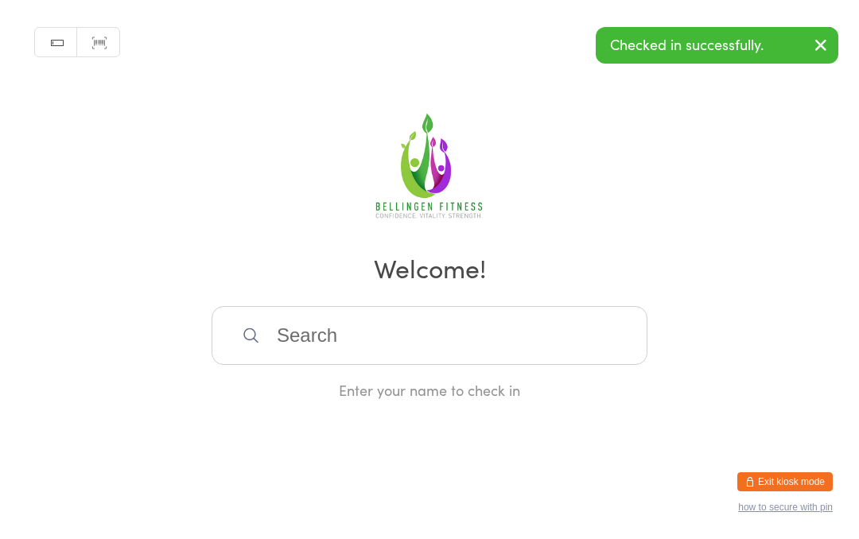
click at [312, 347] on input "search" at bounding box center [429, 335] width 436 height 59
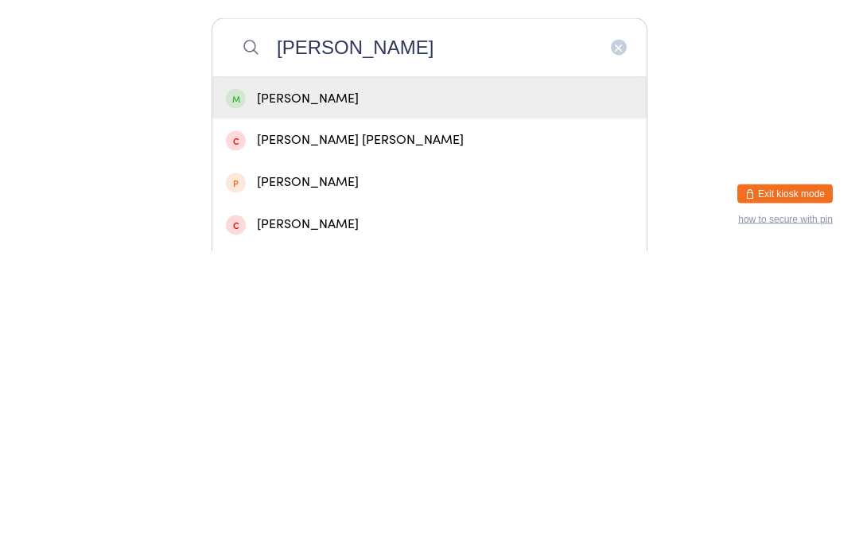
type input "Janet"
click at [302, 376] on div "jannet dyson" at bounding box center [429, 386] width 407 height 21
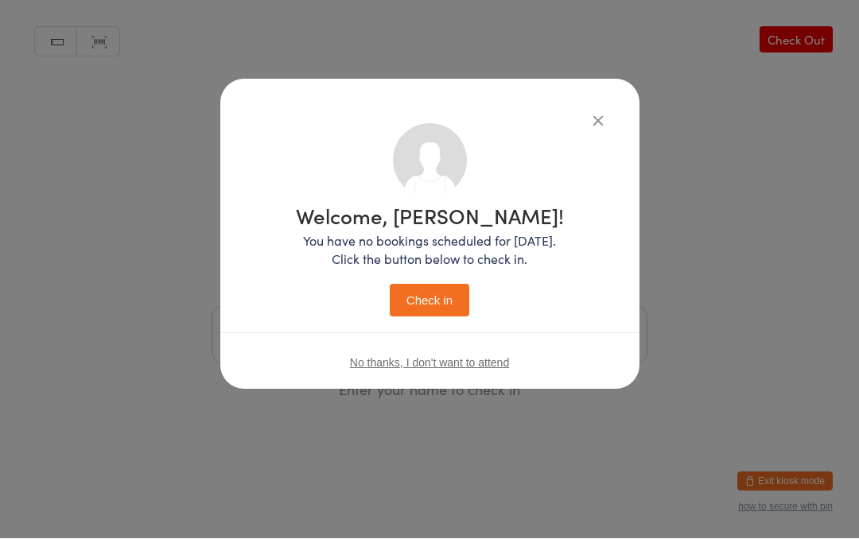
click at [446, 301] on button "Check in" at bounding box center [430, 301] width 80 height 33
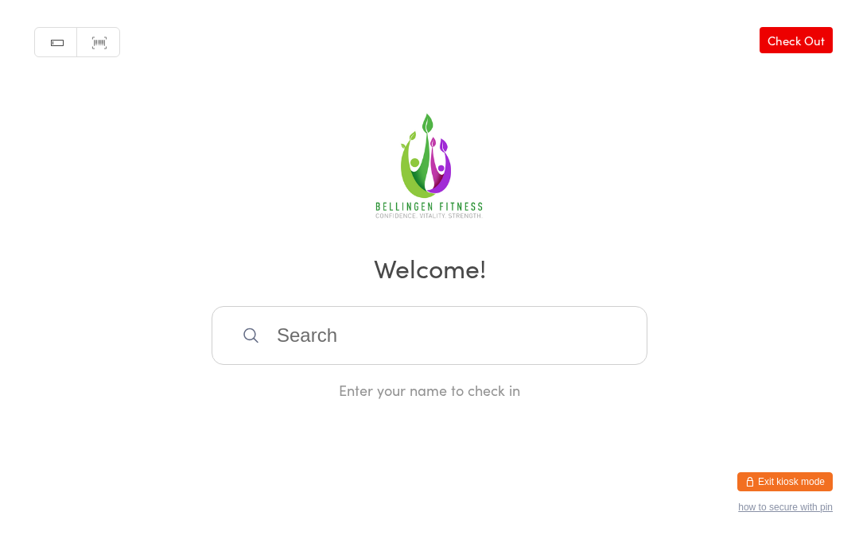
click at [324, 350] on input "search" at bounding box center [429, 335] width 436 height 59
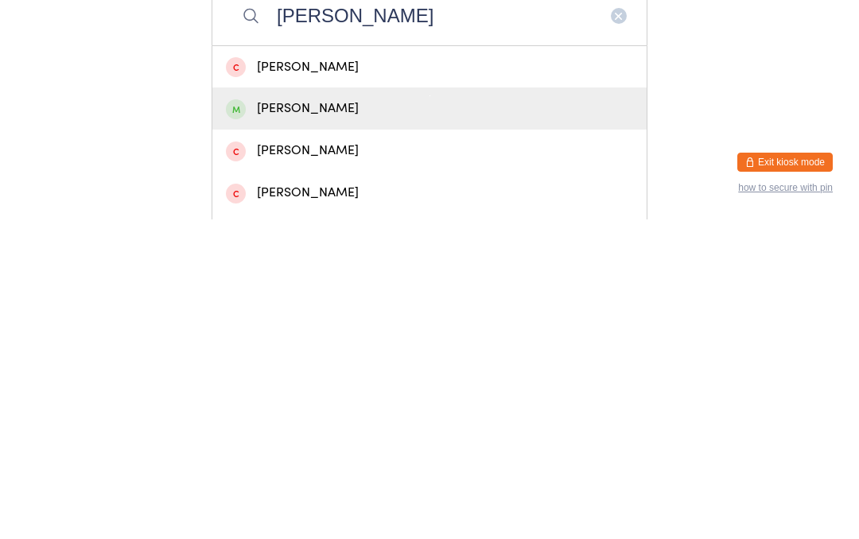
type input "Sue"
click at [301, 417] on div "Sue Colman" at bounding box center [429, 427] width 407 height 21
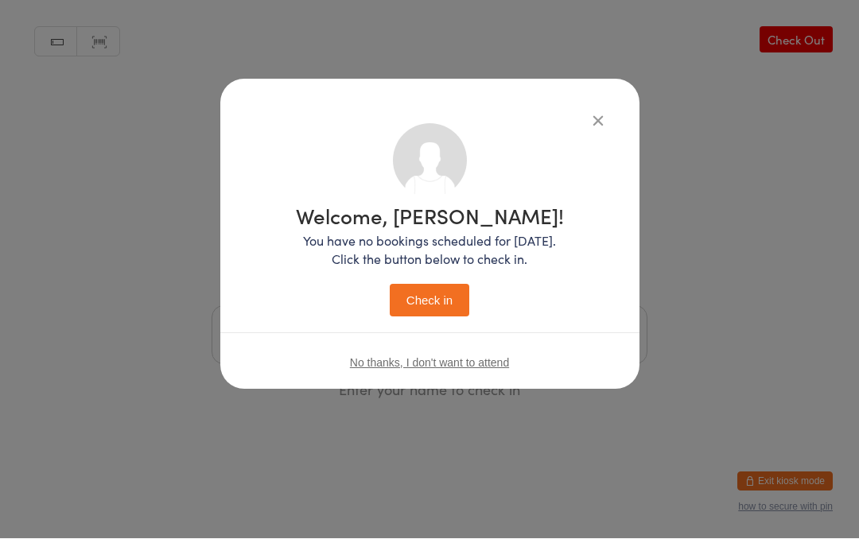
click at [436, 295] on button "Check in" at bounding box center [430, 301] width 80 height 33
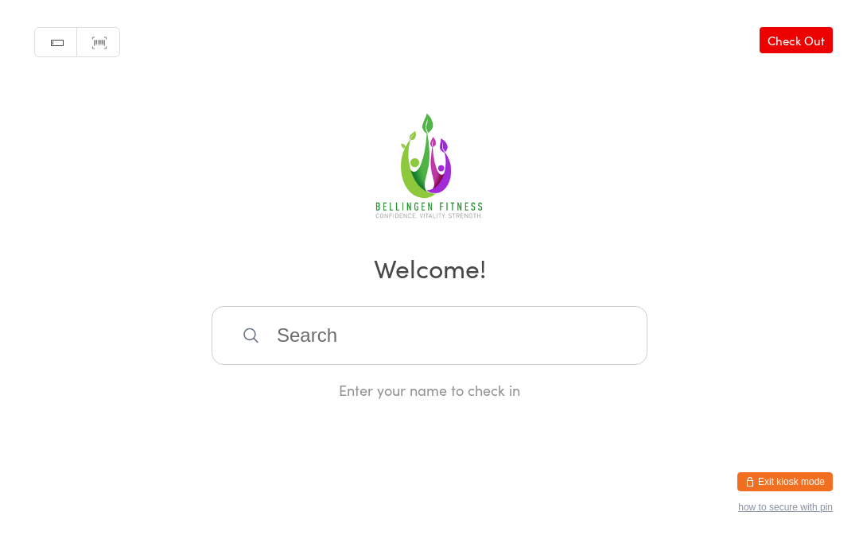
click at [346, 355] on input "search" at bounding box center [429, 335] width 436 height 59
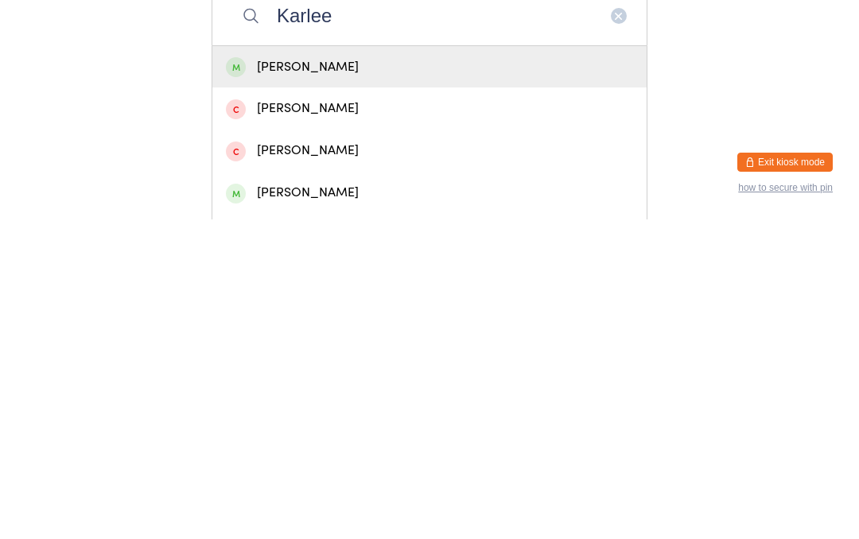
type input "Karlee"
click at [335, 376] on div "Karlee Brown" at bounding box center [429, 386] width 407 height 21
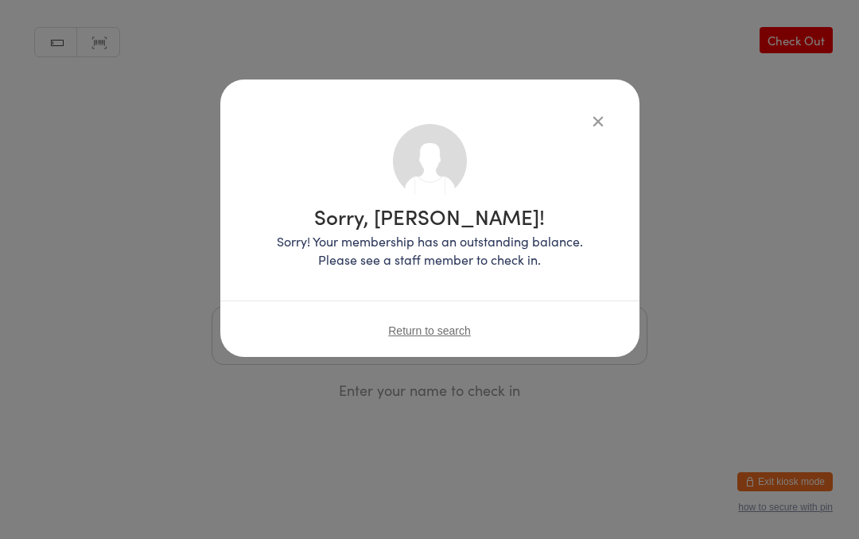
click at [592, 106] on div "Sorry, Karlee Brown! Sorry! Your membership has an outstanding balance. Please …" at bounding box center [429, 218] width 419 height 277
click at [594, 125] on icon "button" at bounding box center [597, 120] width 17 height 17
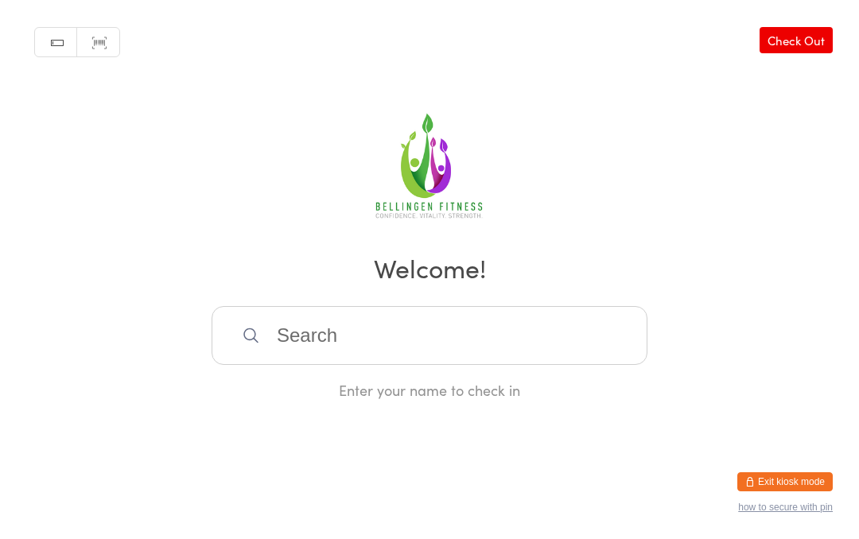
click at [362, 347] on input "search" at bounding box center [429, 335] width 436 height 59
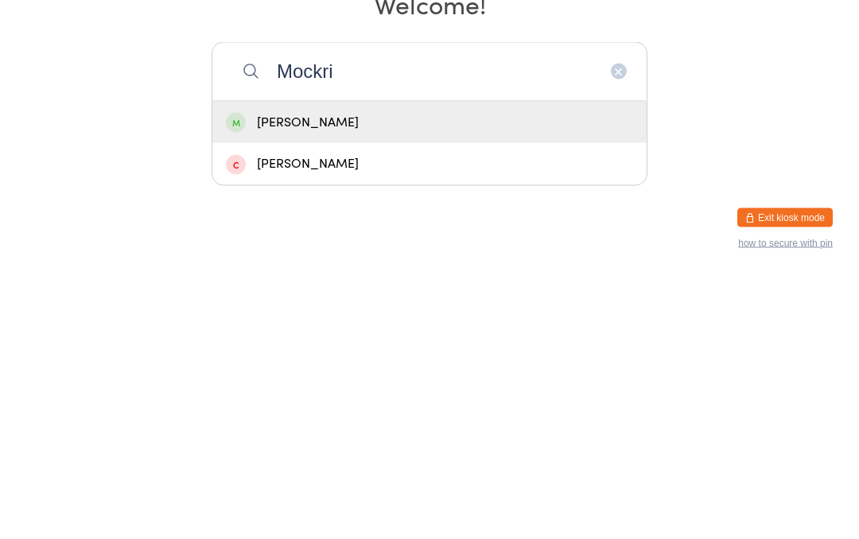
type input "Mockri"
click at [395, 376] on div "Matthew Mockridge" at bounding box center [429, 386] width 407 height 21
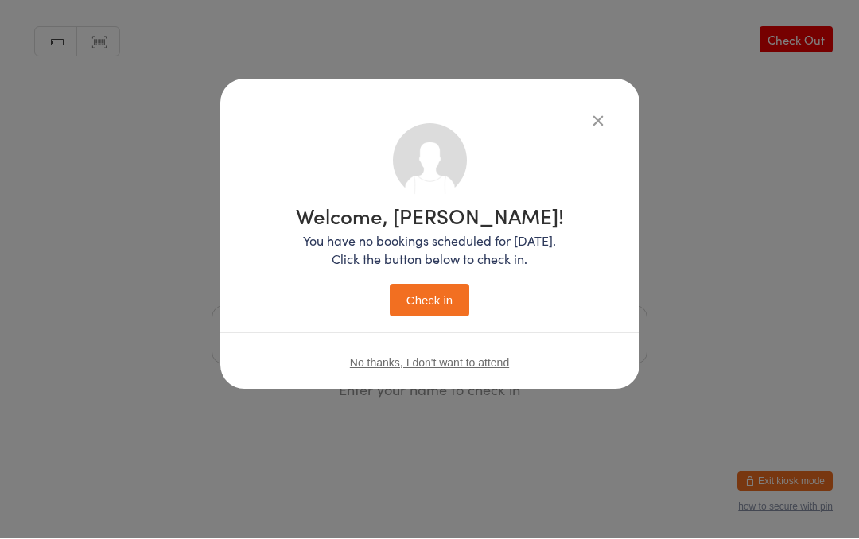
click at [448, 292] on button "Check in" at bounding box center [430, 301] width 80 height 33
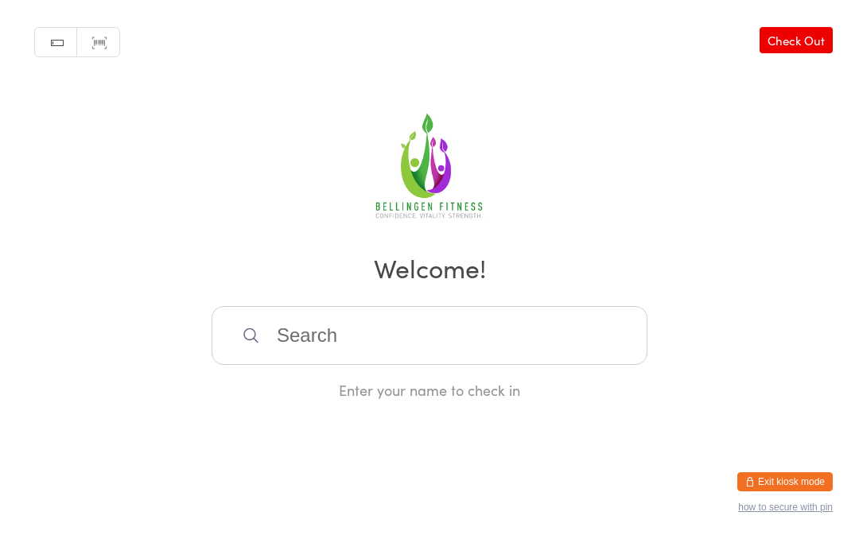
click at [306, 347] on input "search" at bounding box center [429, 335] width 436 height 59
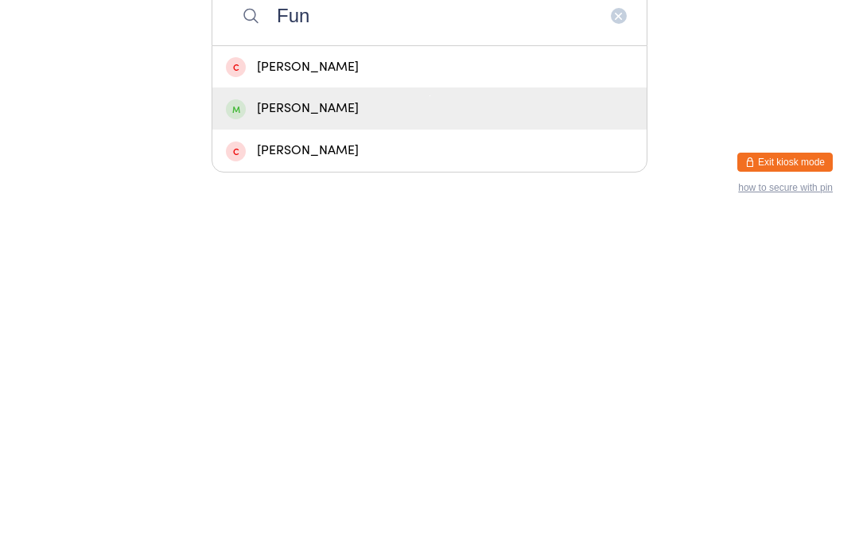
type input "Fun"
click at [304, 417] on div "Peter Funnell" at bounding box center [429, 427] width 407 height 21
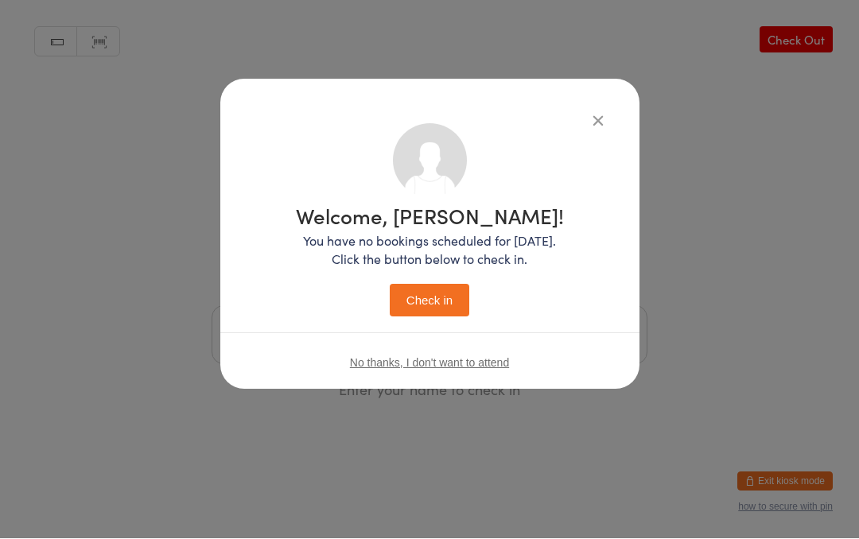
click at [433, 297] on button "Check in" at bounding box center [430, 301] width 80 height 33
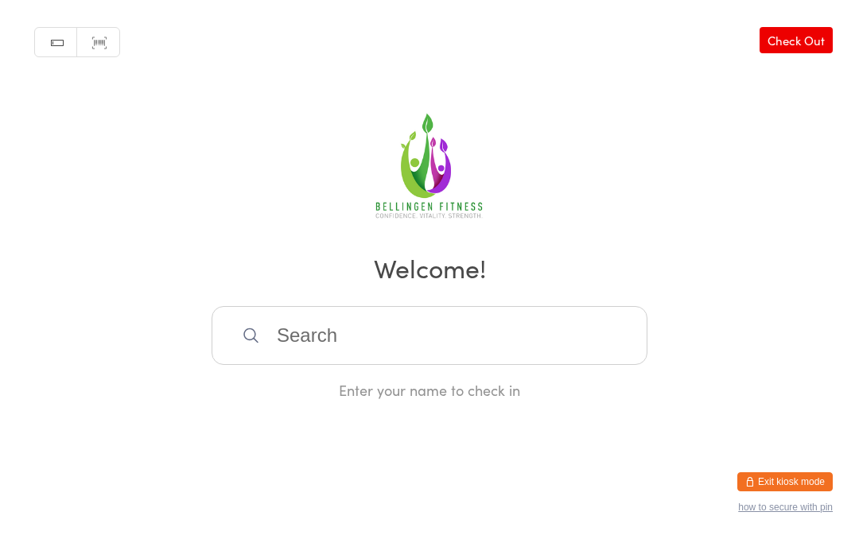
click at [434, 362] on input "search" at bounding box center [429, 335] width 436 height 59
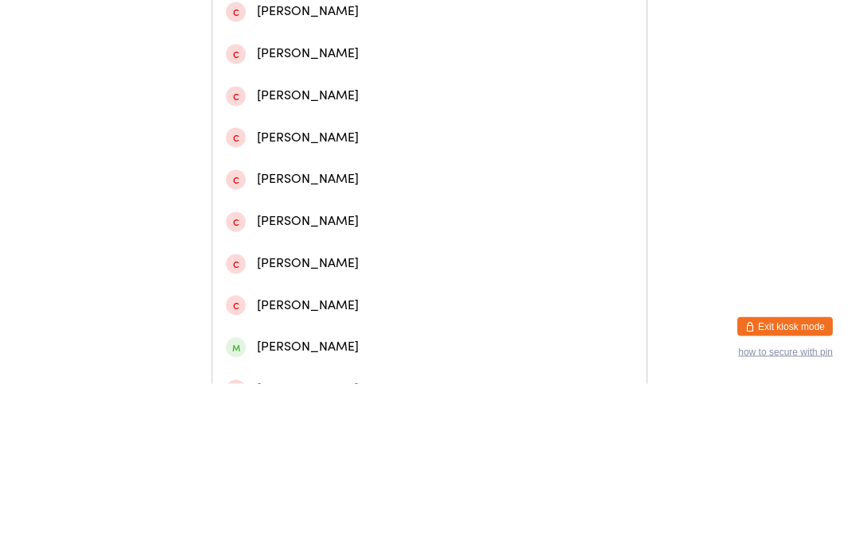
scroll to position [272, 0]
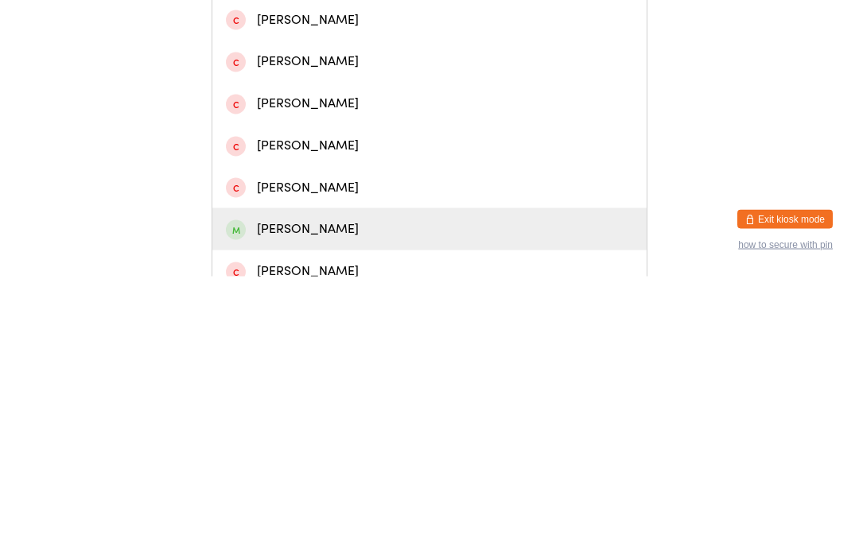
type input "Lewis"
click at [329, 481] on div "Lewis Doughty" at bounding box center [429, 491] width 407 height 21
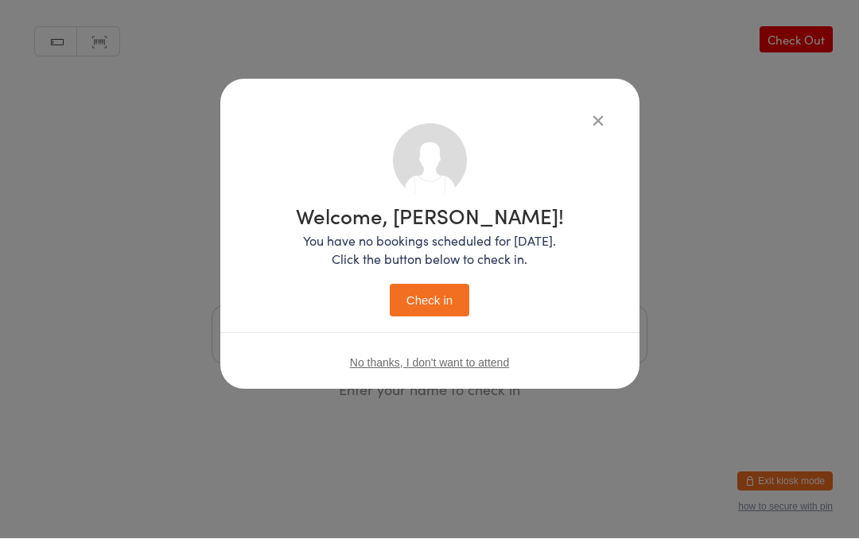
click at [442, 297] on button "Check in" at bounding box center [430, 301] width 80 height 33
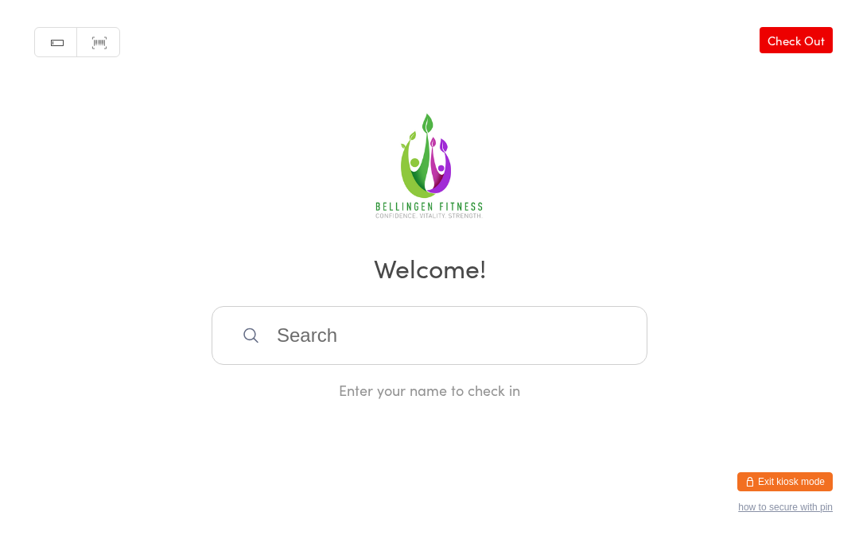
click at [432, 351] on input "search" at bounding box center [429, 335] width 436 height 59
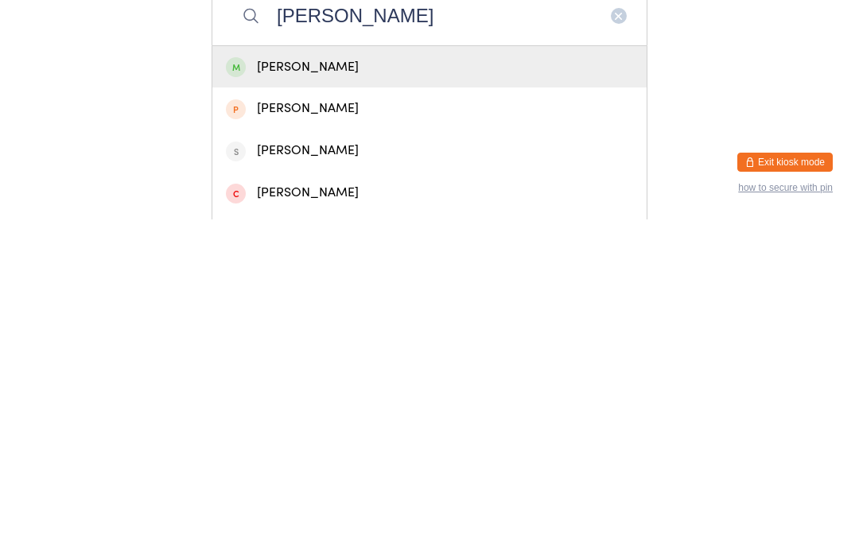
type input "Rick"
click at [354, 376] on div "Rick Shiell" at bounding box center [429, 386] width 407 height 21
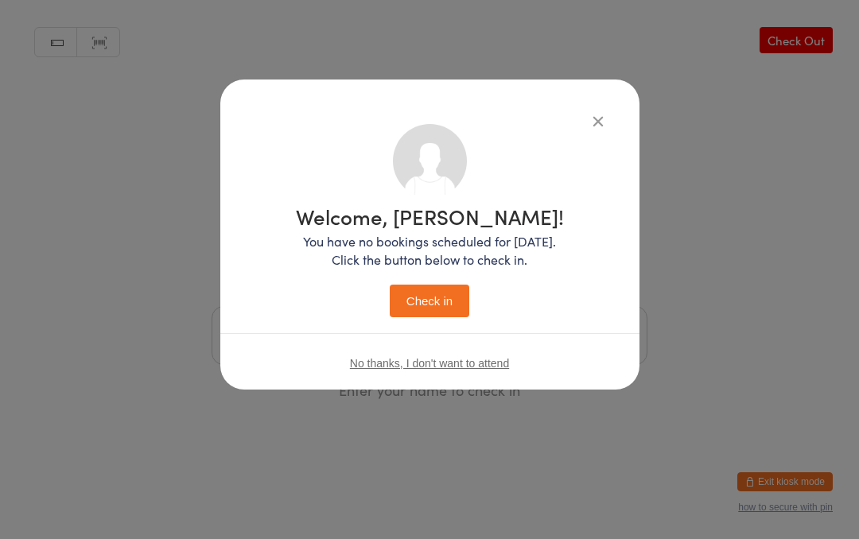
click at [432, 295] on button "Check in" at bounding box center [430, 301] width 80 height 33
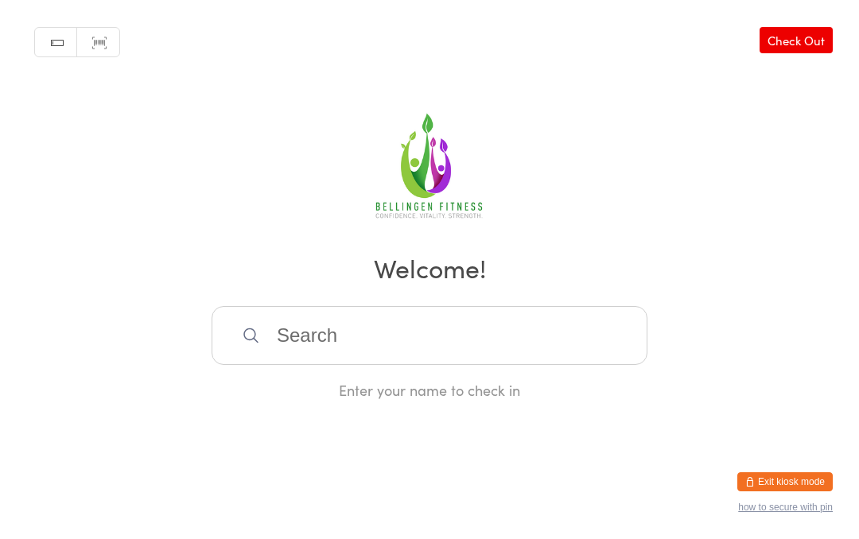
click at [339, 348] on input "search" at bounding box center [429, 335] width 436 height 59
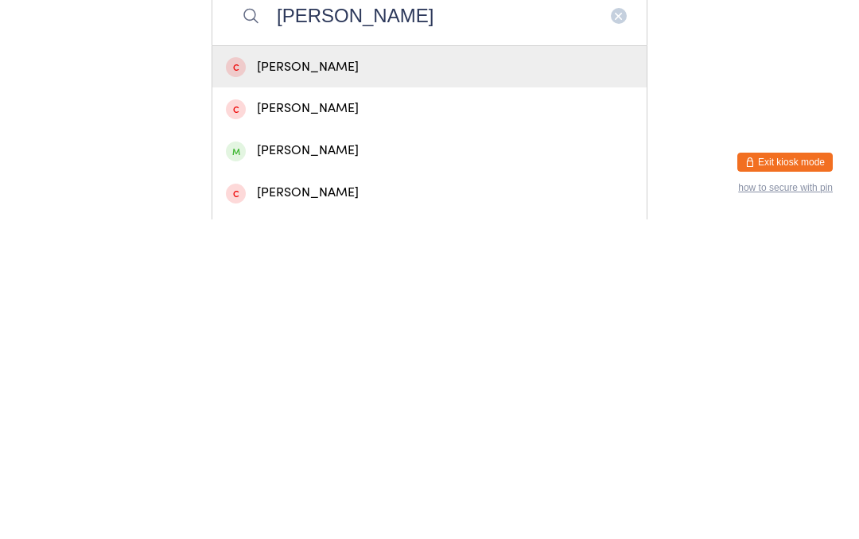
type input "Kathryn"
click at [327, 460] on div "Kathryn Fairbanks" at bounding box center [429, 470] width 407 height 21
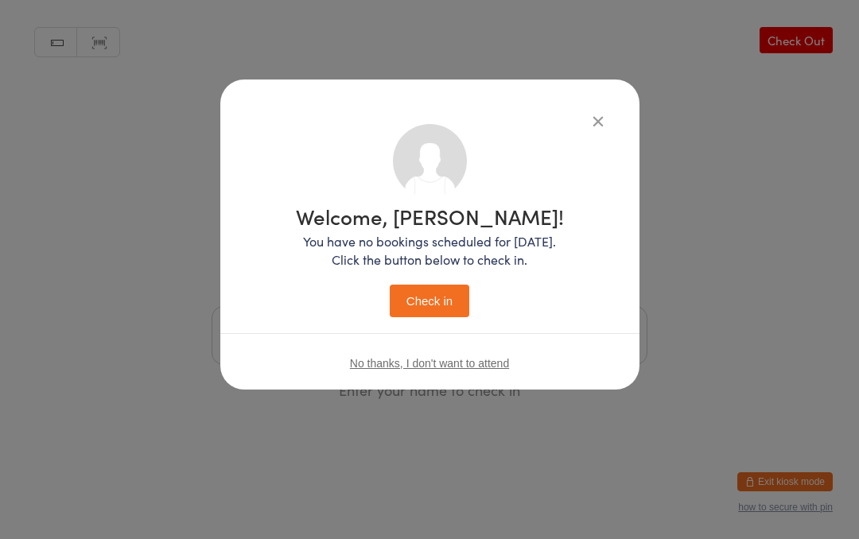
click at [435, 307] on button "Check in" at bounding box center [430, 301] width 80 height 33
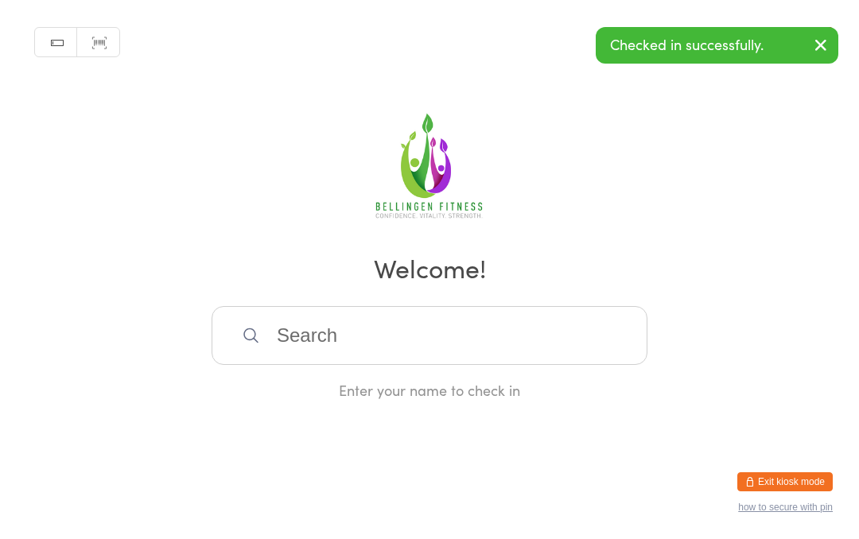
click at [404, 355] on input "search" at bounding box center [429, 335] width 436 height 59
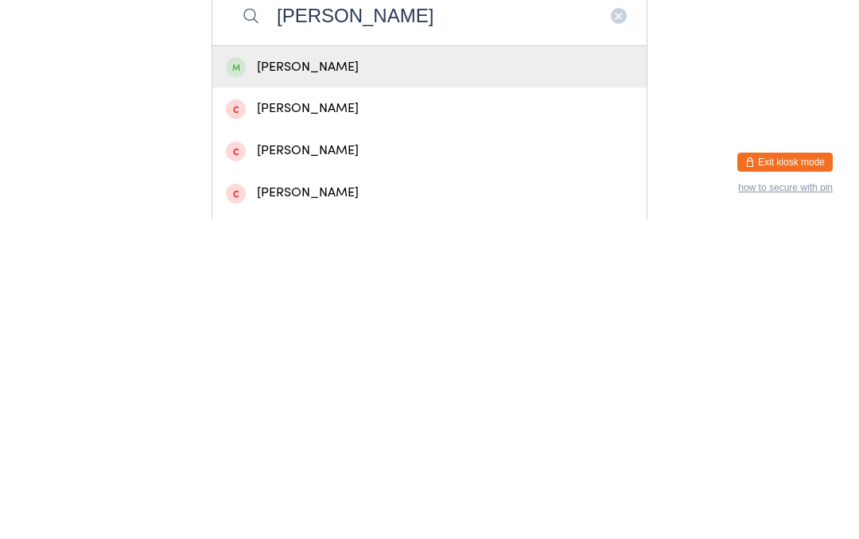
type input "Olivia f"
click at [314, 366] on div "Olivia Fairbanks" at bounding box center [429, 387] width 434 height 42
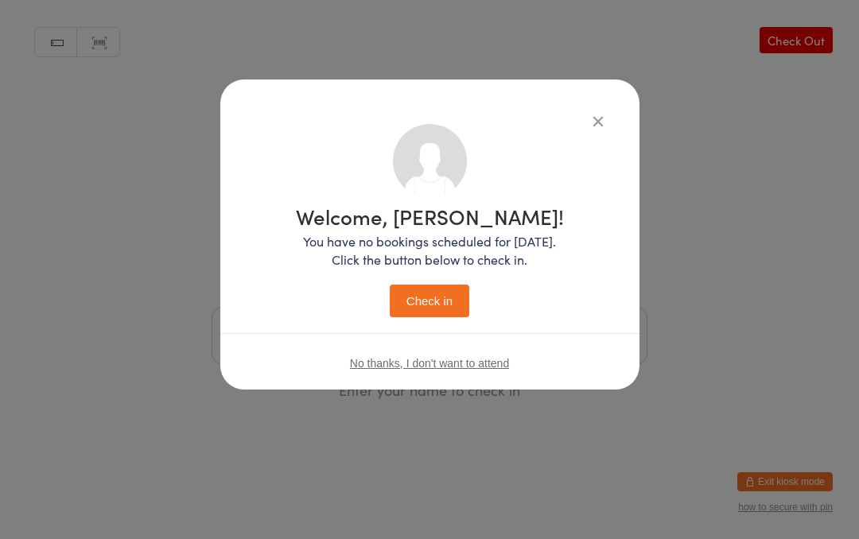
click at [450, 302] on button "Check in" at bounding box center [430, 301] width 80 height 33
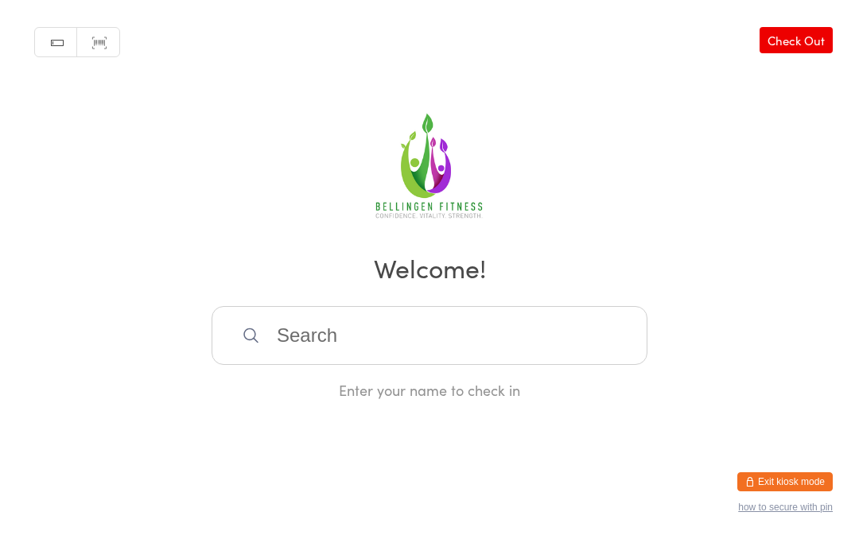
click at [292, 352] on input "search" at bounding box center [429, 335] width 436 height 59
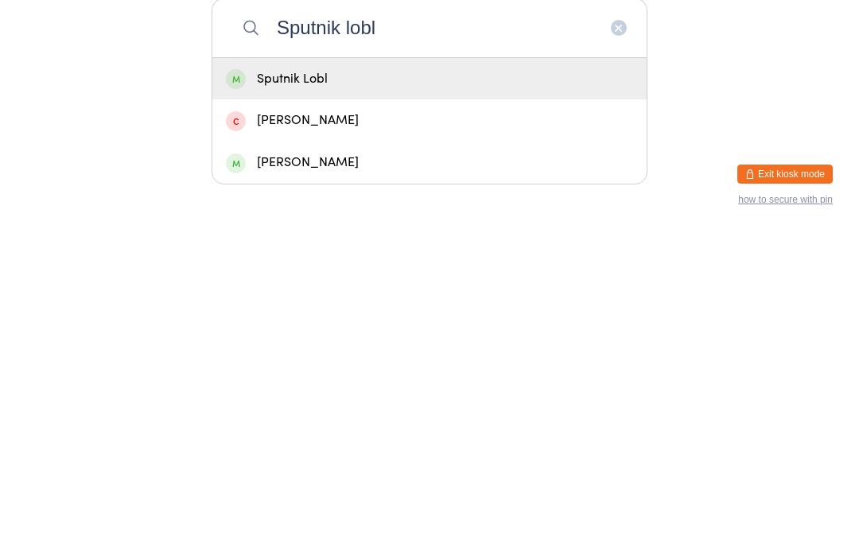
type input "Sputnik lobl"
click at [362, 366] on div "Sputnik Lobl" at bounding box center [429, 387] width 434 height 42
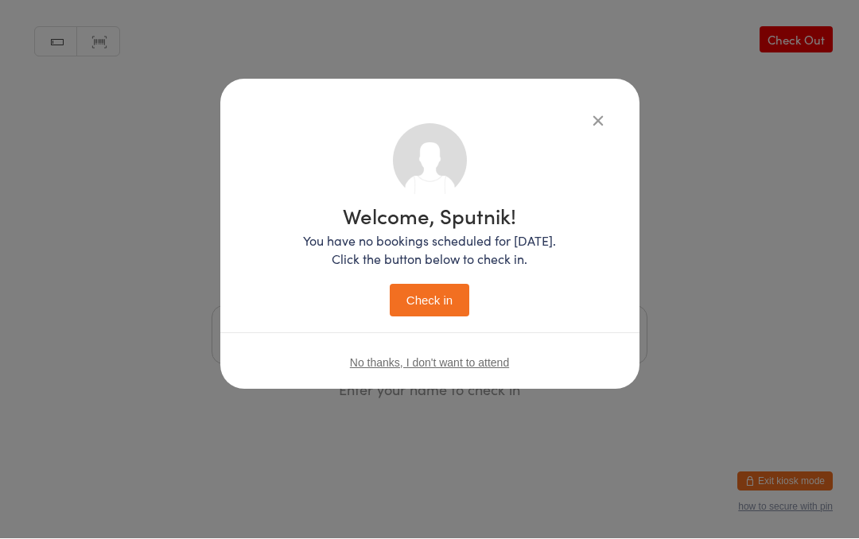
click at [427, 295] on button "Check in" at bounding box center [430, 301] width 80 height 33
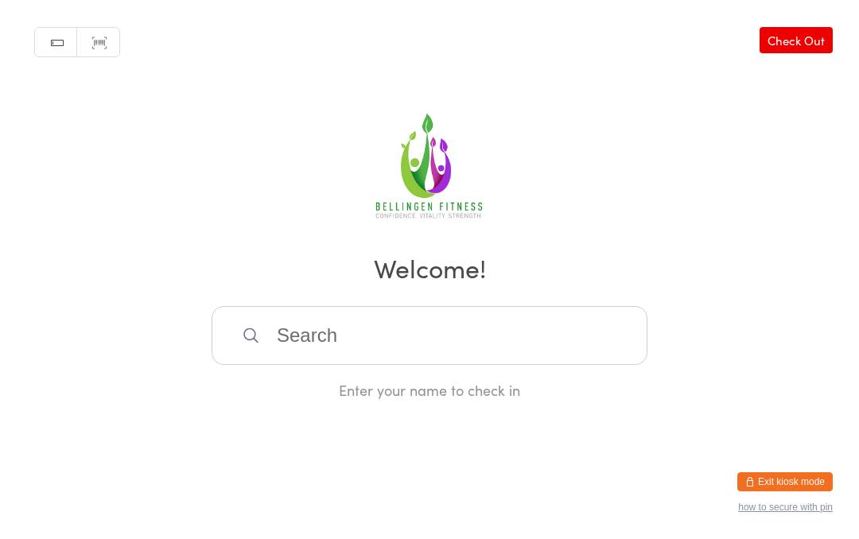
click at [442, 335] on input "search" at bounding box center [429, 335] width 436 height 59
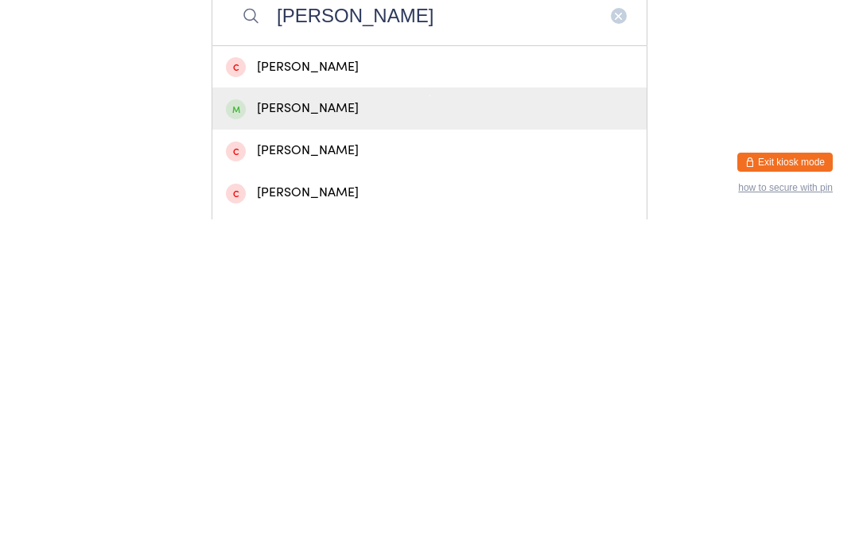
type input "Jay"
click at [347, 417] on div "Jay Dewson" at bounding box center [429, 427] width 407 height 21
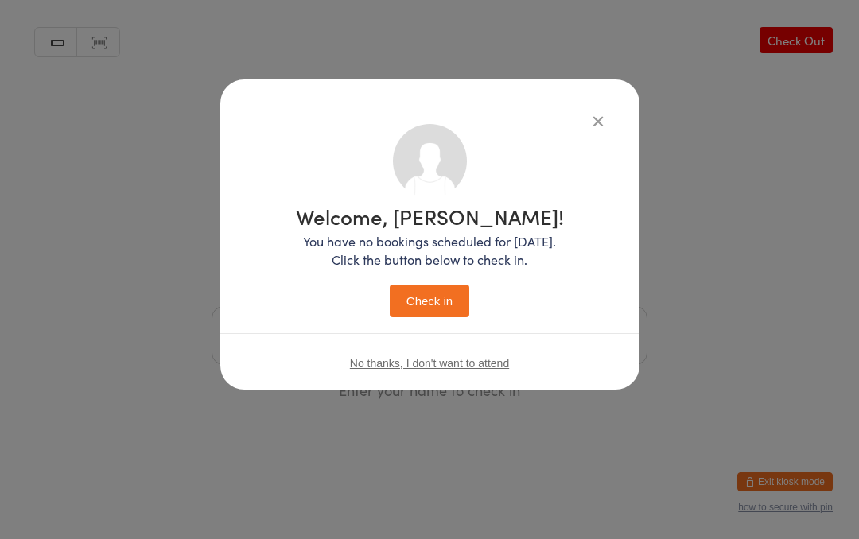
click at [436, 304] on button "Check in" at bounding box center [430, 301] width 80 height 33
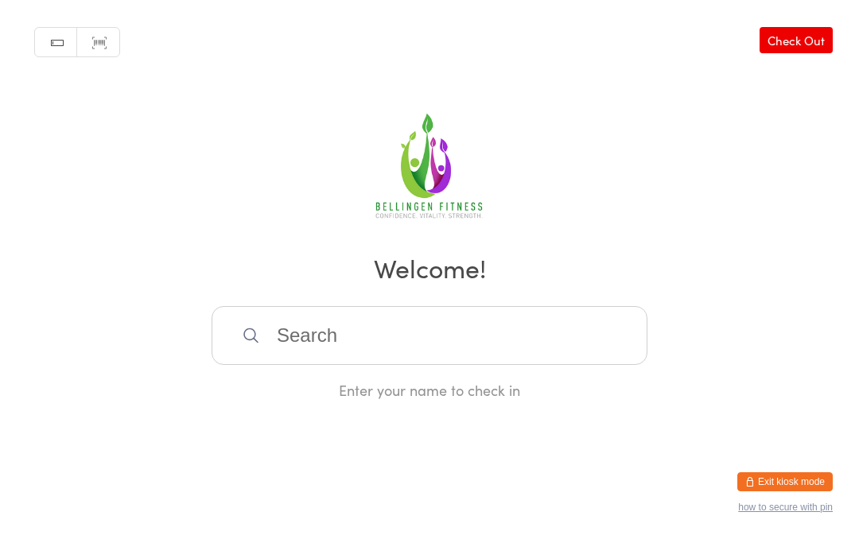
click at [372, 351] on input "search" at bounding box center [429, 335] width 436 height 59
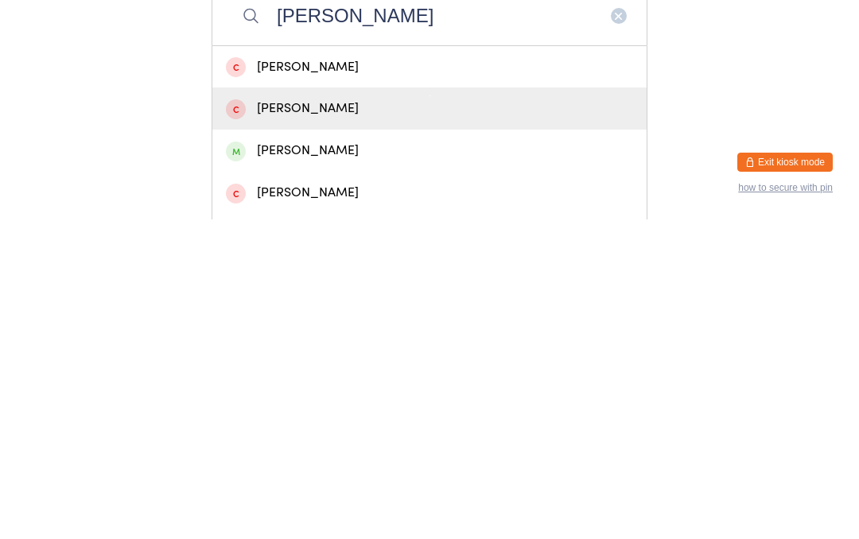
type input "Daniel"
click at [298, 407] on div "Daniel Hall" at bounding box center [429, 428] width 434 height 42
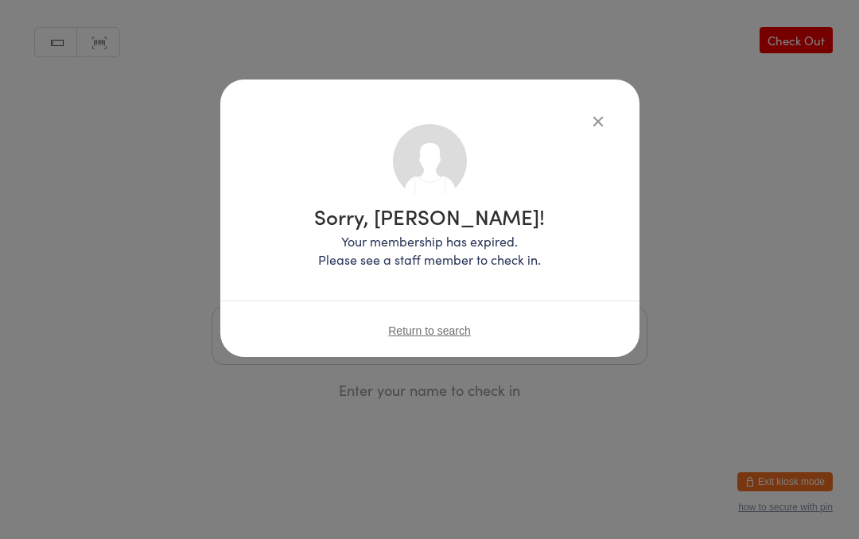
click at [589, 115] on icon "button" at bounding box center [597, 120] width 17 height 17
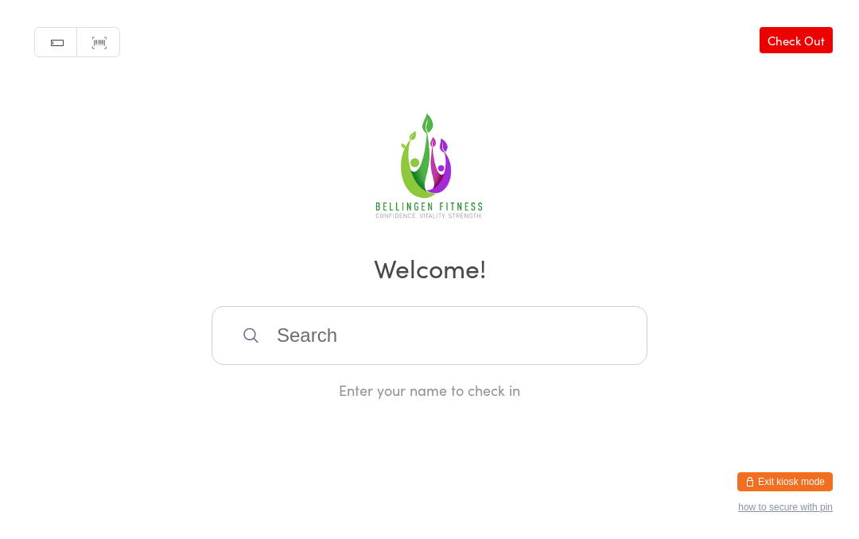
click at [419, 346] on input "search" at bounding box center [429, 335] width 436 height 59
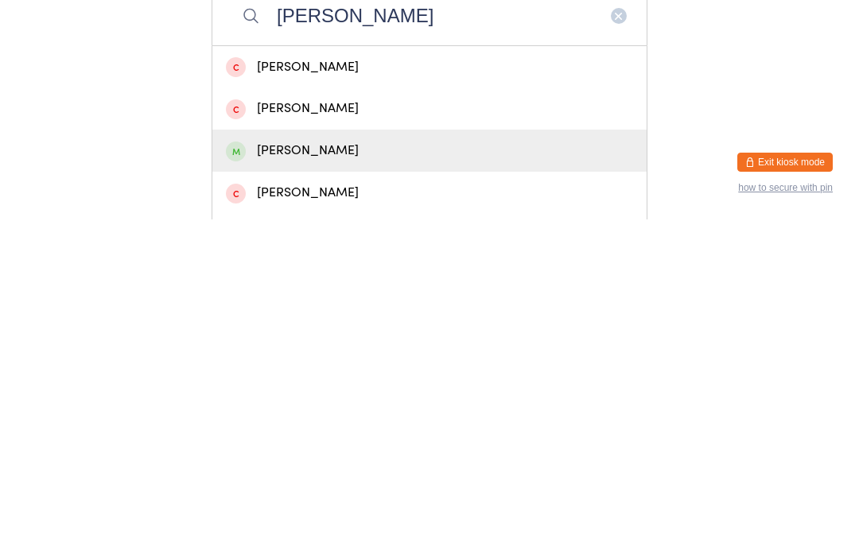
type input "Daniel"
click at [319, 449] on div "Daniel Ings" at bounding box center [429, 470] width 434 height 42
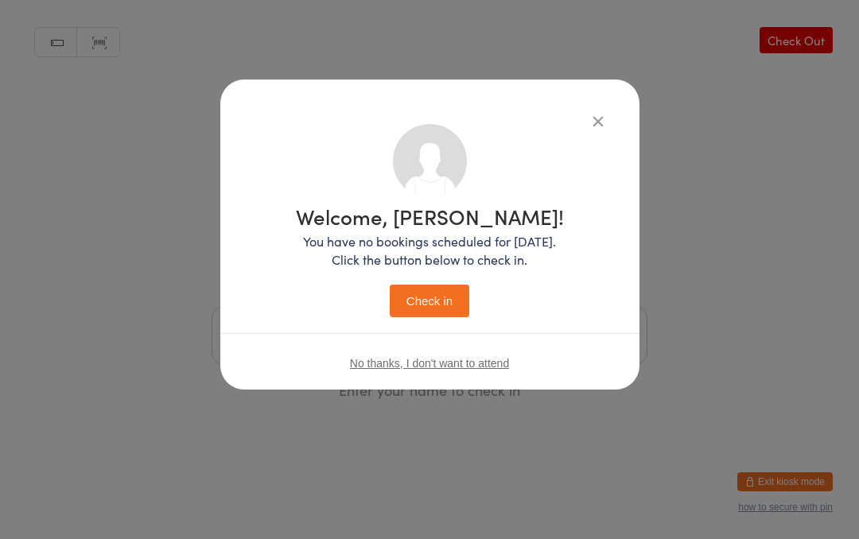
click at [443, 297] on button "Check in" at bounding box center [430, 301] width 80 height 33
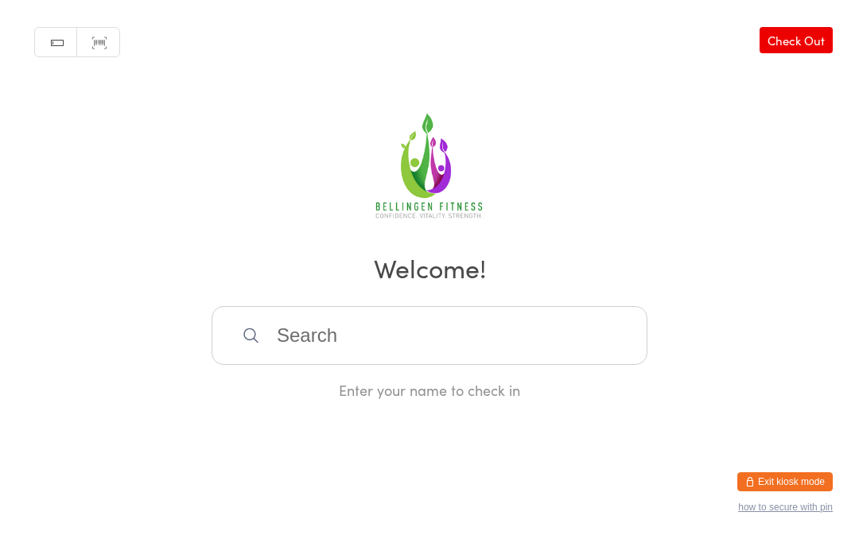
click at [289, 349] on input "search" at bounding box center [429, 335] width 436 height 59
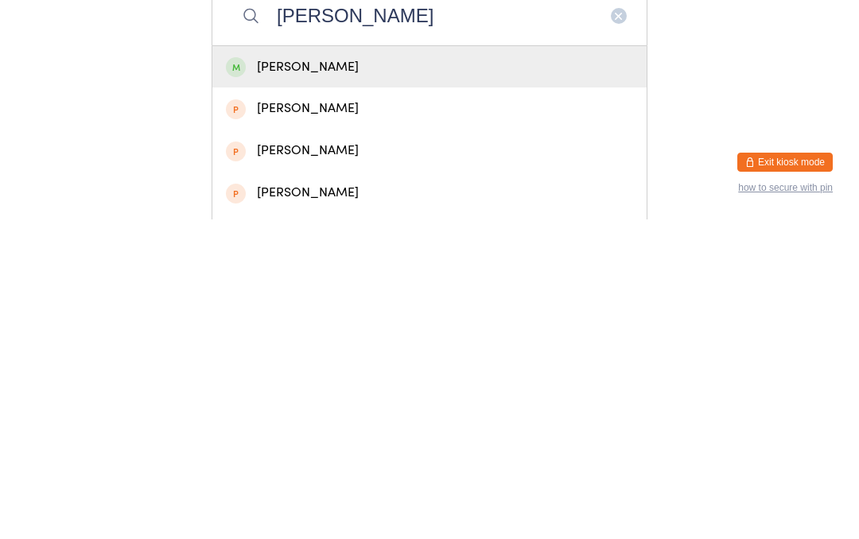
type input "Alex shi"
click at [308, 376] on div "Alex Shirley" at bounding box center [429, 386] width 407 height 21
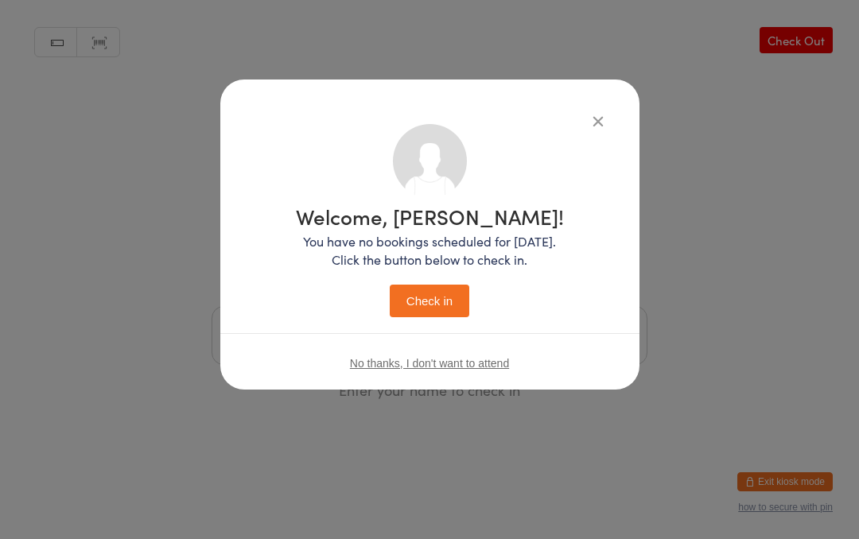
click at [417, 289] on button "Check in" at bounding box center [430, 301] width 80 height 33
